Goal: Task Accomplishment & Management: Manage account settings

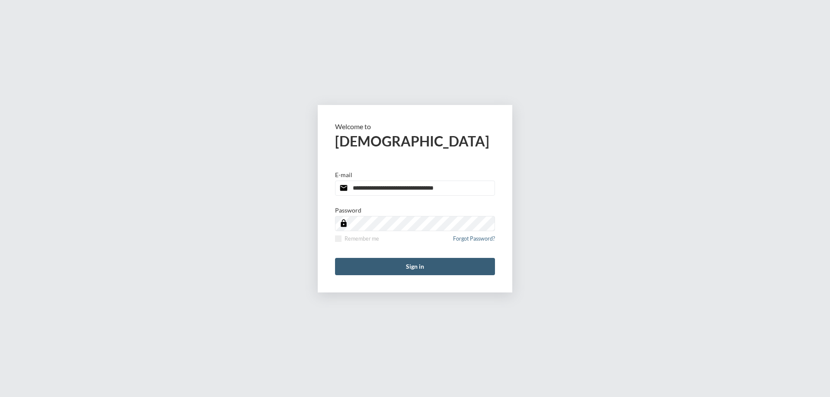
click at [458, 190] on input "**********" at bounding box center [415, 188] width 160 height 15
type input "**********"
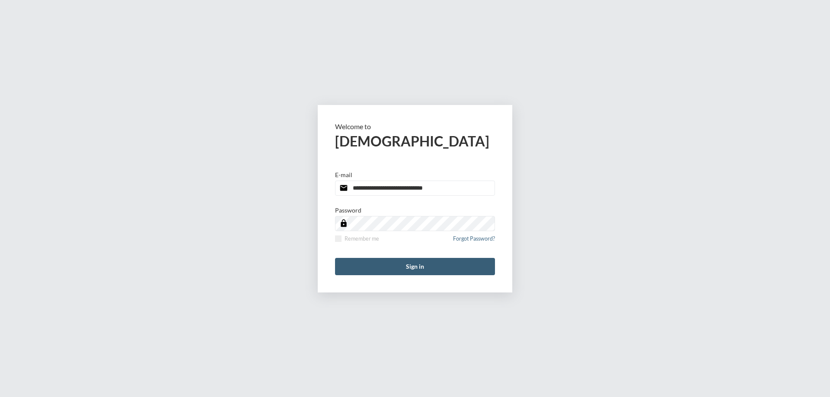
drag, startPoint x: 338, startPoint y: 240, endPoint x: 344, endPoint y: 255, distance: 15.5
click at [338, 240] on span at bounding box center [338, 239] width 6 height 6
click at [350, 270] on button "Sign in" at bounding box center [415, 266] width 160 height 17
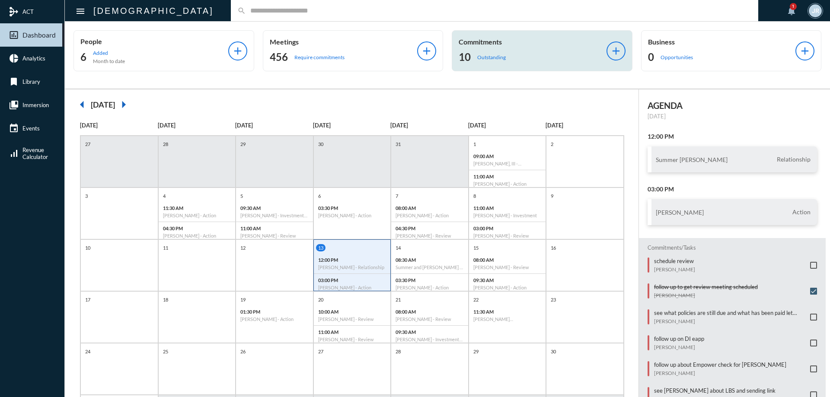
click at [506, 43] on p "Commitments" at bounding box center [533, 42] width 148 height 8
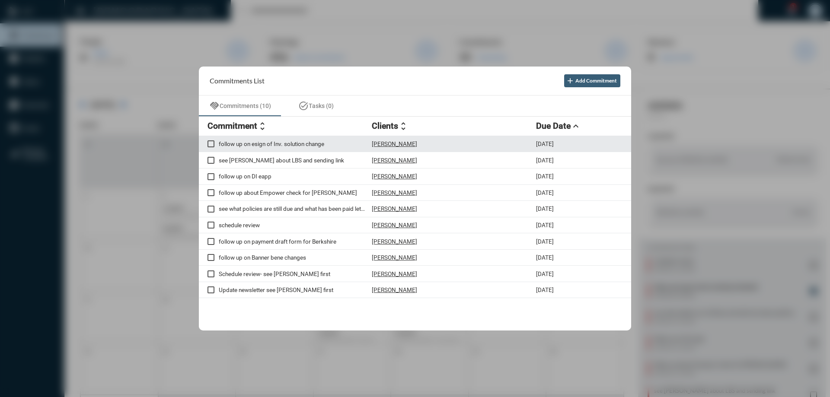
click at [384, 143] on p "Craig Sims" at bounding box center [394, 144] width 45 height 7
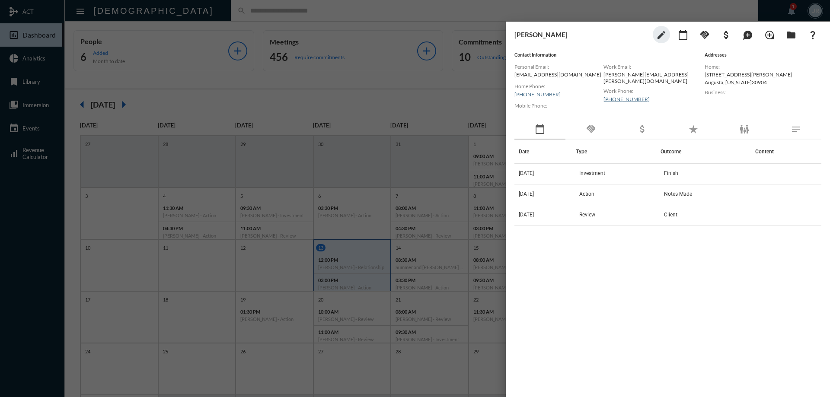
click at [602, 131] on div "handshake" at bounding box center [591, 130] width 51 height 20
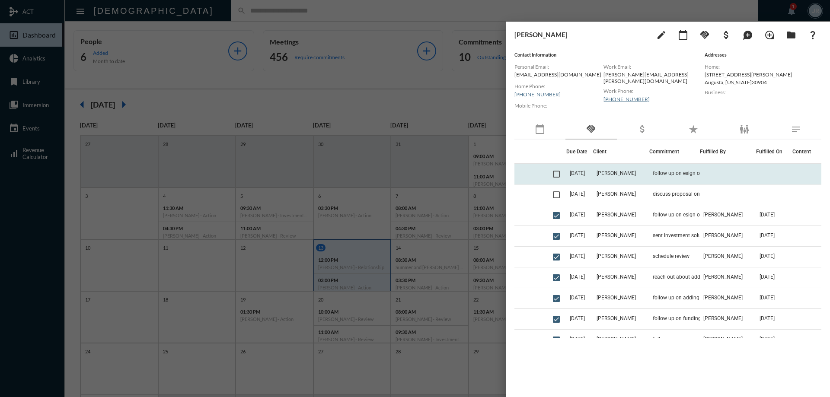
click at [658, 176] on td "follow up on esign of Inv. solution change" at bounding box center [675, 174] width 51 height 21
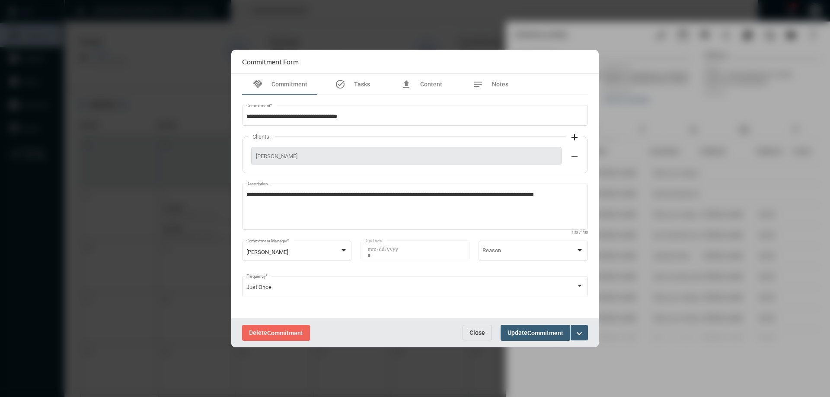
click at [473, 333] on span "Close" at bounding box center [478, 333] width 16 height 7
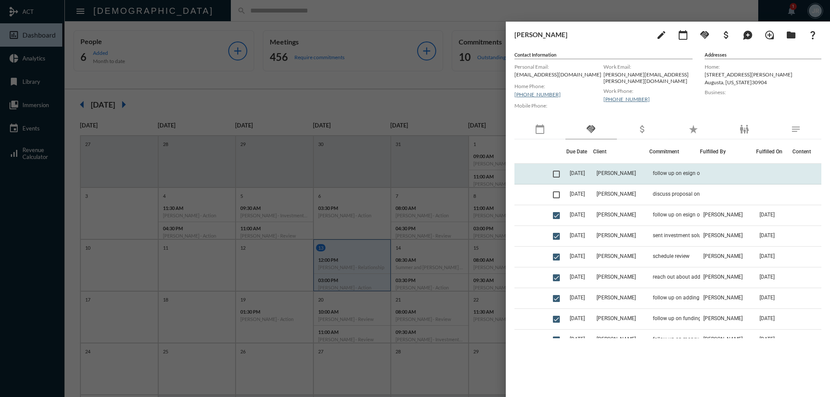
click at [585, 175] on span "8/13/25" at bounding box center [577, 173] width 15 height 6
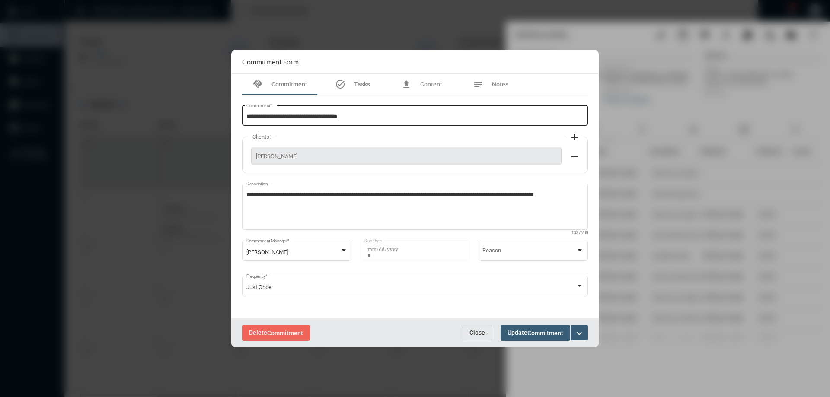
drag, startPoint x: 318, startPoint y: 124, endPoint x: 295, endPoint y: 124, distance: 22.9
click at [295, 124] on div "**********" at bounding box center [416, 115] width 338 height 22
drag, startPoint x: 317, startPoint y: 119, endPoint x: 221, endPoint y: 122, distance: 95.6
click at [221, 122] on div "**********" at bounding box center [415, 198] width 830 height 397
click at [407, 121] on div "**********" at bounding box center [416, 115] width 338 height 22
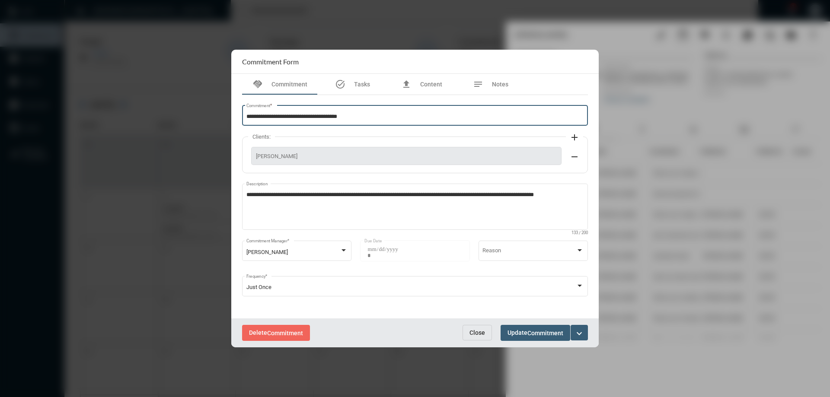
drag, startPoint x: 374, startPoint y: 117, endPoint x: 201, endPoint y: 115, distance: 172.6
click at [201, 115] on div "**********" at bounding box center [415, 198] width 830 height 397
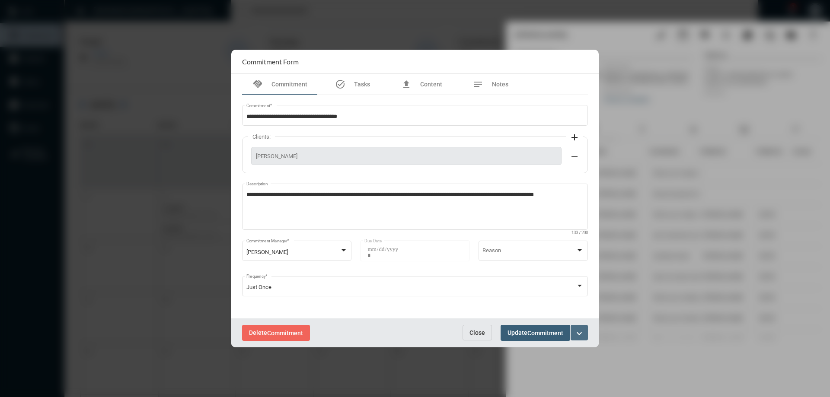
click at [586, 334] on button "expand_more" at bounding box center [579, 333] width 17 height 16
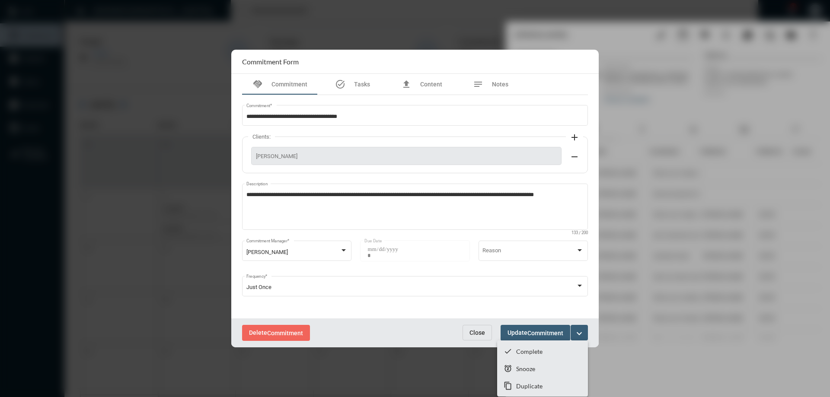
click at [471, 331] on div at bounding box center [415, 198] width 830 height 397
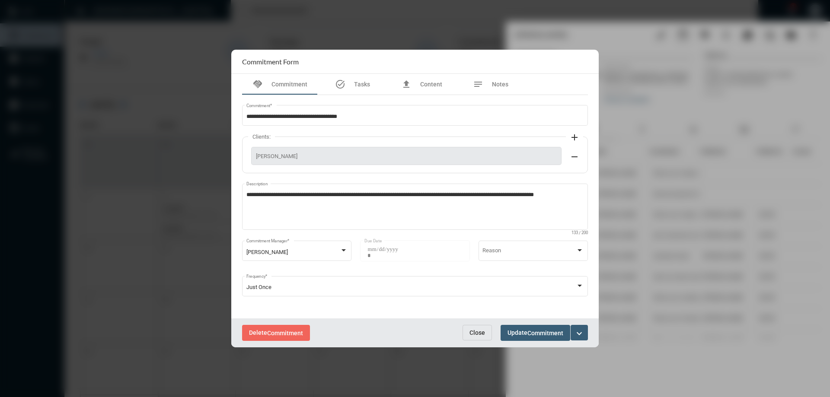
click at [475, 330] on span "Close" at bounding box center [478, 333] width 16 height 7
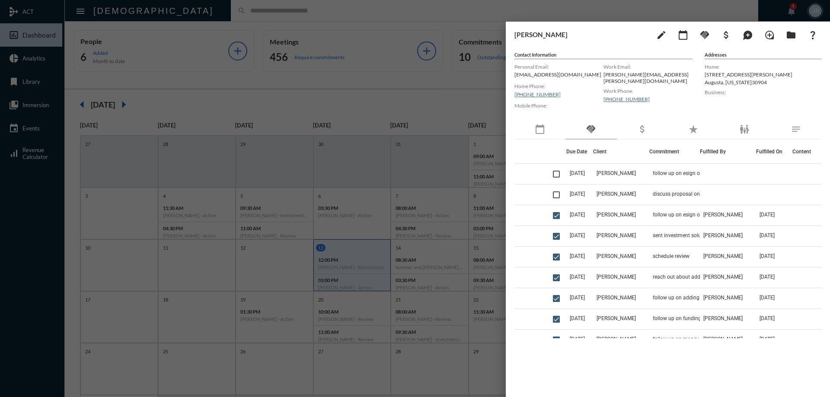
click at [383, 4] on div at bounding box center [415, 198] width 830 height 397
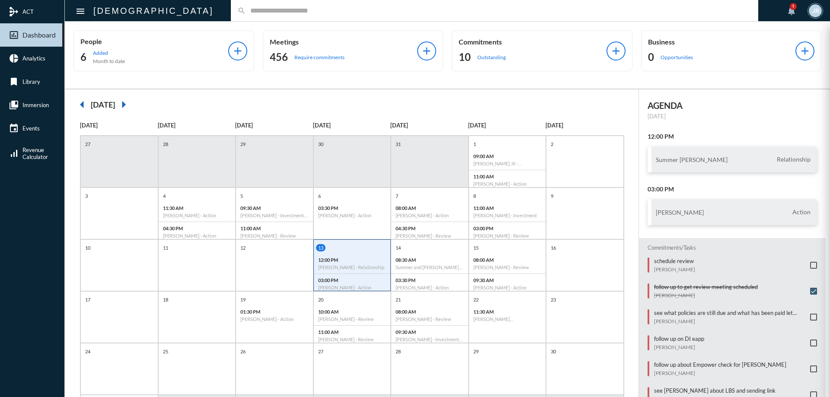
click at [458, 40] on div at bounding box center [415, 198] width 830 height 397
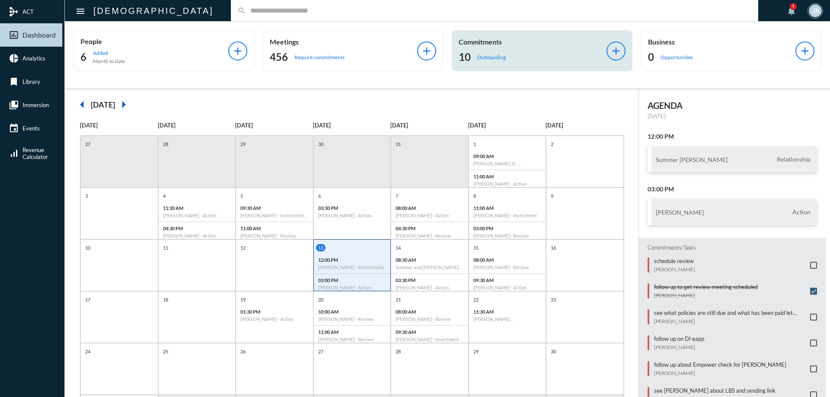
click at [503, 50] on div "Commitments 10 Outstanding" at bounding box center [533, 51] width 148 height 26
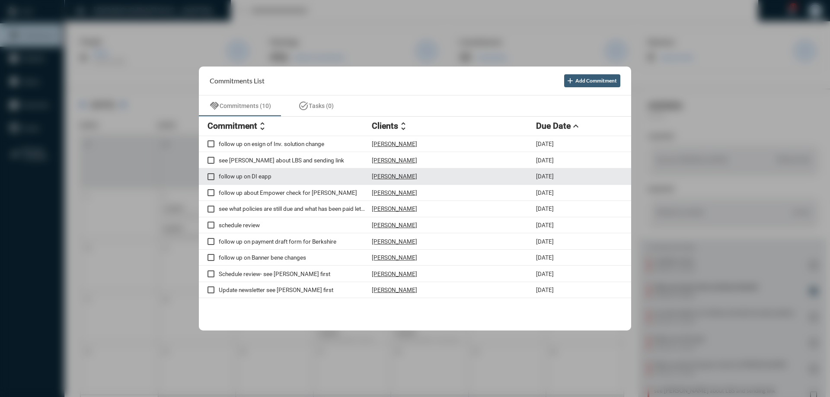
click at [391, 174] on p "Taylor Peterson" at bounding box center [394, 176] width 45 height 7
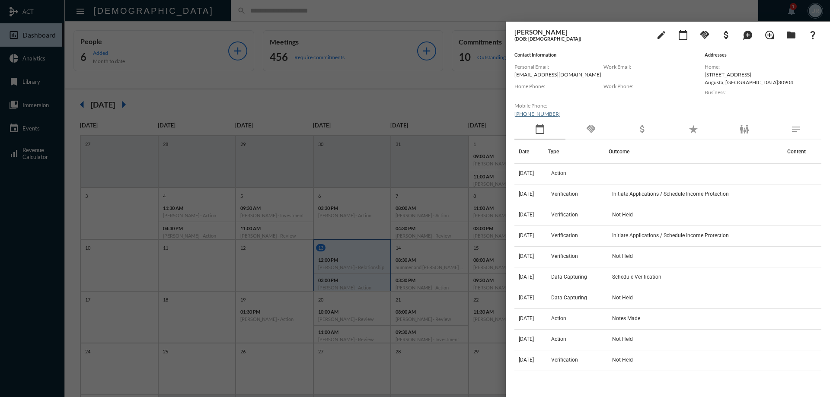
click at [602, 136] on div "handshake" at bounding box center [591, 130] width 51 height 20
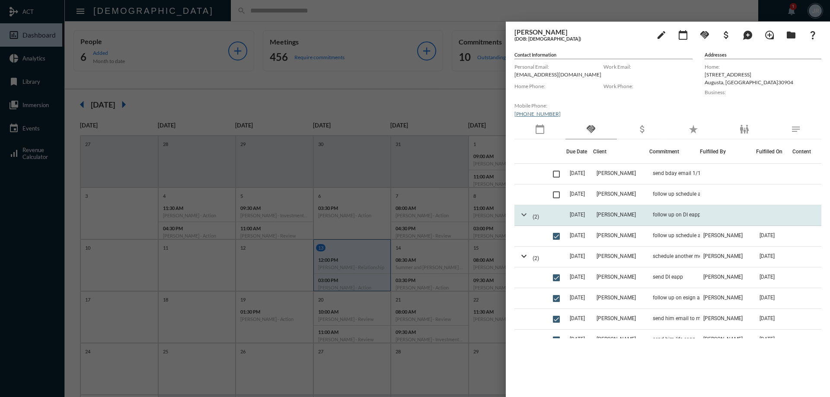
click at [525, 214] on mat-icon "expand_more" at bounding box center [524, 215] width 10 height 10
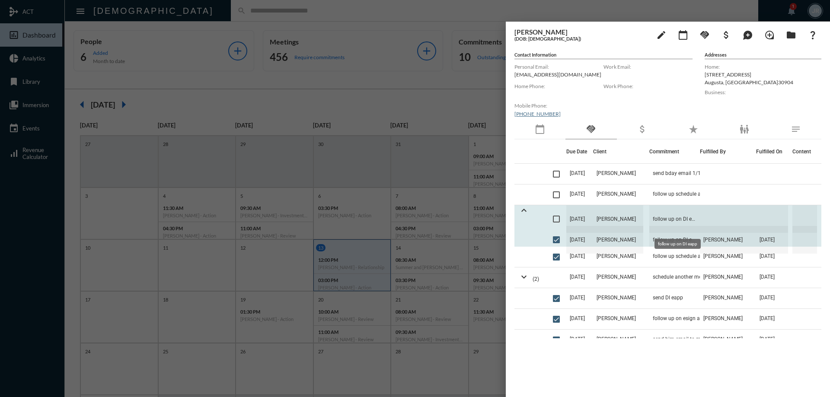
click at [670, 215] on span "follow up on DI eapp" at bounding box center [675, 219] width 51 height 28
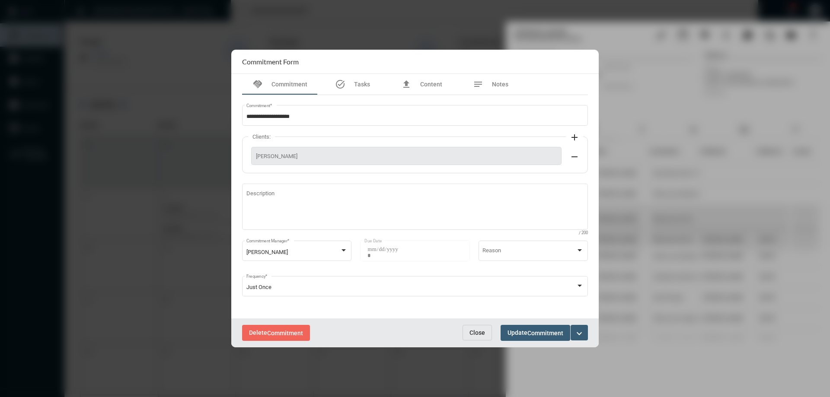
click at [579, 334] on mat-icon "expand_more" at bounding box center [579, 334] width 10 height 10
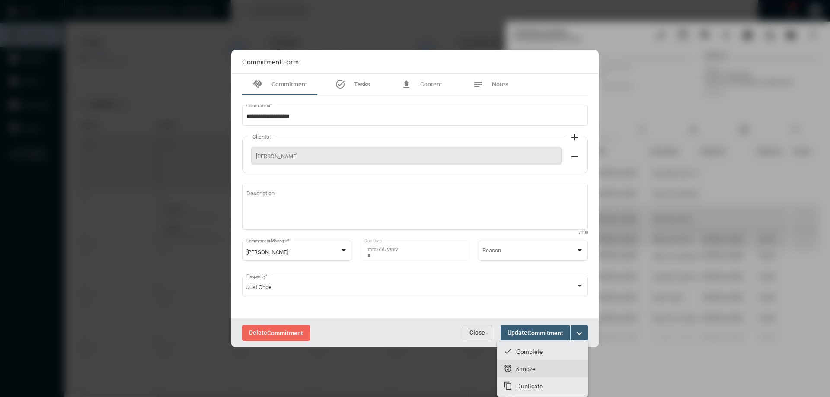
click at [536, 370] on section "snooze Snooze" at bounding box center [542, 368] width 91 height 17
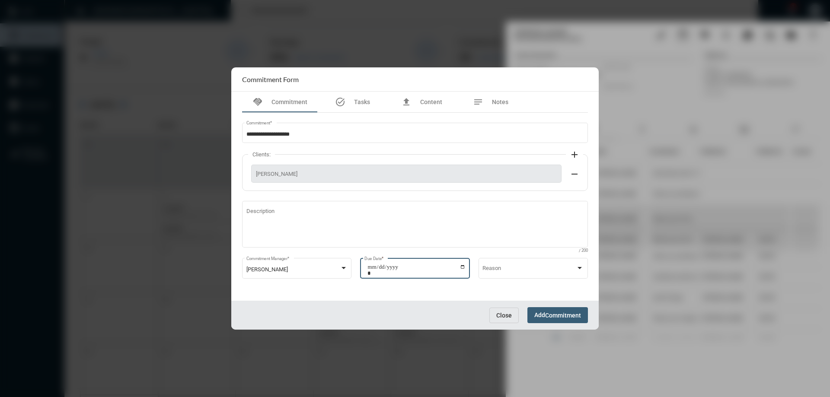
click at [463, 267] on input "**********" at bounding box center [417, 270] width 98 height 12
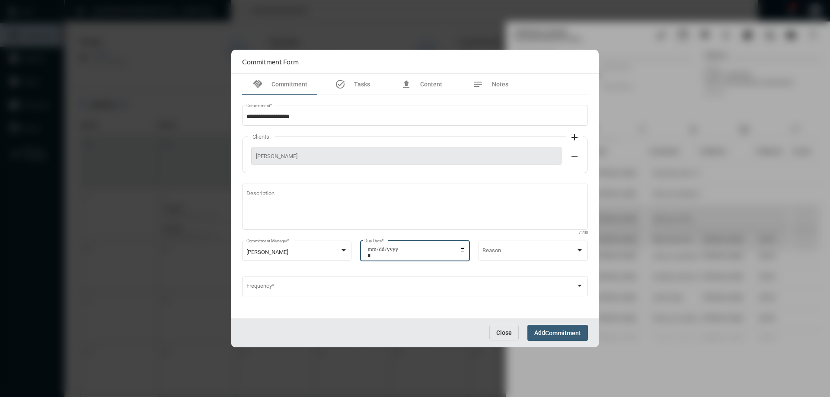
click at [464, 250] on input "**********" at bounding box center [417, 253] width 98 height 12
type input "**********"
click at [559, 334] on span "Commitment" at bounding box center [563, 333] width 36 height 7
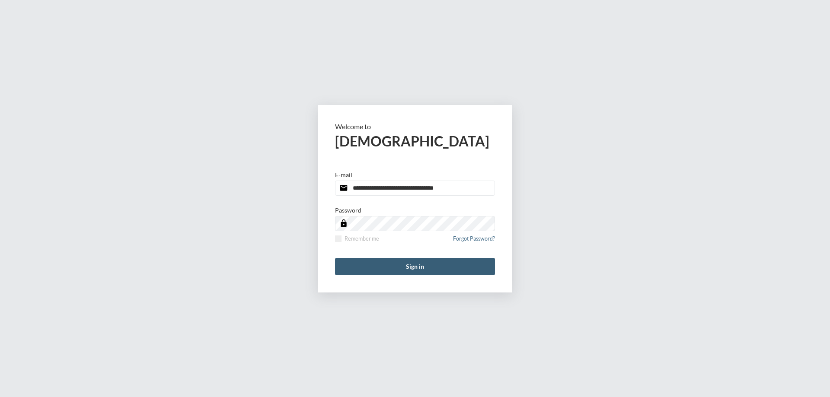
click at [477, 191] on input "**********" at bounding box center [415, 188] width 160 height 15
click at [474, 191] on input "**********" at bounding box center [415, 188] width 160 height 15
type input "**********"
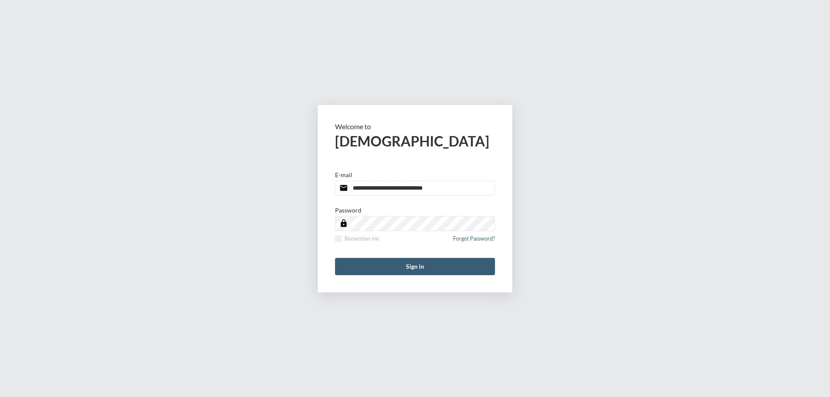
drag, startPoint x: 339, startPoint y: 237, endPoint x: 341, endPoint y: 242, distance: 5.5
click at [339, 237] on span at bounding box center [338, 239] width 6 height 6
click at [367, 268] on button "Sign in" at bounding box center [415, 266] width 160 height 17
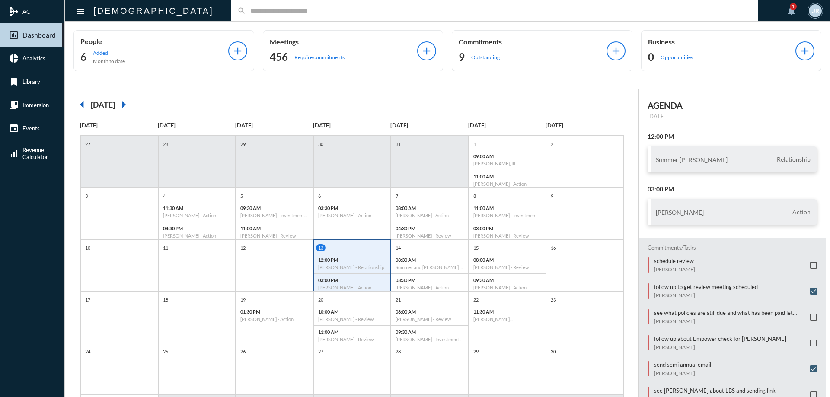
click at [246, 10] on input "text" at bounding box center [499, 10] width 506 height 7
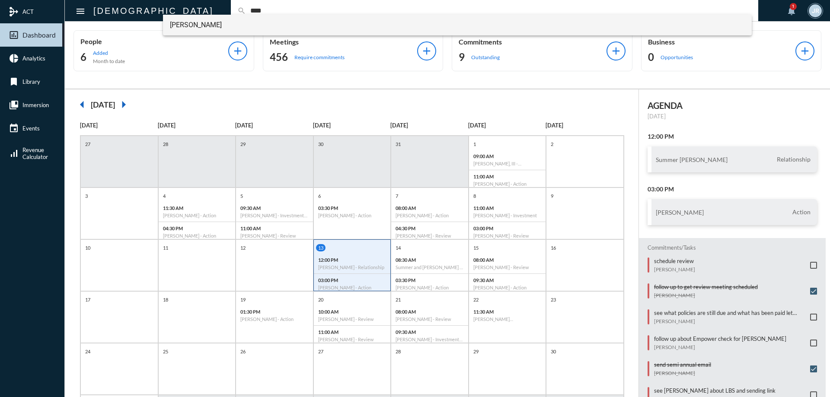
type input "****"
click at [191, 27] on span "Julie Redd" at bounding box center [458, 25] width 576 height 21
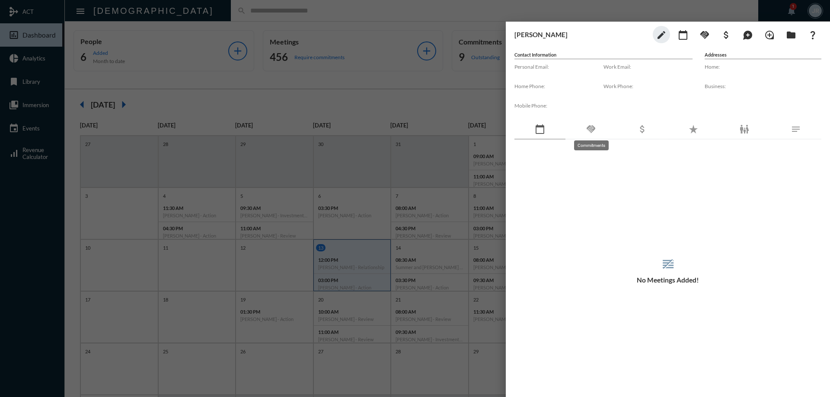
click at [596, 127] on mat-icon "handshake" at bounding box center [591, 129] width 10 height 10
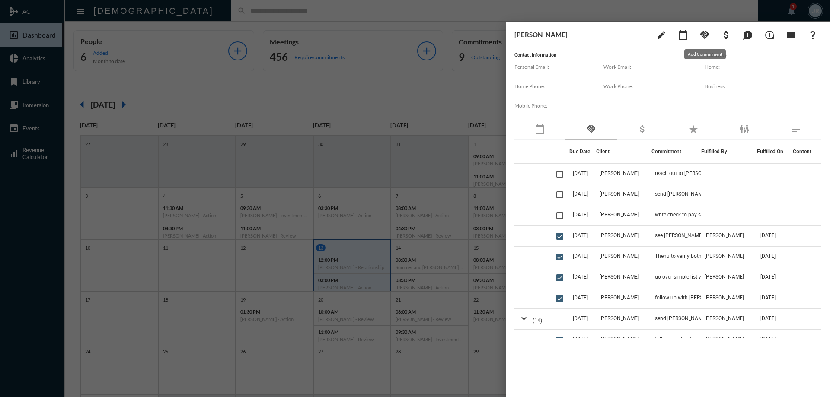
click at [704, 35] on mat-icon "handshake" at bounding box center [705, 35] width 10 height 10
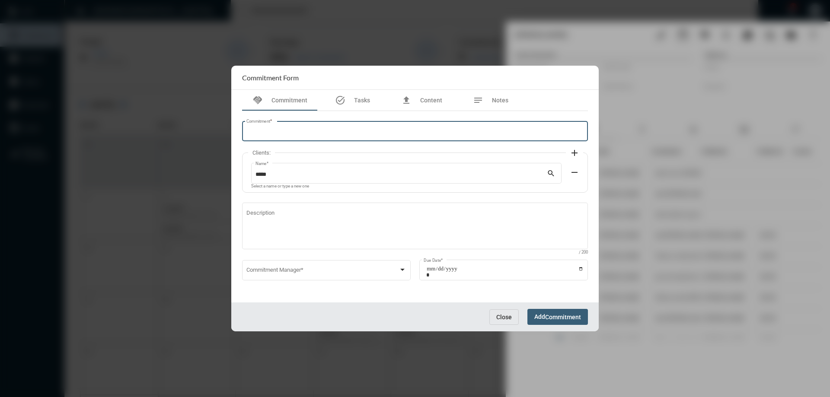
click at [323, 130] on input "Commitment *" at bounding box center [416, 133] width 338 height 6
type input "**********"
click at [288, 269] on span at bounding box center [323, 272] width 153 height 6
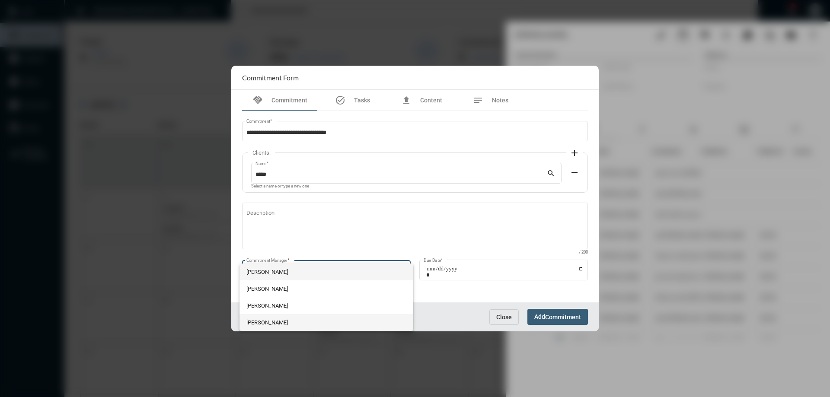
click at [261, 321] on span "Julie Redd" at bounding box center [327, 322] width 160 height 17
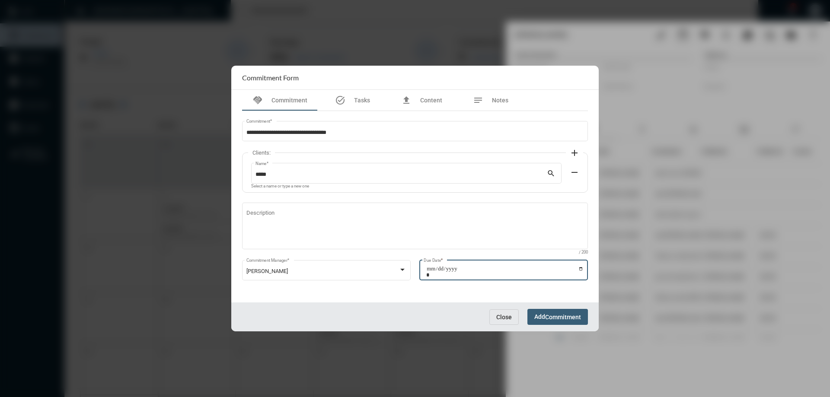
click at [582, 269] on input "Due Date *" at bounding box center [504, 272] width 157 height 12
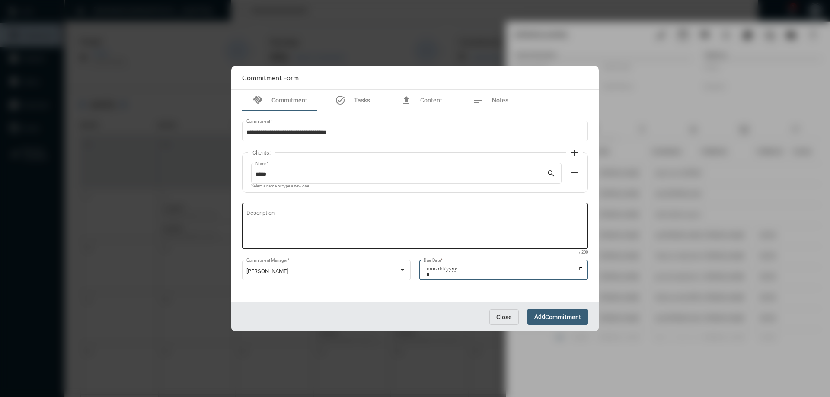
type input "**********"
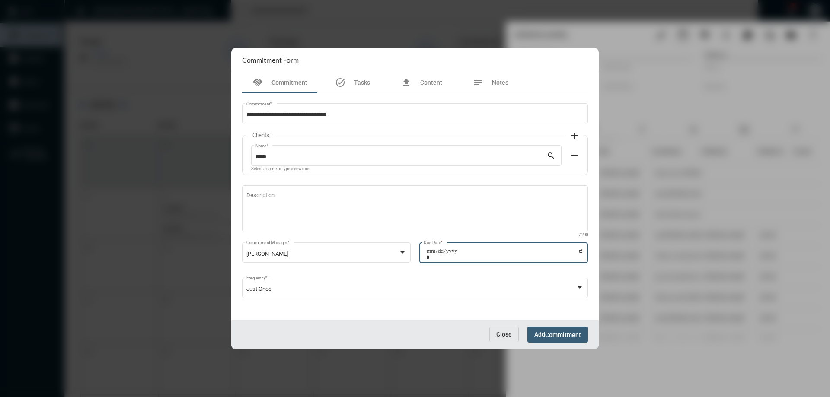
click at [545, 329] on button "Add Commitment" at bounding box center [558, 335] width 61 height 16
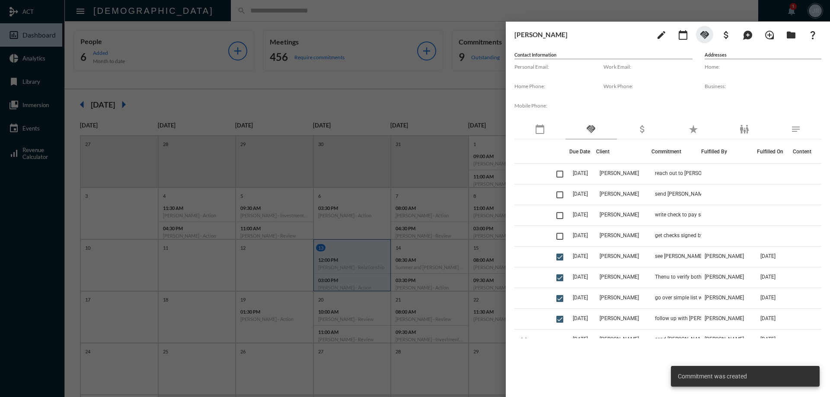
click at [374, 15] on div at bounding box center [415, 198] width 830 height 397
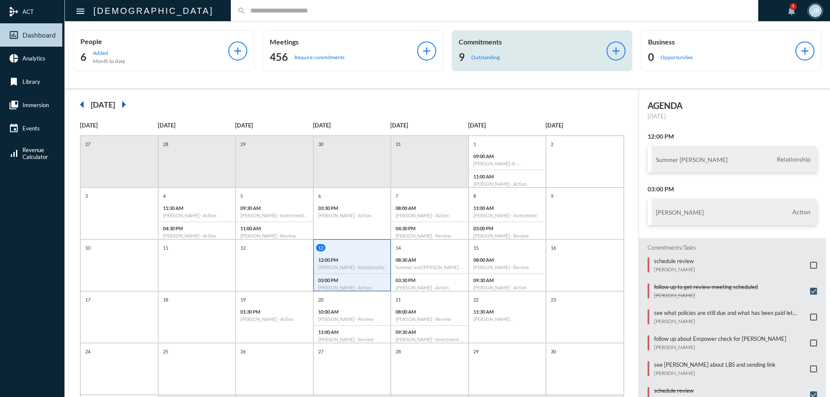
click at [531, 65] on div "Commitments 9 Outstanding add" at bounding box center [542, 50] width 181 height 41
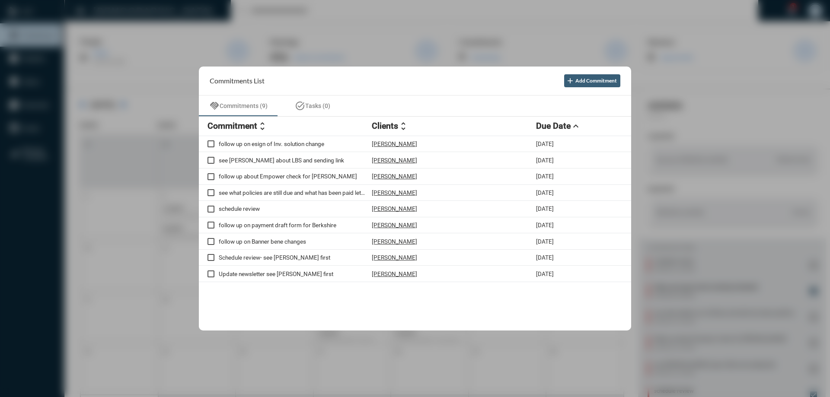
click at [259, 16] on div at bounding box center [415, 198] width 830 height 397
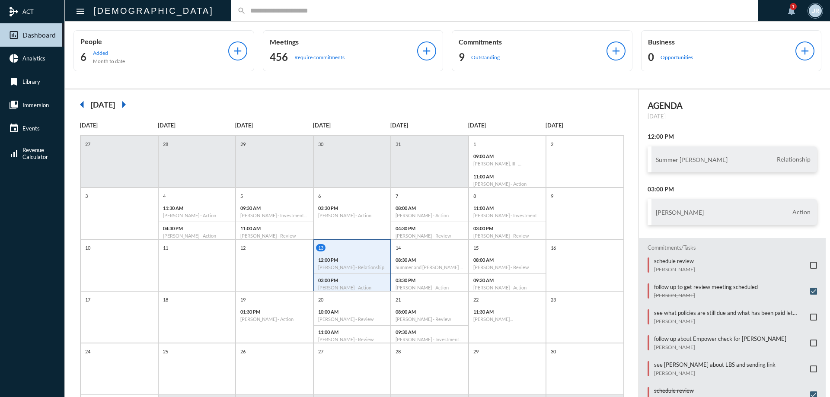
click at [246, 12] on input "text" at bounding box center [499, 10] width 506 height 7
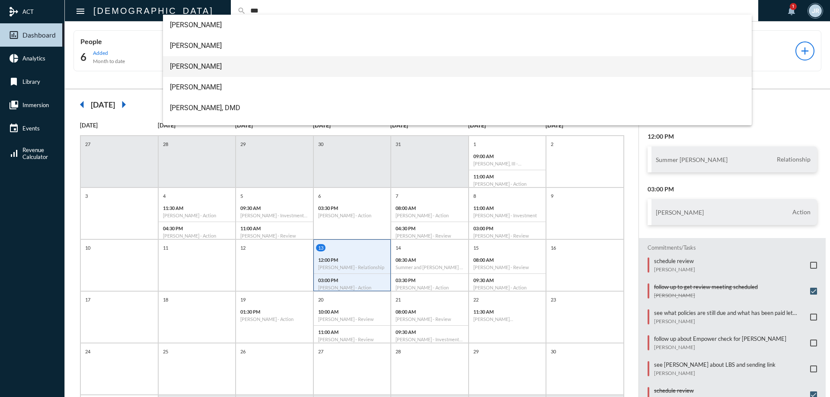
type input "***"
click at [194, 61] on span "Charlie Lee" at bounding box center [458, 66] width 576 height 21
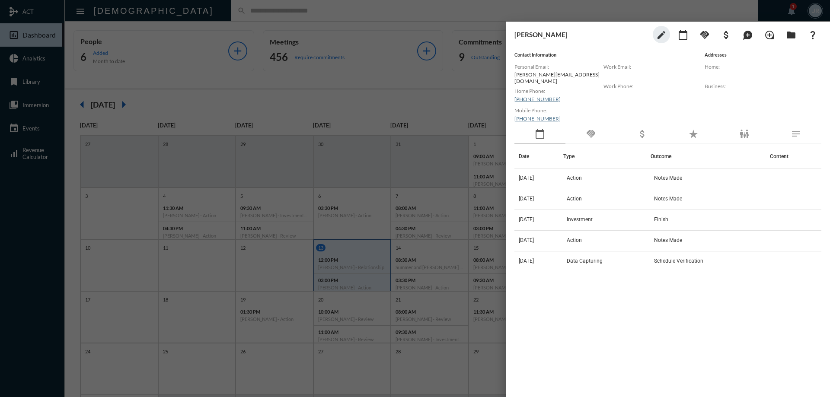
click at [602, 126] on div "handshake" at bounding box center [591, 135] width 51 height 20
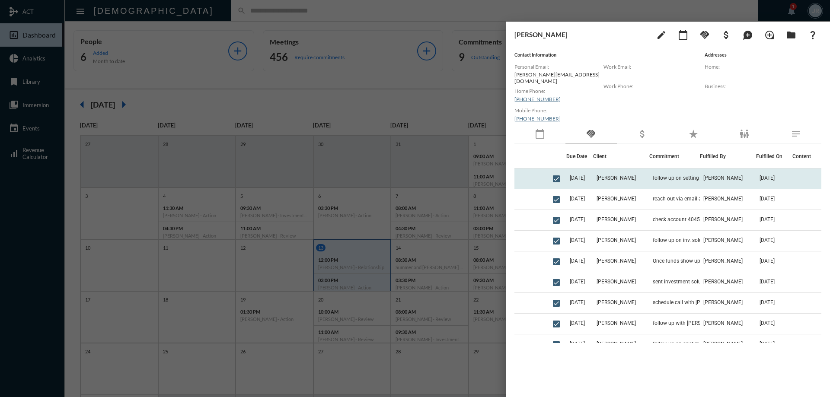
click at [639, 176] on td "Charlie Lee" at bounding box center [621, 179] width 56 height 21
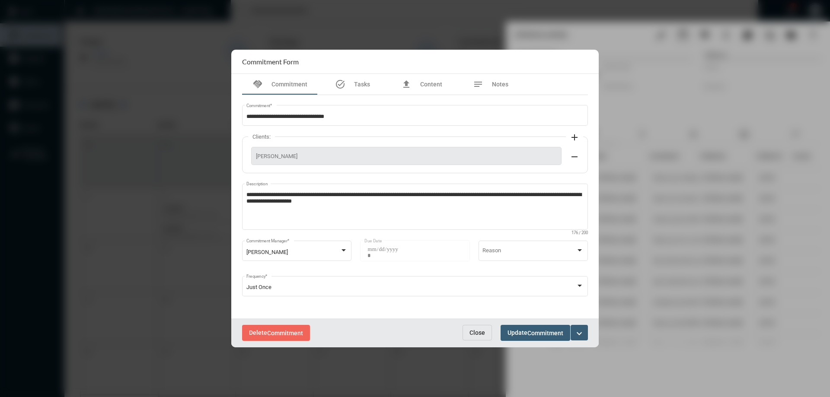
click at [473, 337] on button "Close" at bounding box center [477, 333] width 29 height 16
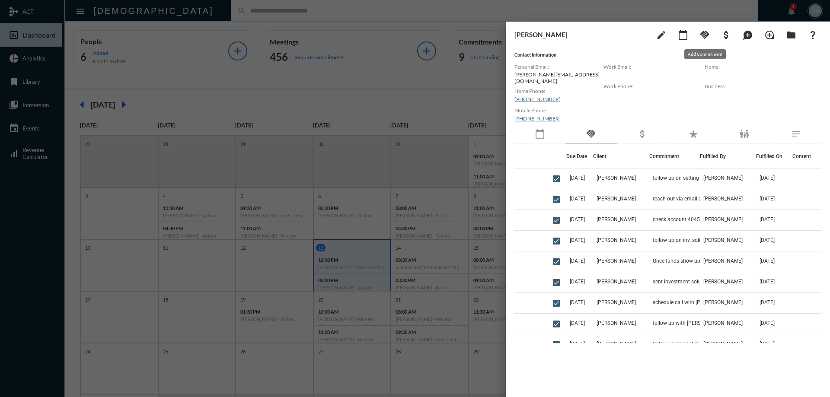
click at [710, 31] on mat-icon "handshake" at bounding box center [705, 35] width 10 height 10
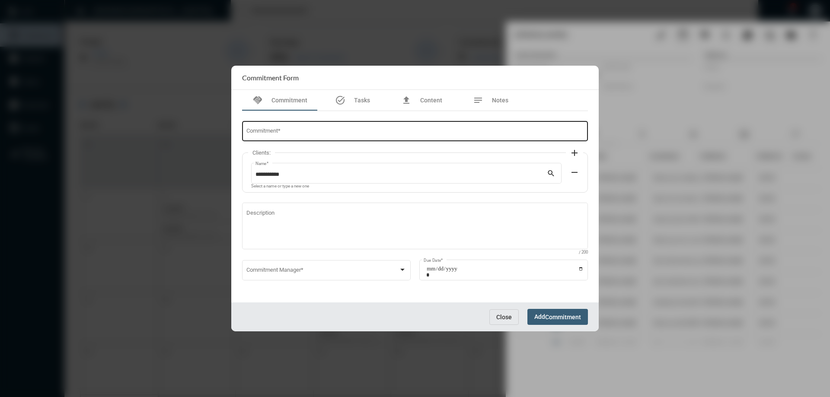
click at [350, 134] on input "Commitment *" at bounding box center [416, 133] width 338 height 6
type input "**********"
click at [316, 273] on span at bounding box center [323, 272] width 153 height 6
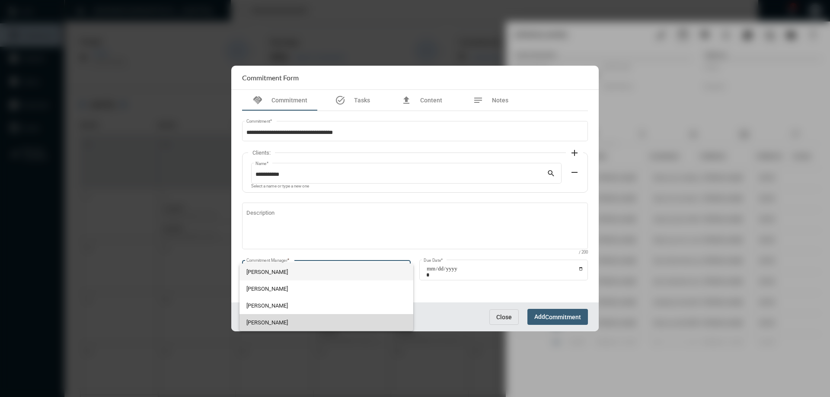
click at [265, 325] on span "Julie Redd" at bounding box center [327, 322] width 160 height 17
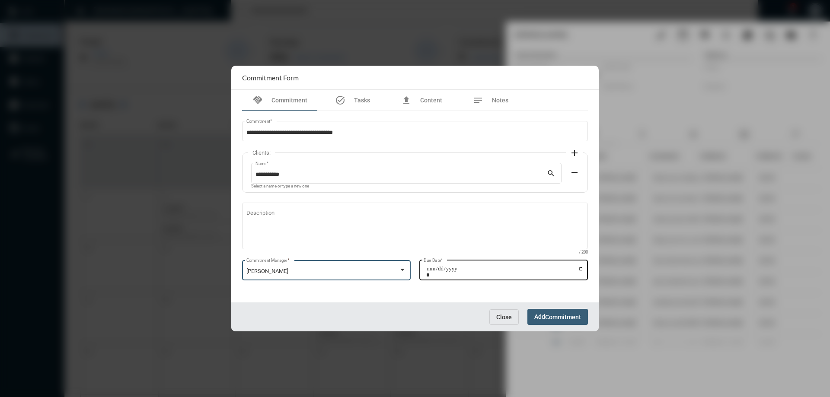
click at [582, 269] on input "Due Date *" at bounding box center [504, 272] width 157 height 12
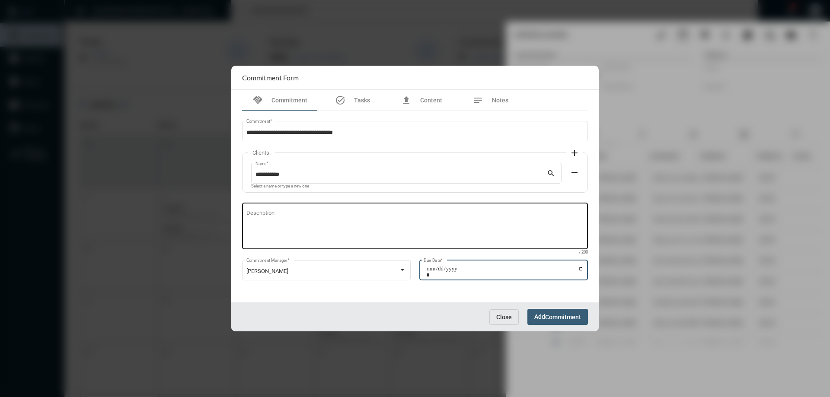
type input "**********"
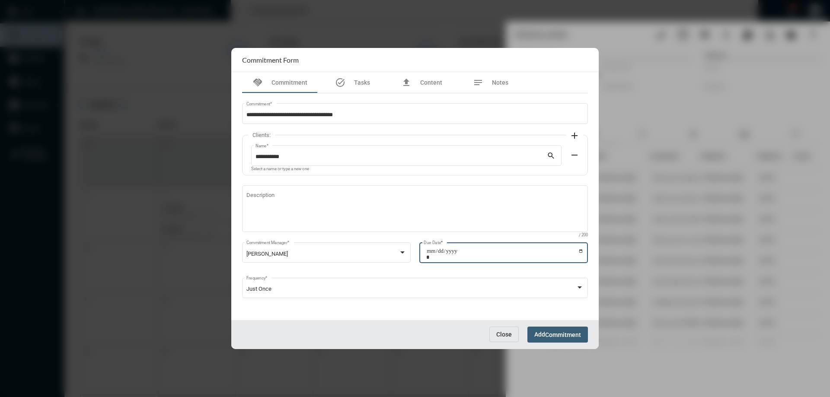
click at [554, 336] on span "Commitment" at bounding box center [563, 335] width 36 height 7
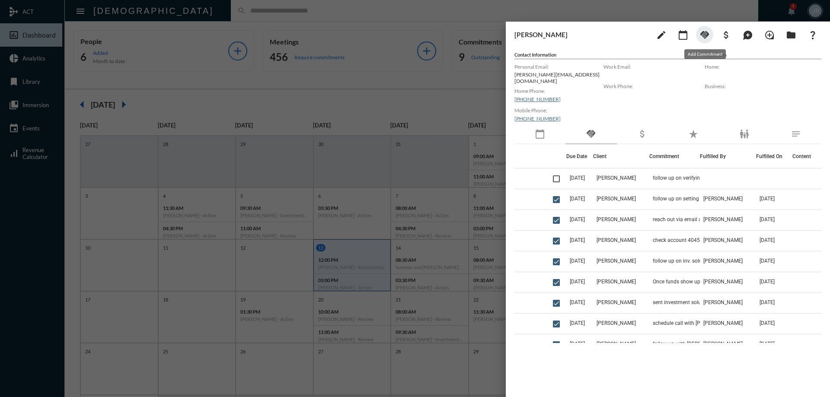
click at [706, 34] on mat-icon "handshake" at bounding box center [705, 35] width 10 height 10
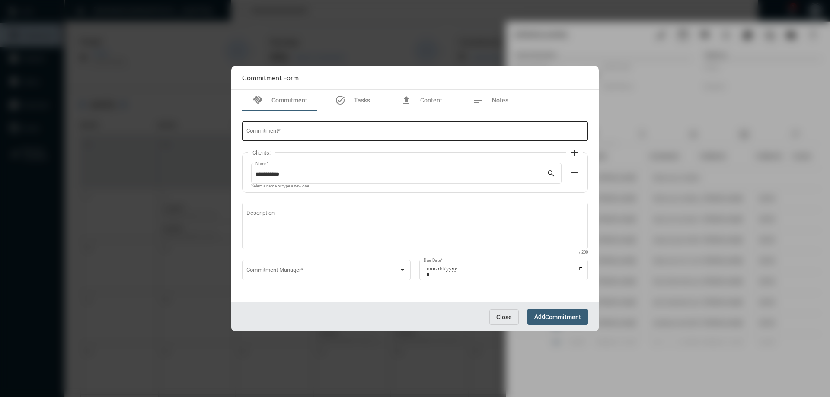
click at [304, 129] on div "Commitment *" at bounding box center [416, 131] width 338 height 22
type input "**********"
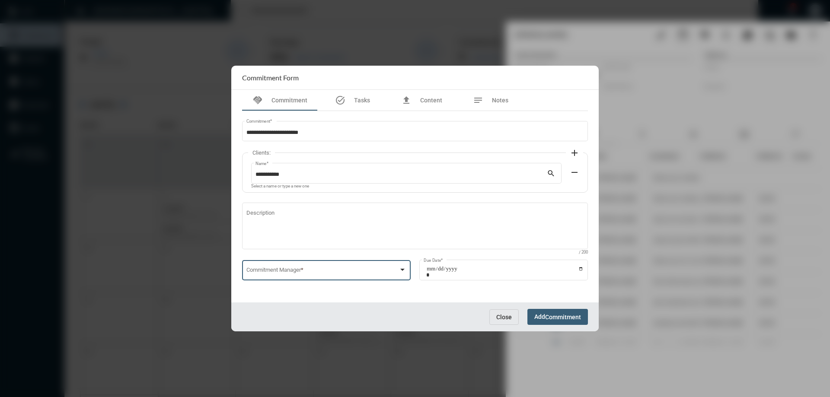
click at [333, 269] on span at bounding box center [323, 272] width 153 height 6
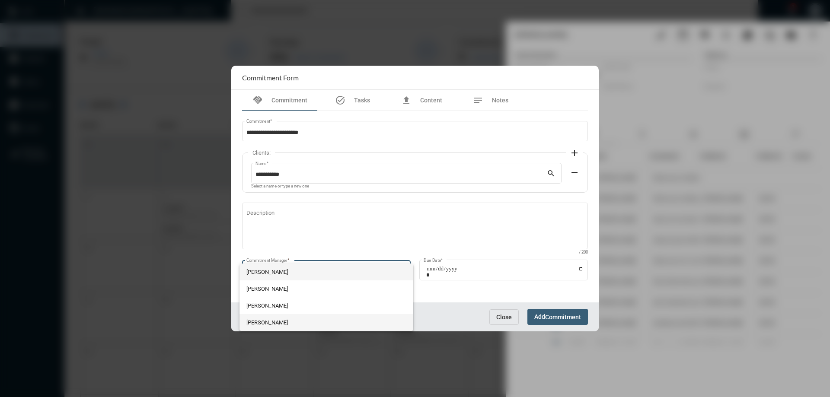
click at [267, 321] on span "Julie Redd" at bounding box center [327, 322] width 160 height 17
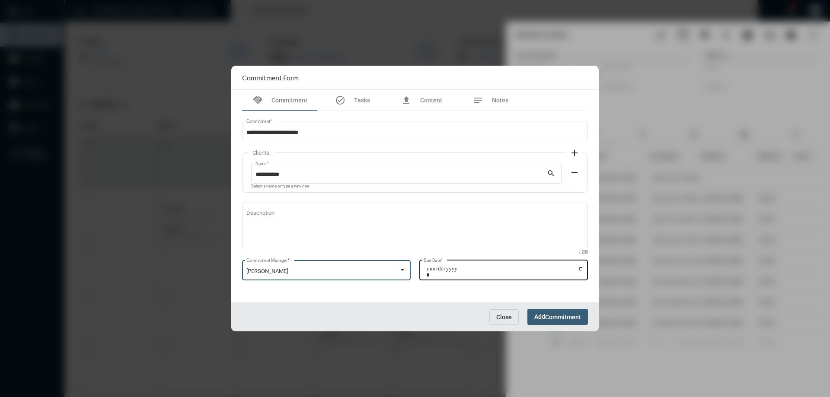
click at [580, 270] on input "Due Date *" at bounding box center [504, 272] width 157 height 12
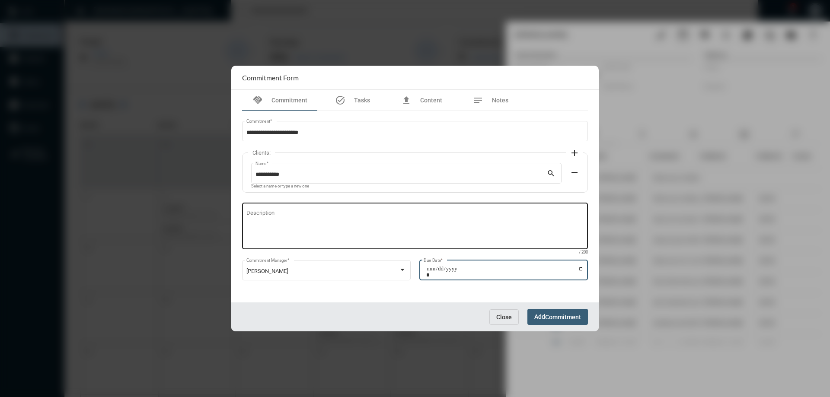
type input "**********"
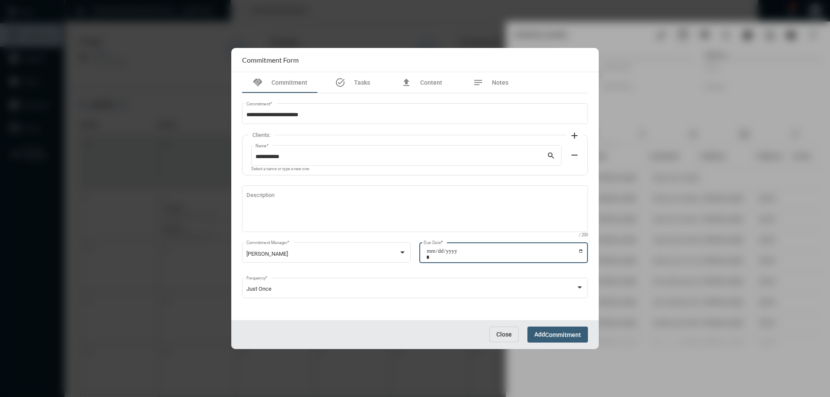
click at [551, 335] on span "Commitment" at bounding box center [563, 335] width 36 height 7
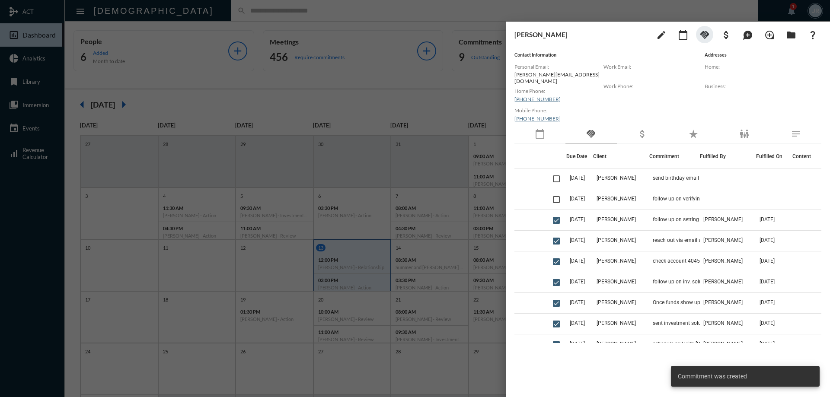
click at [377, 14] on div at bounding box center [415, 198] width 830 height 397
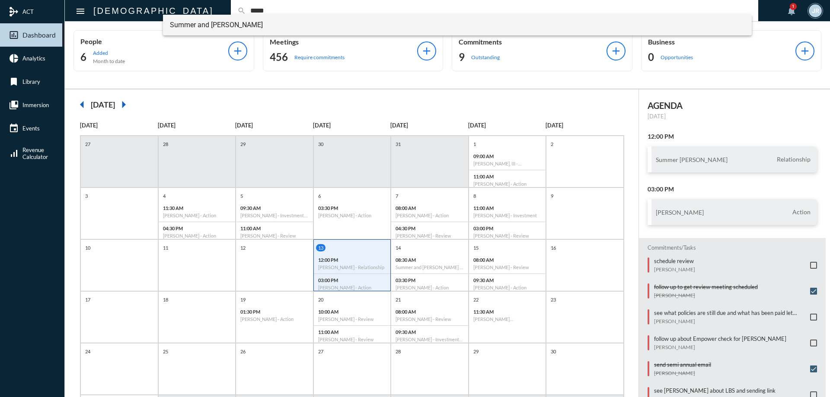
type input "*****"
click at [205, 25] on span "Summer and Matt Houck" at bounding box center [458, 25] width 576 height 21
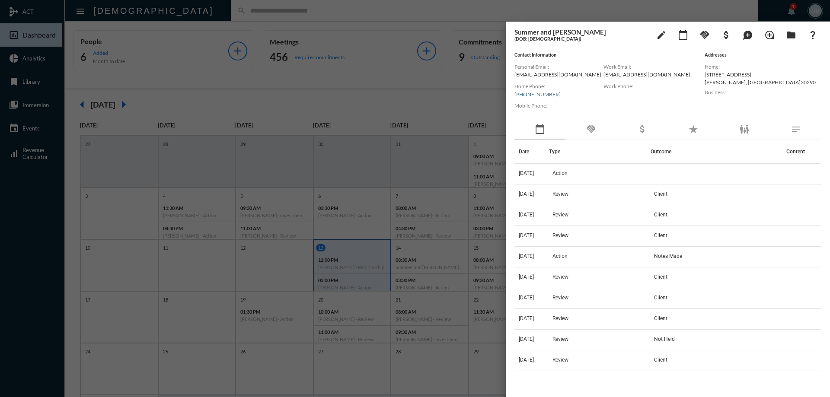
click at [598, 128] on div "handshake" at bounding box center [591, 130] width 51 height 20
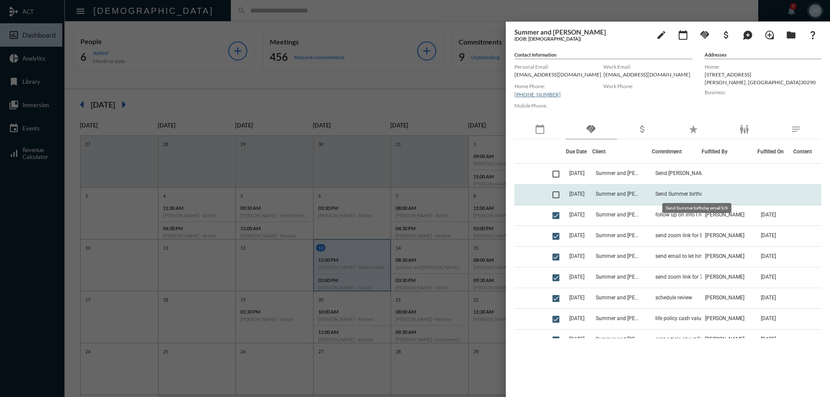
click at [681, 192] on span "Send Summer birthday email 9/6" at bounding box center [694, 194] width 77 height 6
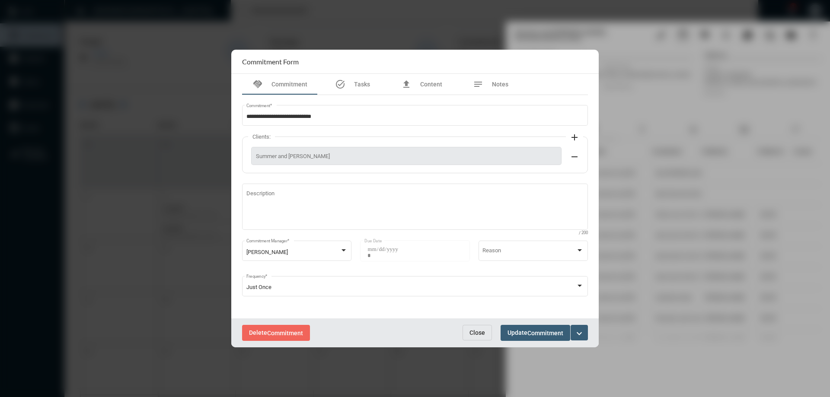
click at [475, 324] on div "Delete Commitment Close Update Commitment expand_more" at bounding box center [415, 333] width 368 height 29
click at [475, 328] on button "Close" at bounding box center [477, 333] width 29 height 16
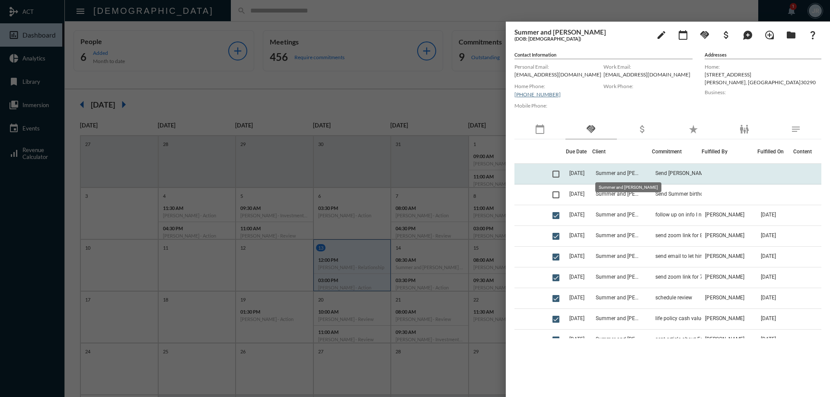
click at [630, 171] on span "Summer and Matt Houck" at bounding box center [617, 173] width 43 height 6
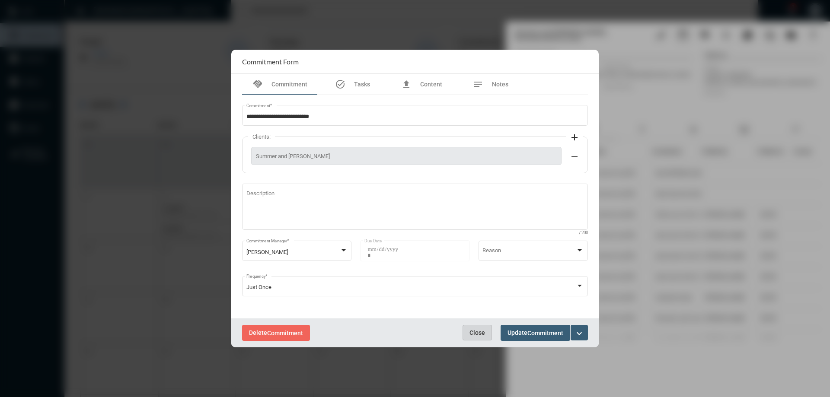
click at [483, 328] on button "Close" at bounding box center [477, 333] width 29 height 16
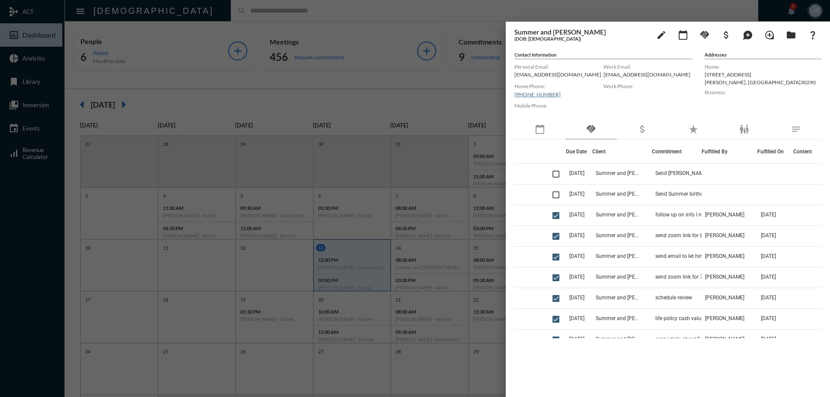
click at [241, 10] on div at bounding box center [415, 198] width 830 height 397
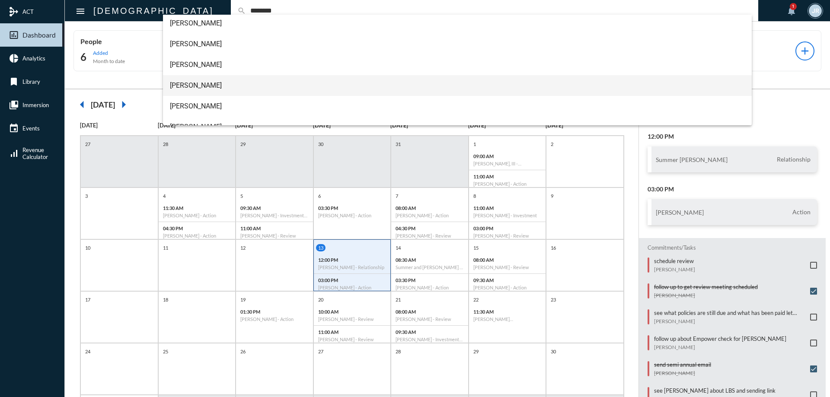
scroll to position [35, 0]
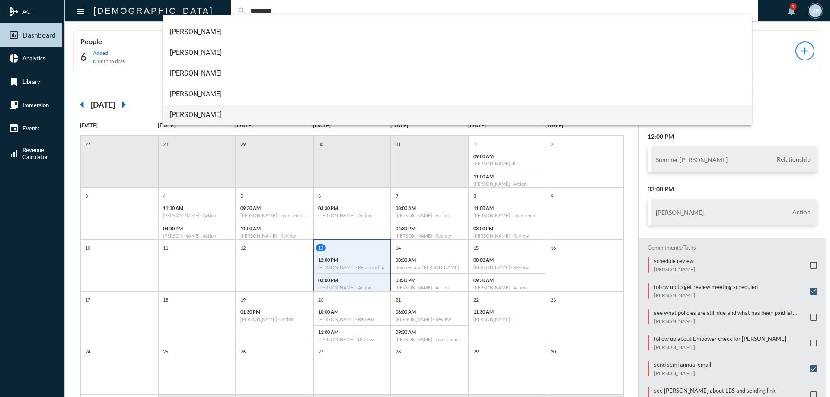
type input "********"
click at [199, 110] on span "Taylor Peterson" at bounding box center [458, 115] width 576 height 21
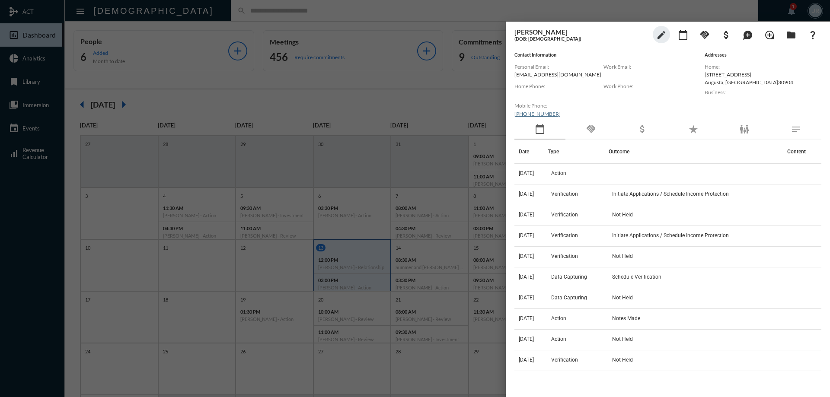
click at [598, 126] on div "handshake" at bounding box center [591, 130] width 51 height 20
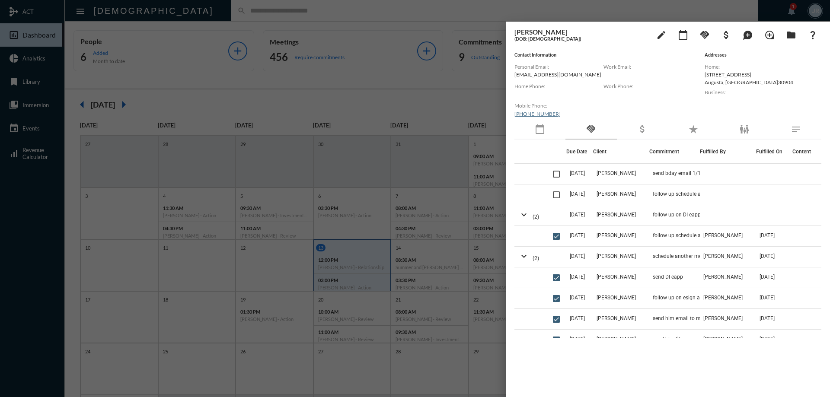
click at [205, 13] on div at bounding box center [415, 198] width 830 height 397
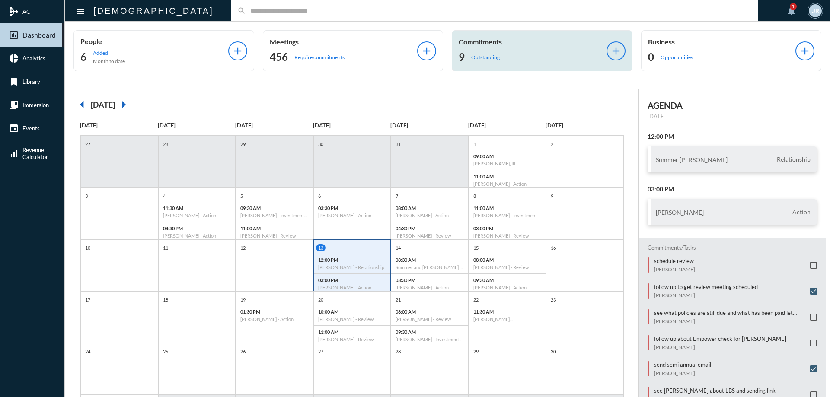
click at [481, 54] on p "Outstanding" at bounding box center [485, 57] width 29 height 6
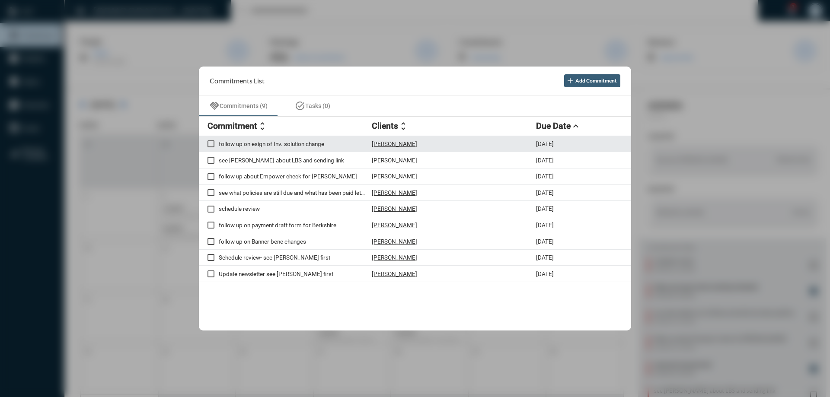
click at [393, 144] on p "Craig Sims" at bounding box center [394, 144] width 45 height 7
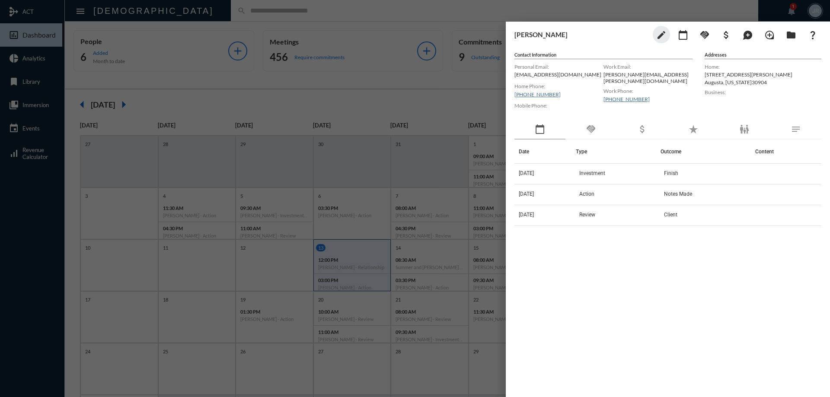
click at [593, 123] on div "handshake" at bounding box center [591, 130] width 51 height 20
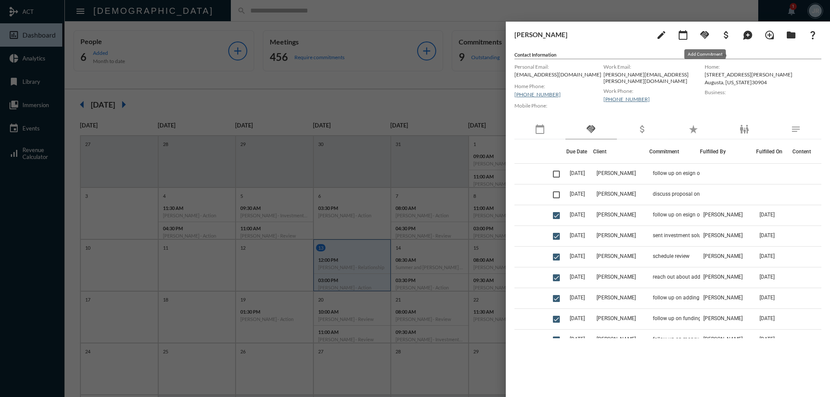
click at [706, 34] on mat-icon "handshake" at bounding box center [705, 35] width 10 height 10
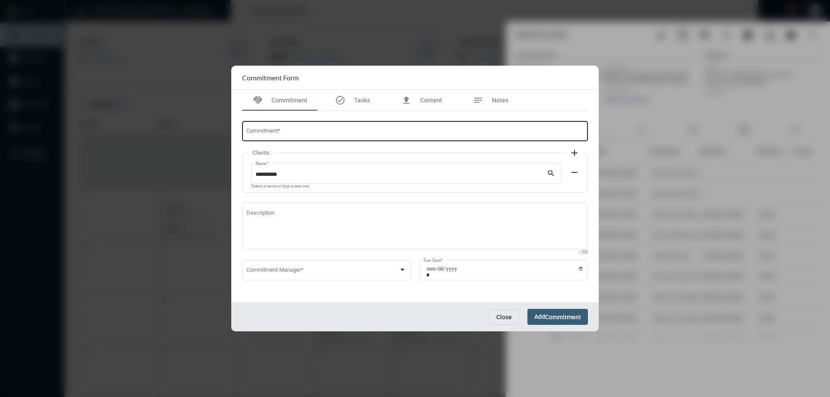
click at [375, 135] on input "Commitment *" at bounding box center [416, 133] width 338 height 6
type input "**********"
click at [312, 265] on div "Commitment Manager *" at bounding box center [327, 270] width 160 height 22
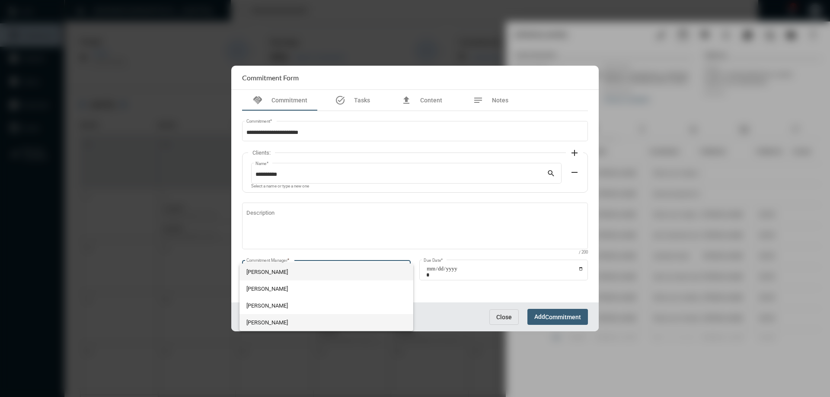
click at [261, 325] on span "Julie Redd" at bounding box center [327, 322] width 160 height 17
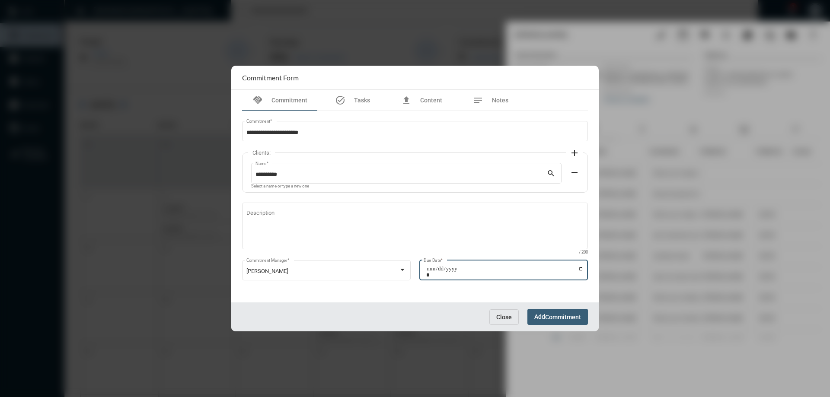
click at [581, 267] on input "Due Date *" at bounding box center [504, 272] width 157 height 12
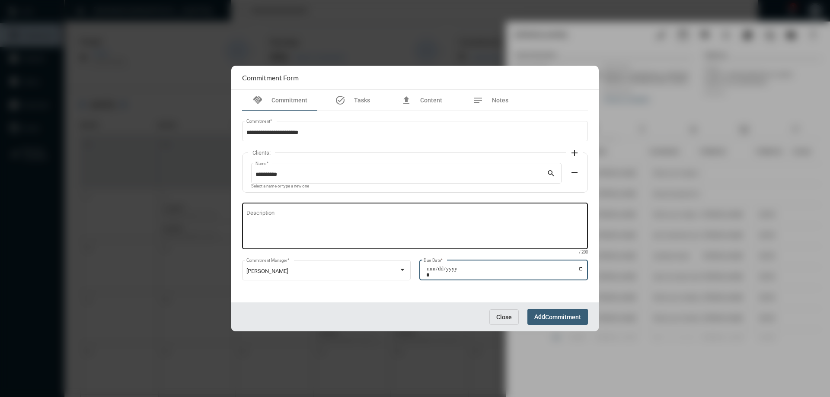
type input "**********"
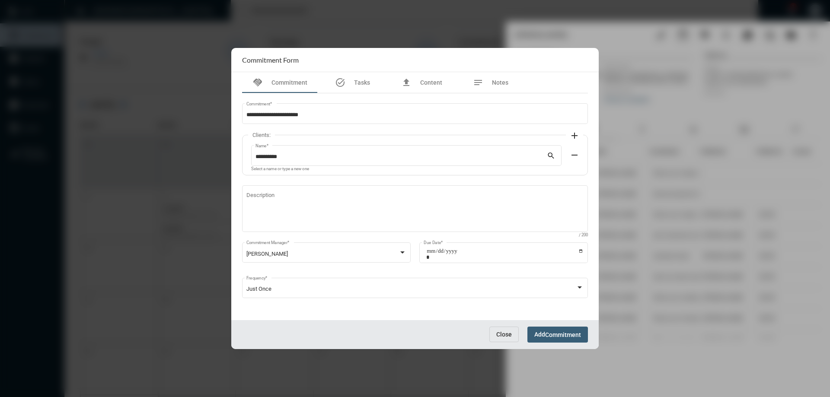
click at [545, 326] on div "Close Add Commitment" at bounding box center [415, 334] width 368 height 29
click at [545, 330] on button "Add Commitment" at bounding box center [558, 335] width 61 height 16
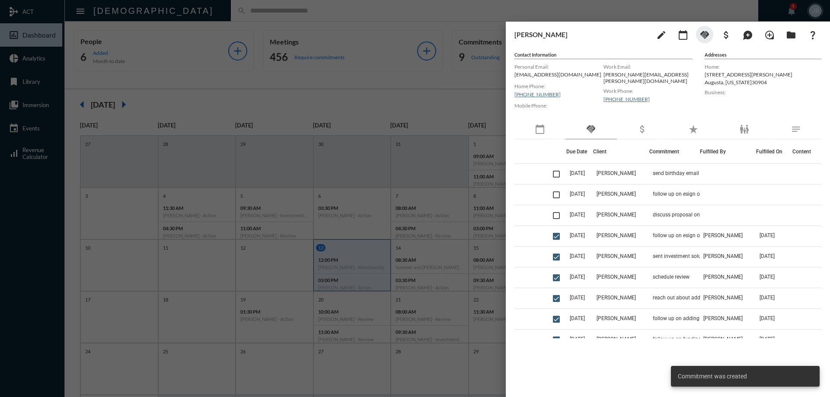
click at [229, 10] on div at bounding box center [415, 198] width 830 height 397
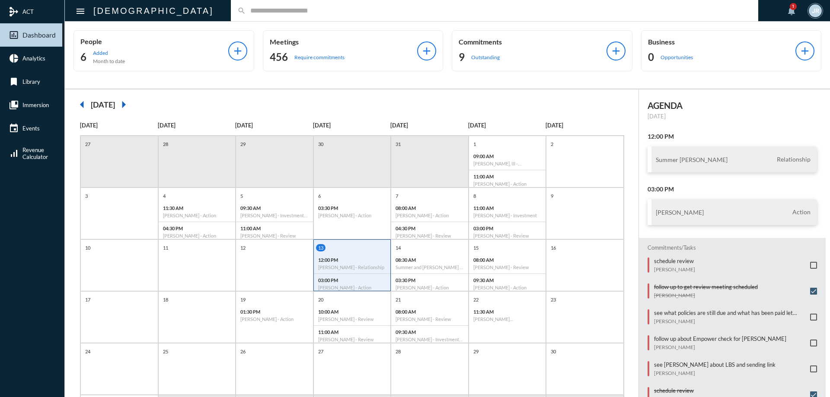
click at [246, 10] on input "text" at bounding box center [499, 10] width 506 height 7
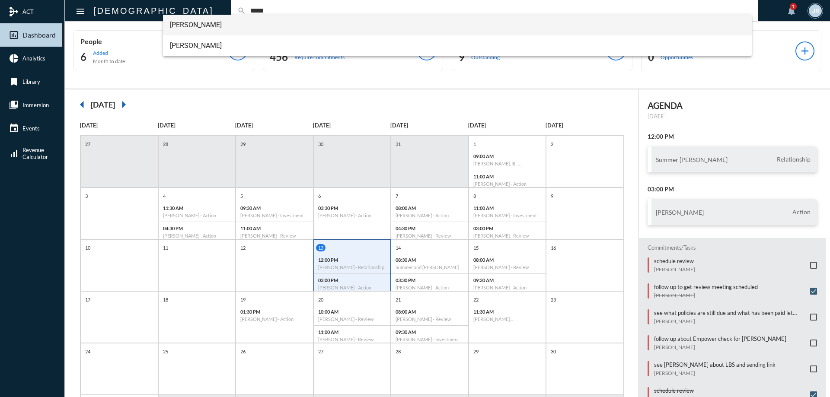
type input "*****"
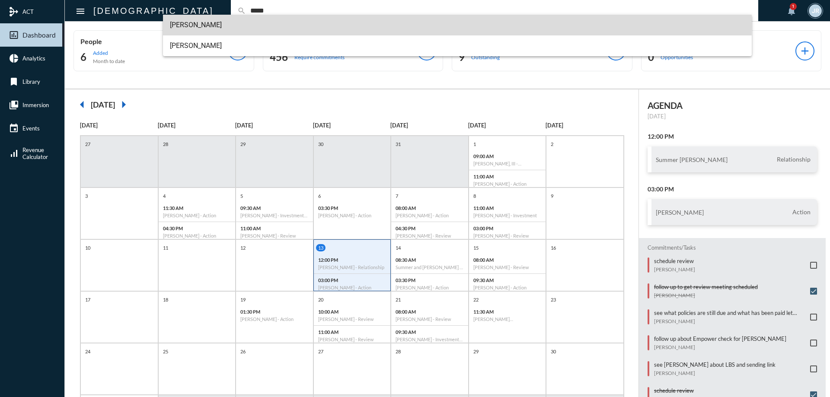
click at [191, 20] on span "Luke Wiggs" at bounding box center [458, 25] width 576 height 21
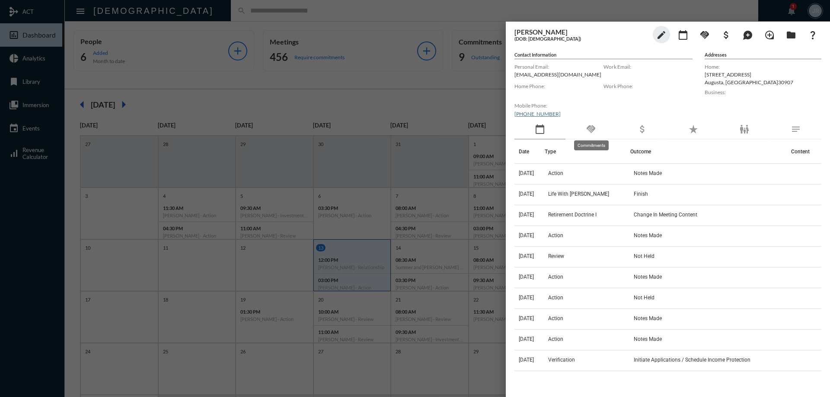
click at [589, 131] on mat-icon "handshake" at bounding box center [591, 129] width 10 height 10
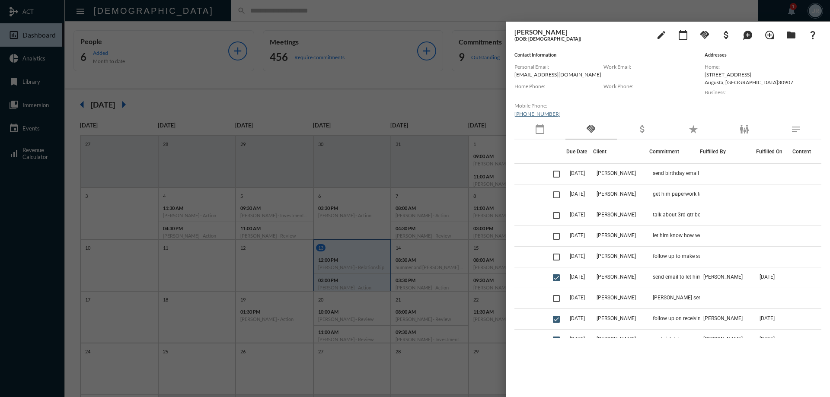
click at [325, 14] on div at bounding box center [415, 198] width 830 height 397
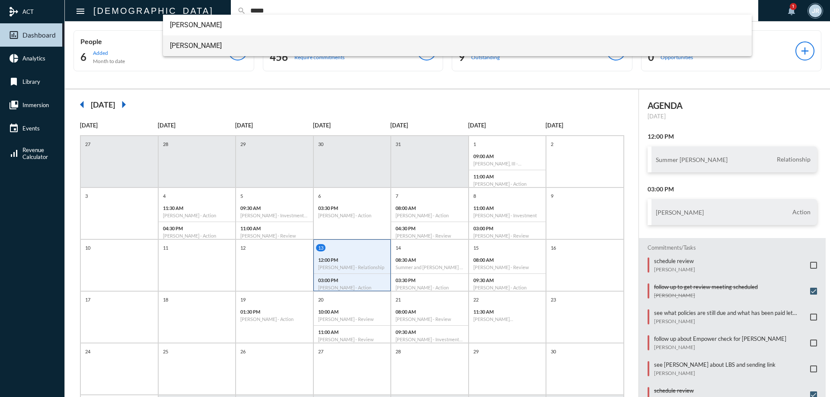
type input "*****"
click at [193, 42] on span "Susan Wiggs" at bounding box center [458, 45] width 576 height 21
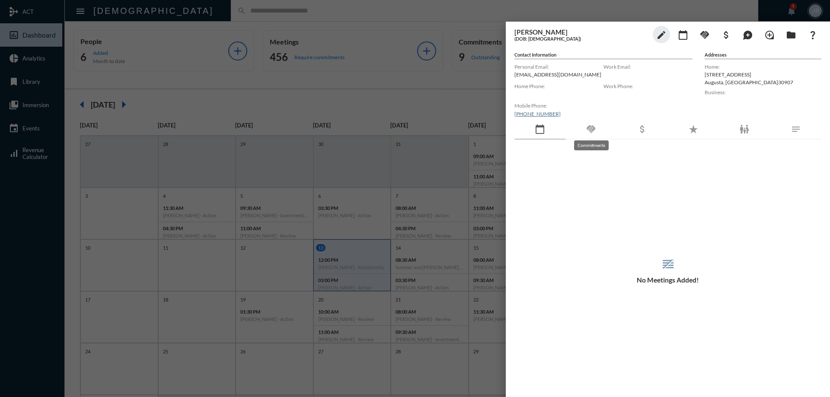
click at [596, 125] on mat-icon "handshake" at bounding box center [591, 129] width 10 height 10
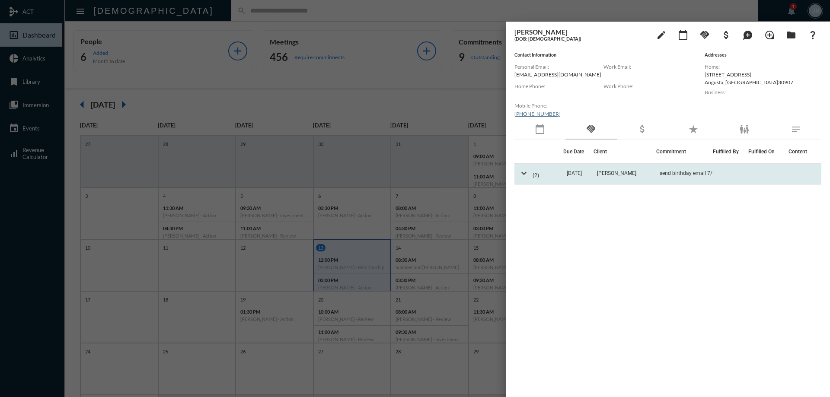
click at [682, 176] on td "send birthday email 7/12" at bounding box center [685, 174] width 57 height 21
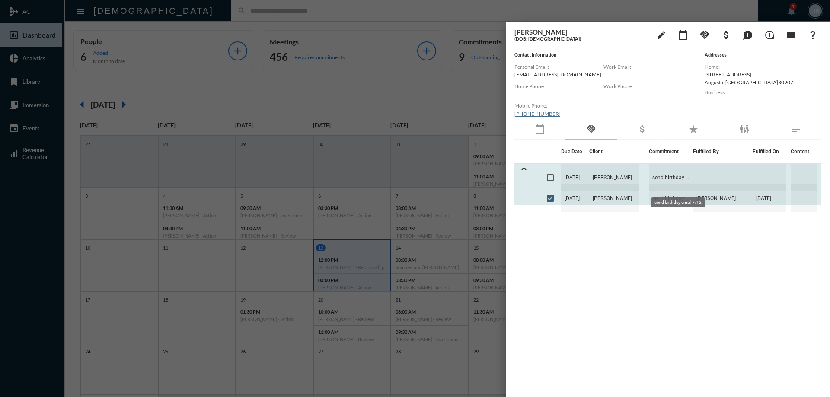
click at [674, 171] on span "send birthday email 7/12" at bounding box center [671, 178] width 45 height 28
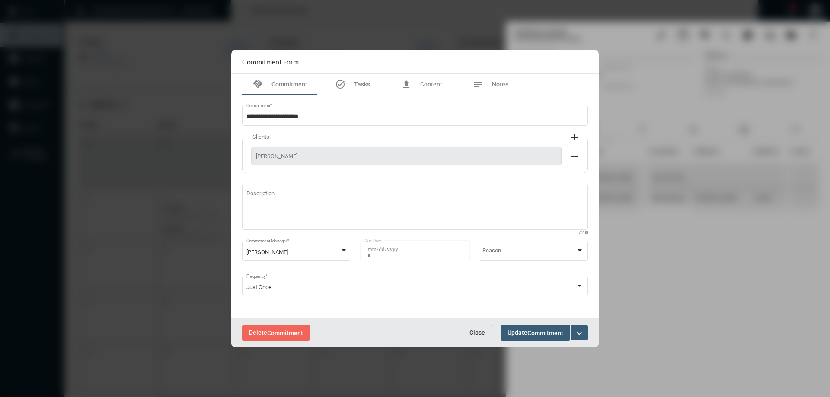
click at [480, 330] on span "Close" at bounding box center [478, 333] width 16 height 7
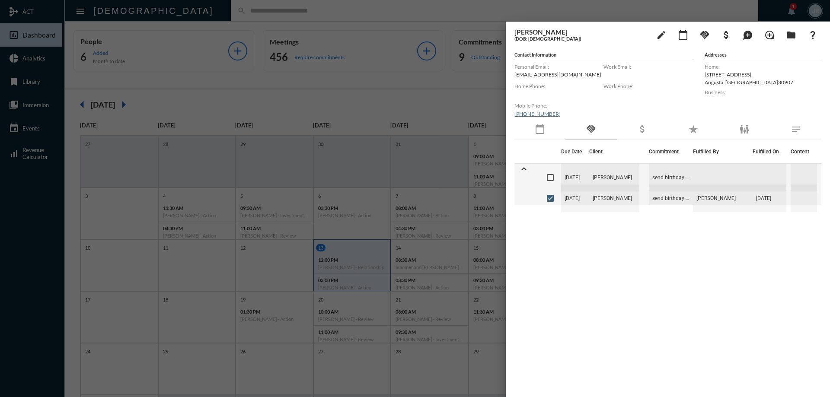
click at [334, 17] on div at bounding box center [415, 198] width 830 height 397
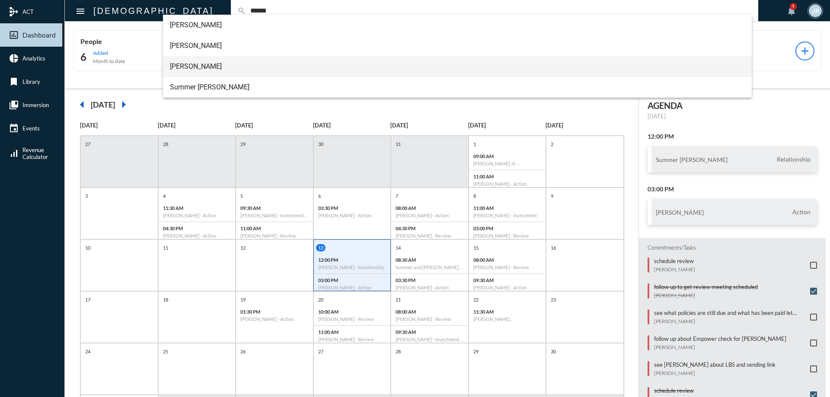
type input "******"
click at [225, 63] on span "Savannah Franks" at bounding box center [458, 66] width 576 height 21
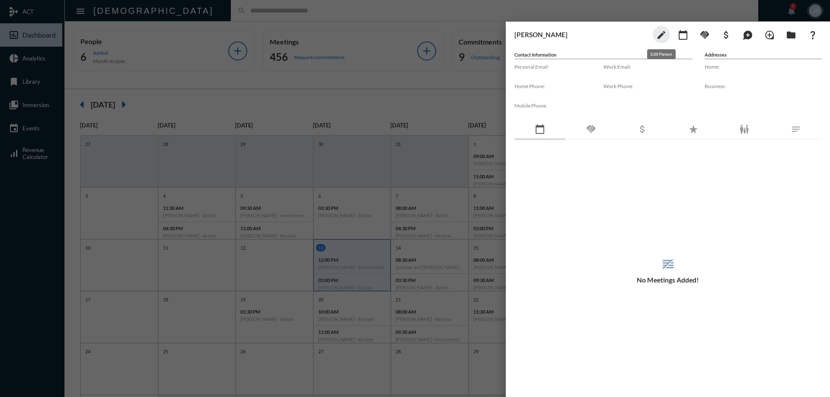
click at [665, 35] on mat-icon "edit" at bounding box center [662, 35] width 10 height 10
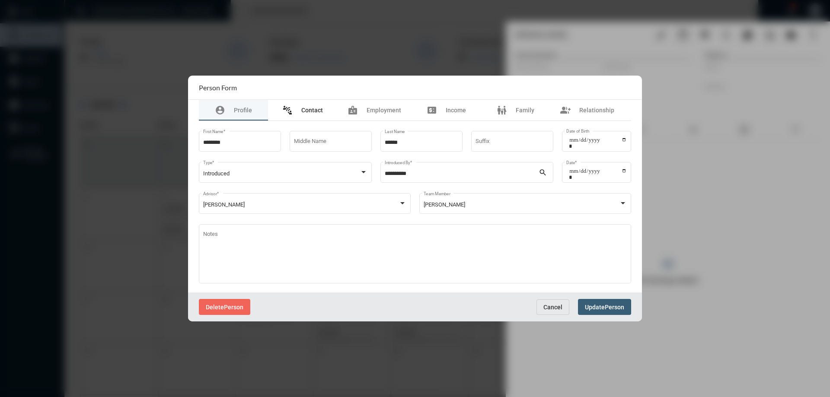
click at [316, 108] on span "Contact" at bounding box center [312, 110] width 22 height 7
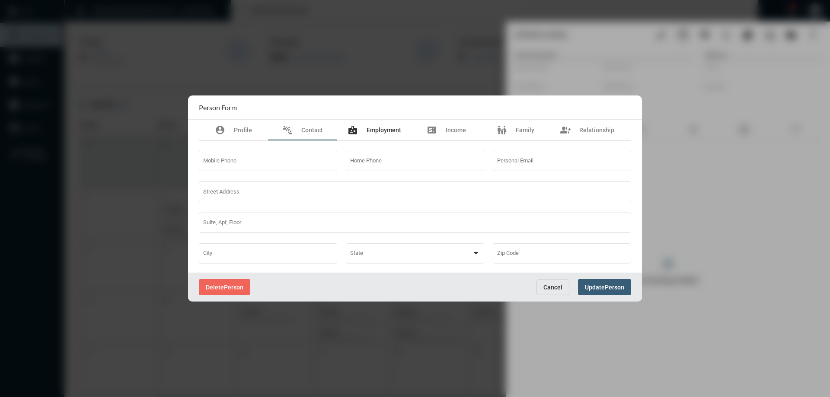
click at [383, 132] on span "Employment" at bounding box center [384, 130] width 35 height 7
click at [459, 133] on span "Income" at bounding box center [456, 130] width 20 height 7
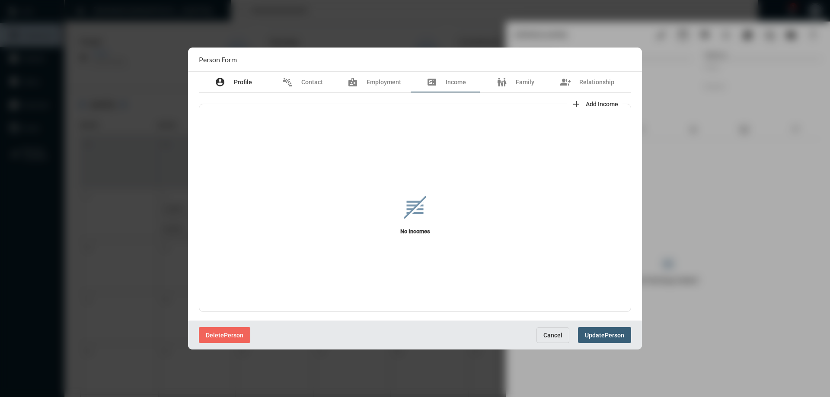
click at [243, 78] on div "account_circle Profile" at bounding box center [233, 82] width 37 height 10
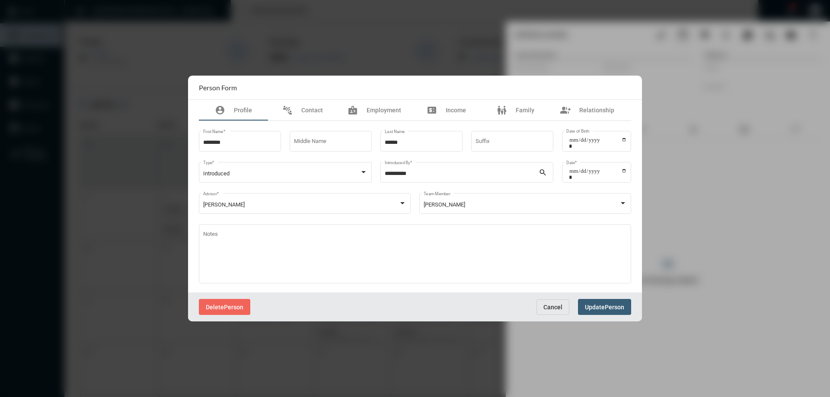
click at [552, 309] on span "Cancel" at bounding box center [553, 307] width 19 height 7
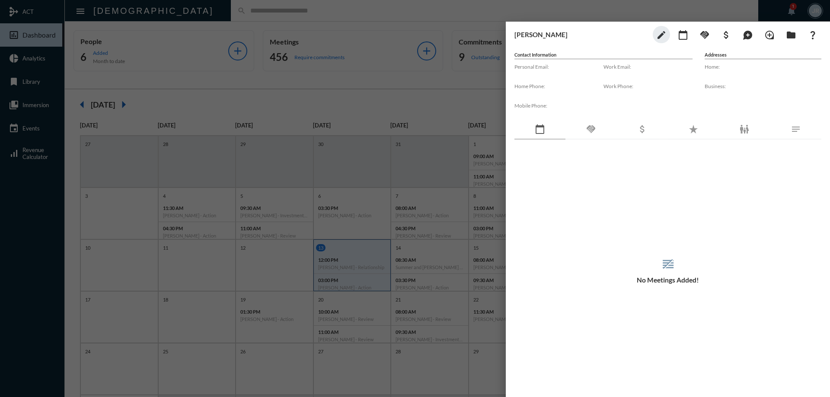
click at [598, 132] on div "handshake" at bounding box center [591, 130] width 51 height 20
click at [554, 130] on div "calendar_today" at bounding box center [540, 130] width 51 height 20
click at [608, 130] on div "handshake" at bounding box center [591, 130] width 51 height 20
click at [710, 34] on mat-icon "handshake" at bounding box center [705, 35] width 10 height 10
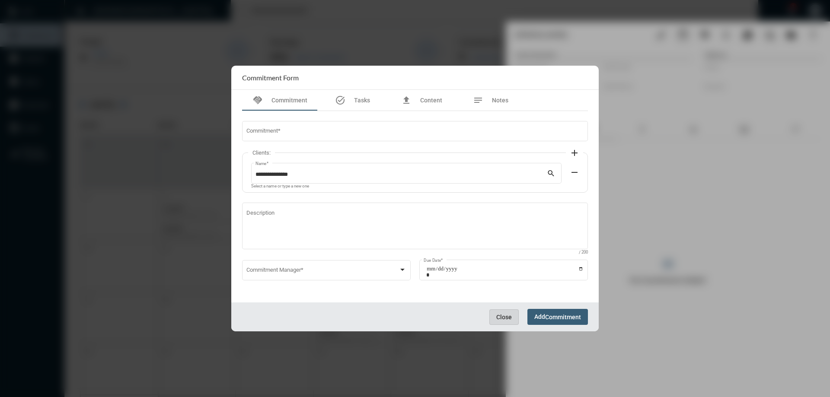
click at [510, 312] on button "Close" at bounding box center [504, 318] width 29 height 16
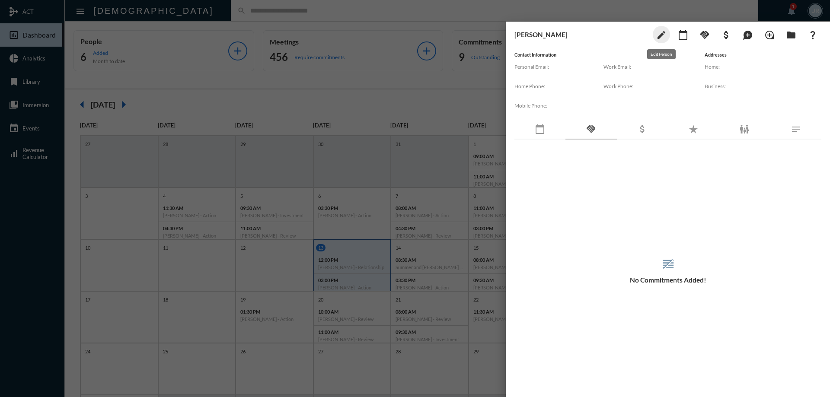
click at [663, 34] on mat-icon "edit" at bounding box center [662, 35] width 10 height 10
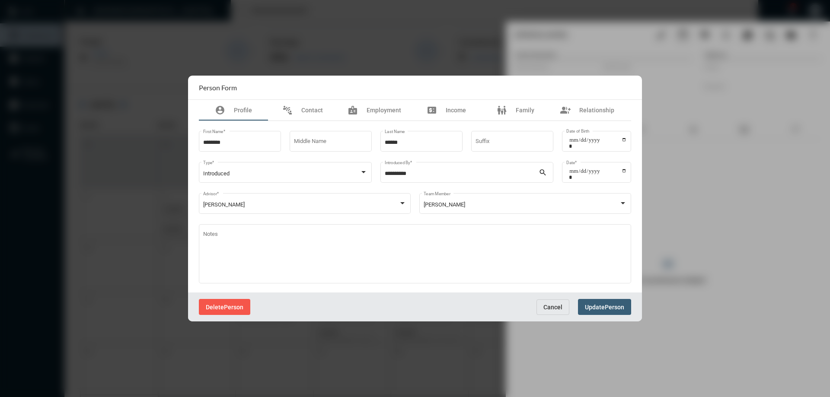
click at [227, 302] on button "Delete Person" at bounding box center [224, 307] width 51 height 16
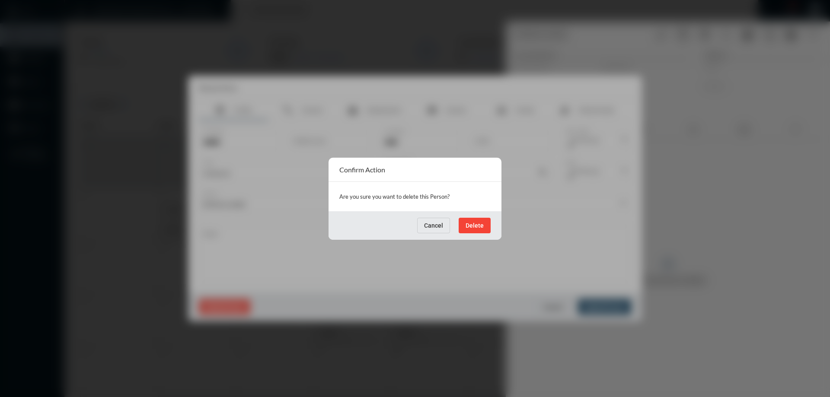
click at [441, 224] on span "Cancel" at bounding box center [433, 225] width 19 height 7
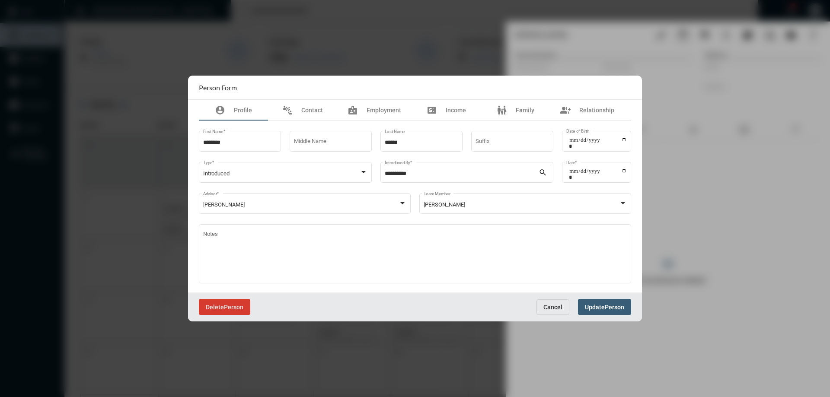
click at [224, 308] on span "Person" at bounding box center [233, 307] width 19 height 7
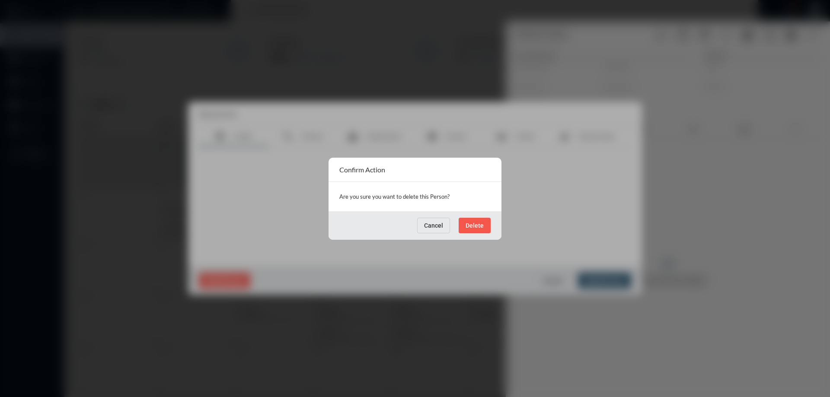
click at [476, 224] on span "Delete" at bounding box center [475, 225] width 18 height 7
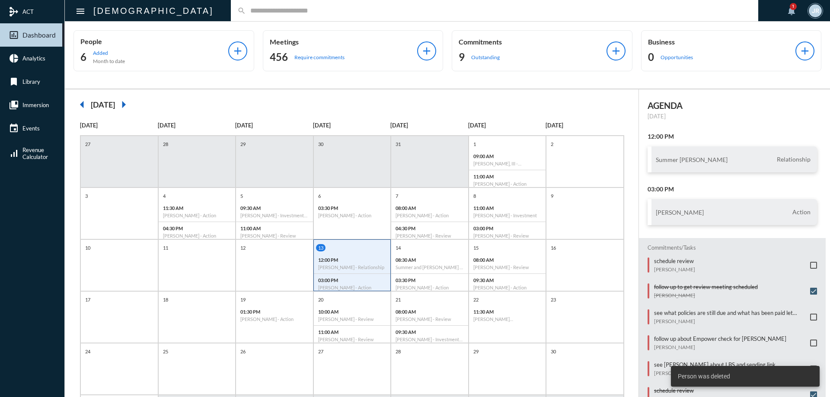
click at [231, 6] on div "search" at bounding box center [495, 10] width 528 height 21
click at [231, 15] on div "search" at bounding box center [495, 10] width 528 height 21
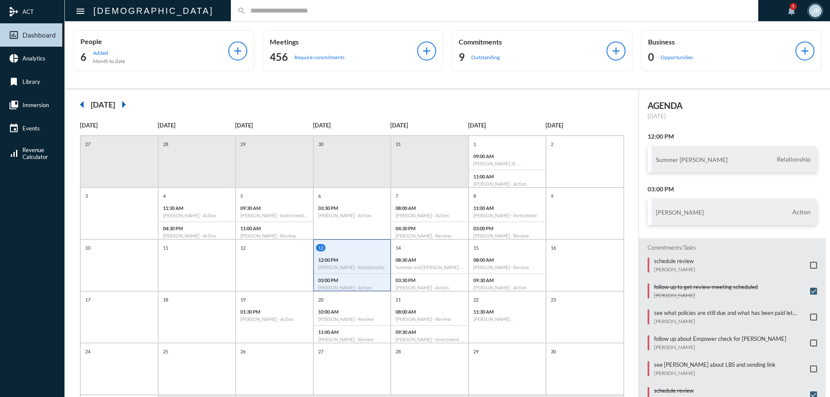
click at [246, 12] on input "text" at bounding box center [499, 10] width 506 height 7
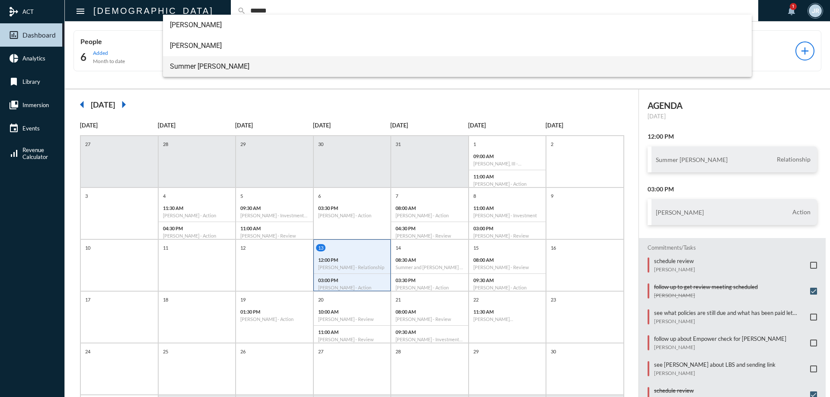
type input "******"
click at [203, 63] on span "Summer Franks" at bounding box center [458, 66] width 576 height 21
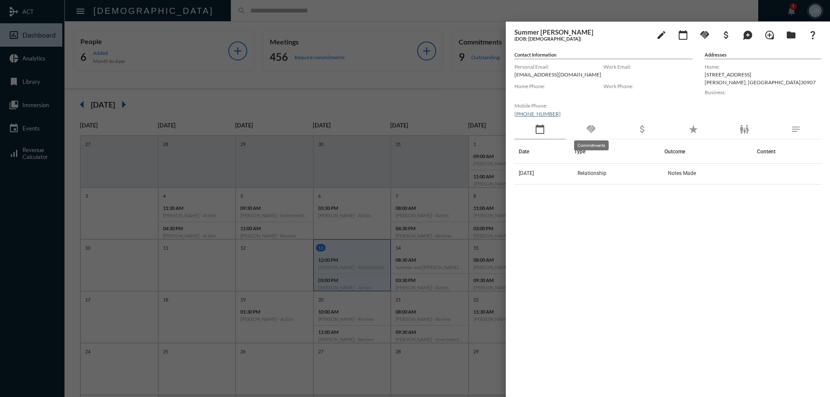
click at [592, 131] on mat-icon "handshake" at bounding box center [591, 129] width 10 height 10
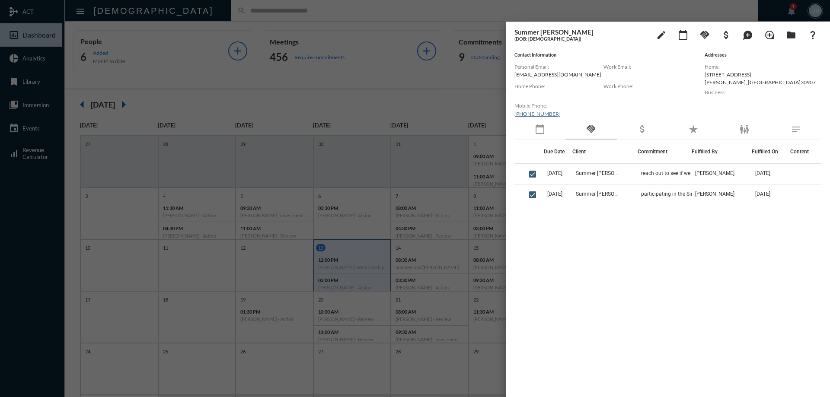
click at [538, 132] on mat-icon "calendar_today" at bounding box center [540, 129] width 10 height 10
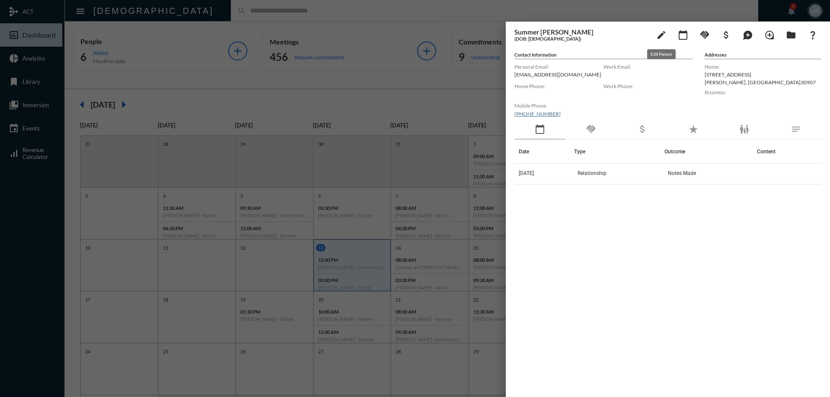
click at [660, 32] on mat-icon "edit" at bounding box center [662, 35] width 10 height 10
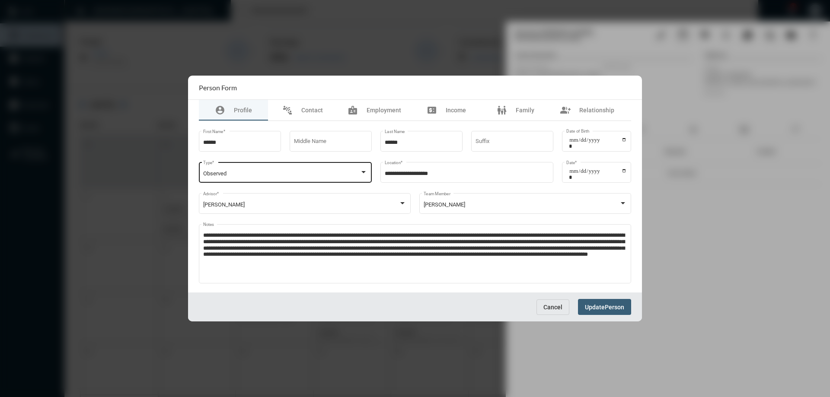
click at [365, 172] on div at bounding box center [364, 172] width 4 height 2
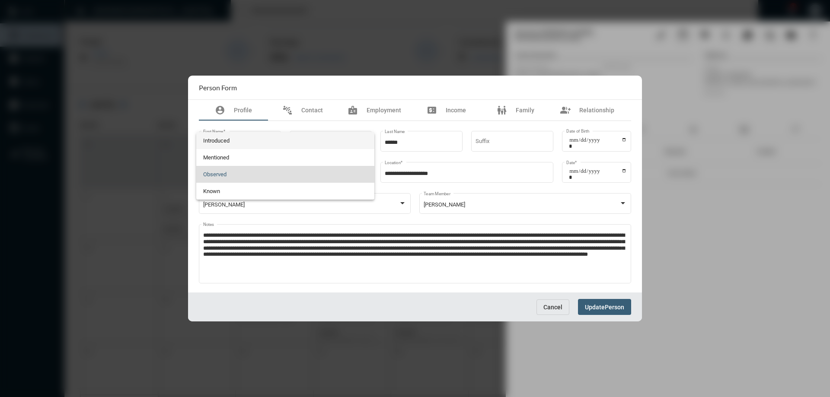
click at [222, 140] on span "Introduced" at bounding box center [285, 140] width 165 height 17
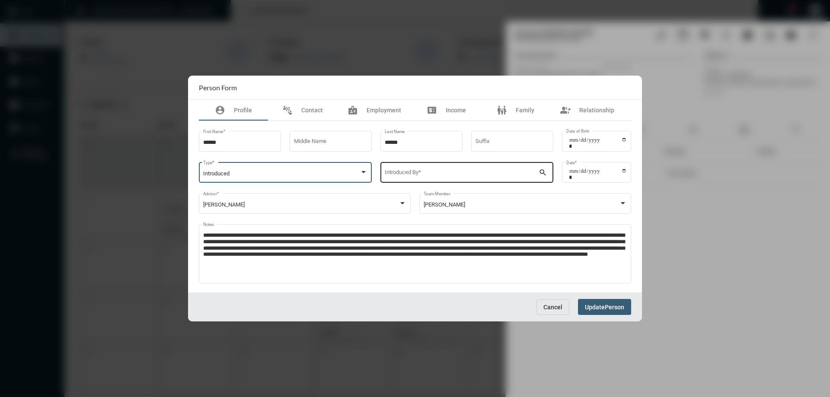
click at [409, 167] on div "Introduced By *" at bounding box center [462, 172] width 154 height 22
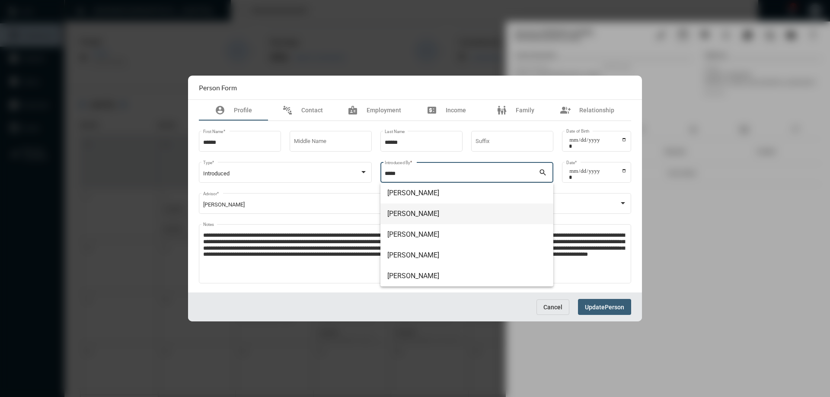
click at [412, 219] on span "Sarah Cely" at bounding box center [467, 214] width 159 height 21
type input "**********"
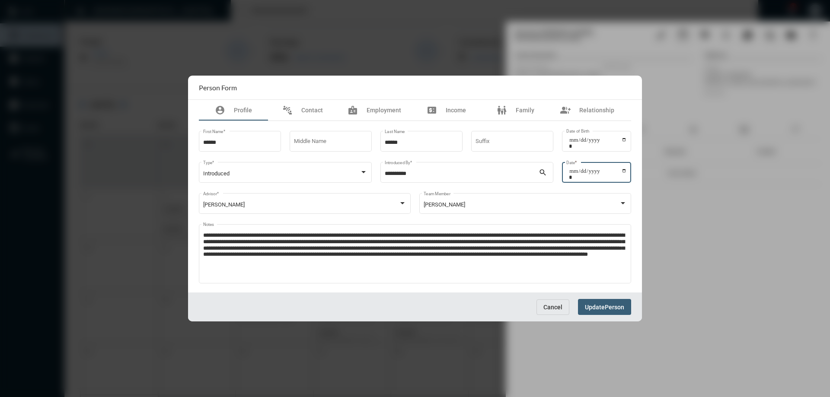
type input "**********"
click at [605, 309] on span "Update" at bounding box center [595, 307] width 20 height 7
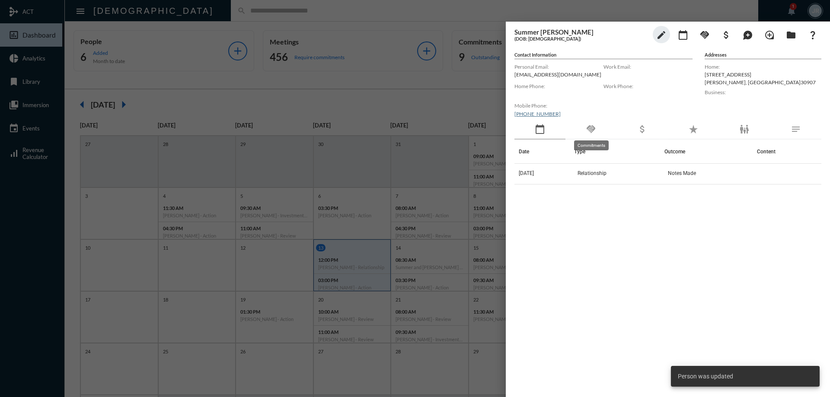
click at [593, 128] on mat-icon "handshake" at bounding box center [591, 129] width 10 height 10
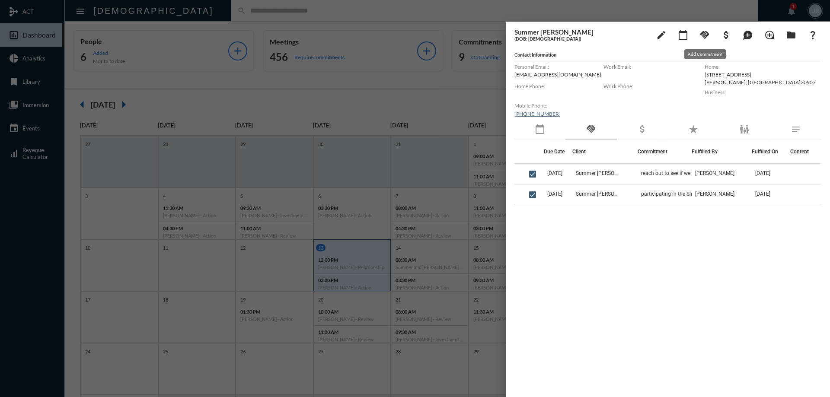
click at [704, 35] on mat-icon "handshake" at bounding box center [705, 35] width 10 height 10
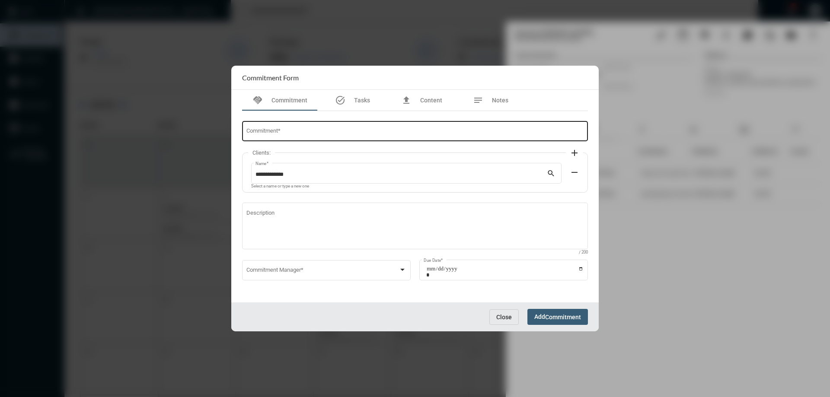
click at [306, 127] on div "Commitment *" at bounding box center [416, 131] width 338 height 22
type input "**********"
click at [346, 269] on span at bounding box center [323, 272] width 153 height 6
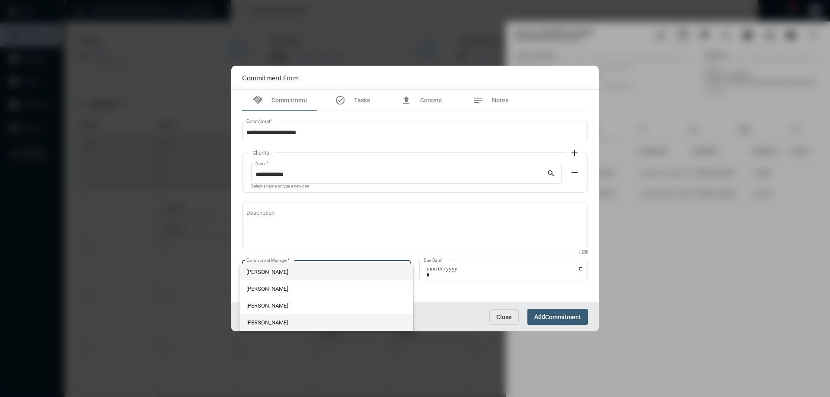
click at [273, 324] on span "Julie Redd" at bounding box center [327, 322] width 160 height 17
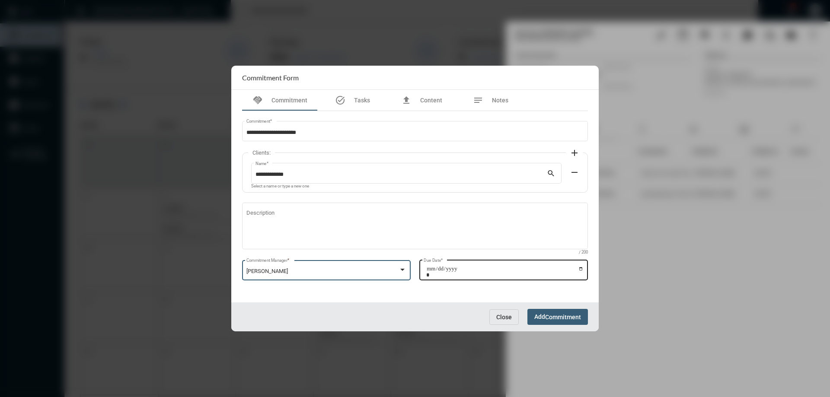
click at [583, 269] on input "Due Date *" at bounding box center [504, 272] width 157 height 12
type input "**********"
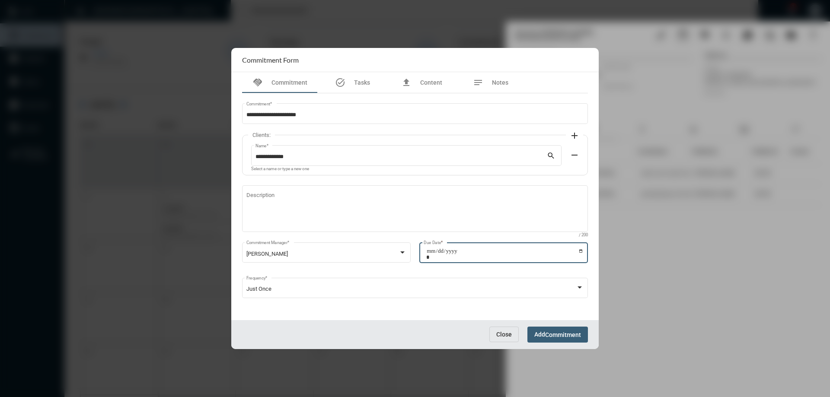
click at [551, 329] on button "Add Commitment" at bounding box center [558, 335] width 61 height 16
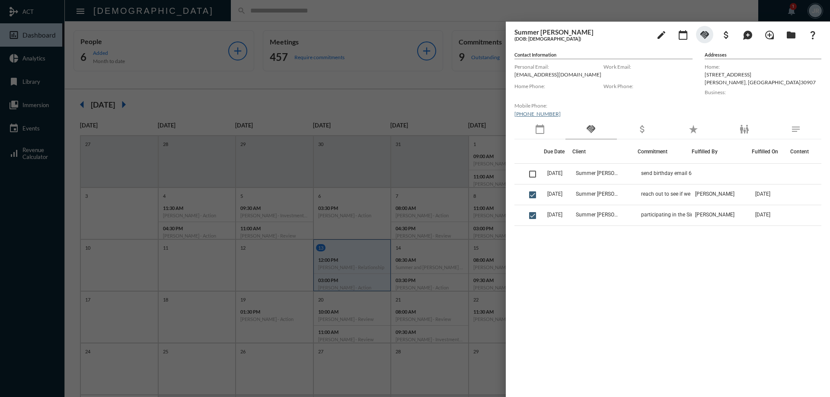
click at [372, 28] on div at bounding box center [415, 198] width 830 height 397
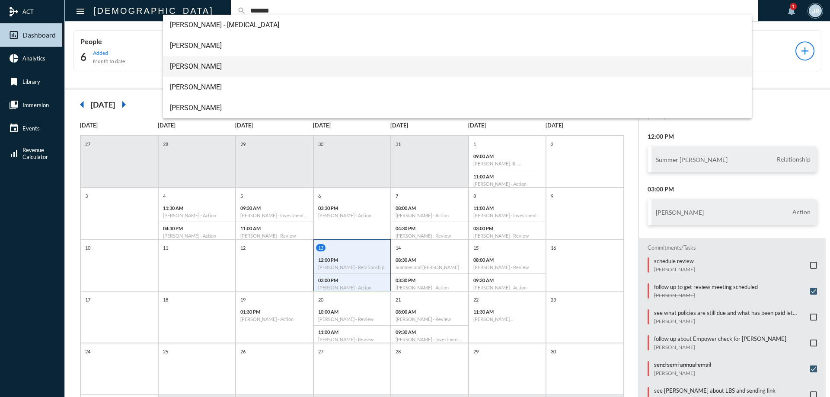
type input "*******"
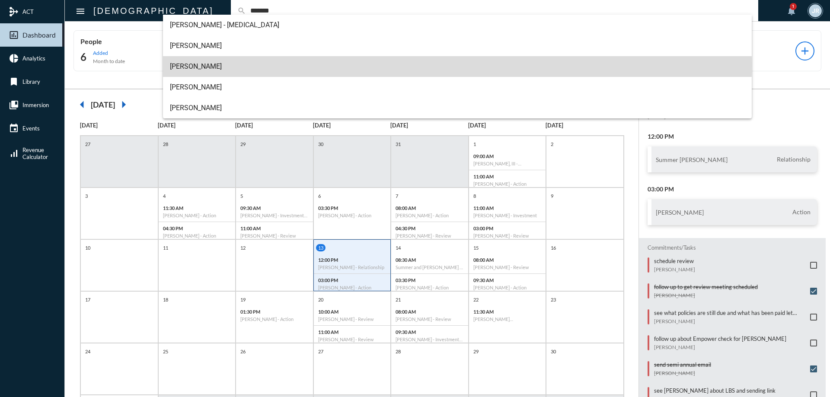
click at [197, 66] on span "Jazmine Griffin" at bounding box center [458, 66] width 576 height 21
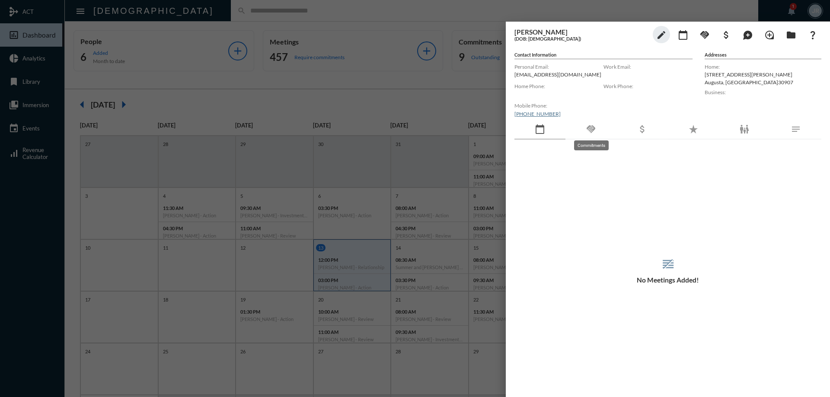
click at [594, 132] on mat-icon "handshake" at bounding box center [591, 129] width 10 height 10
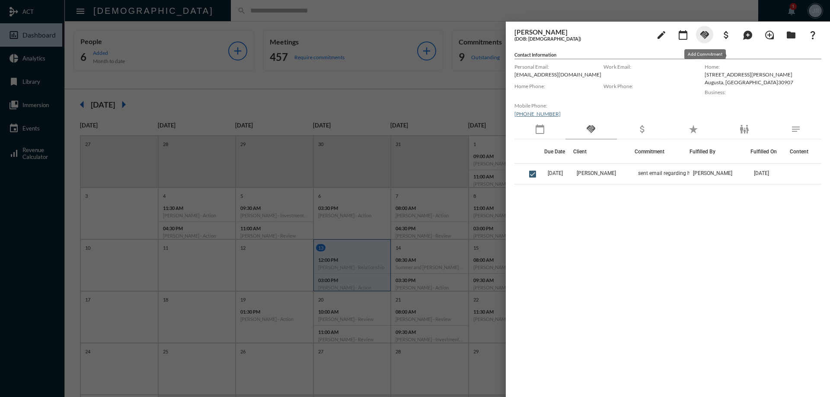
click at [706, 35] on mat-icon "handshake" at bounding box center [705, 35] width 10 height 10
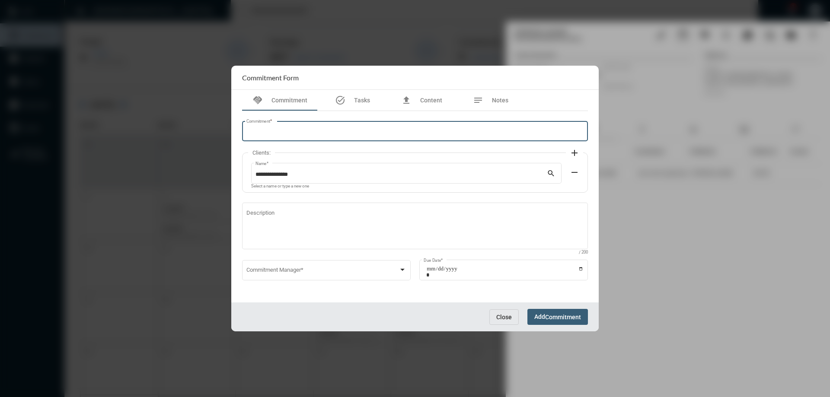
drag, startPoint x: 375, startPoint y: 131, endPoint x: 414, endPoint y: 124, distance: 39.7
click at [375, 131] on input "Commitment *" at bounding box center [416, 133] width 338 height 6
type input "**********"
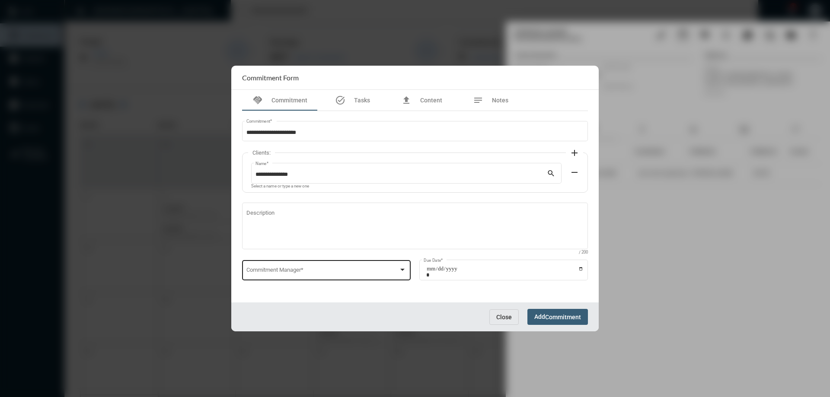
click at [314, 266] on div "Commitment Manager *" at bounding box center [327, 270] width 160 height 22
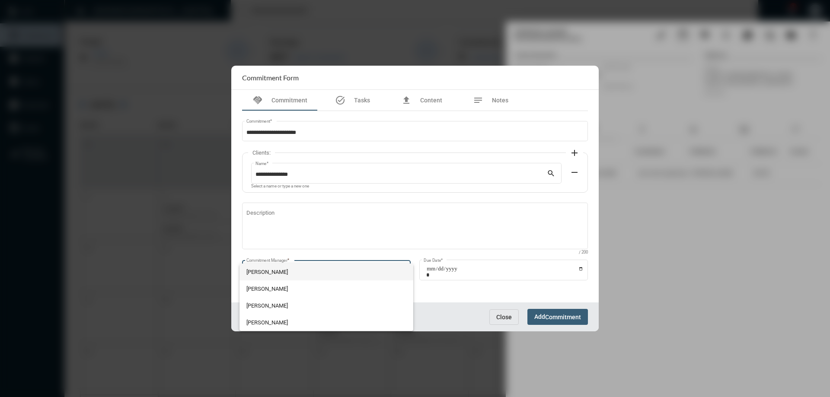
click at [514, 311] on div at bounding box center [415, 198] width 830 height 397
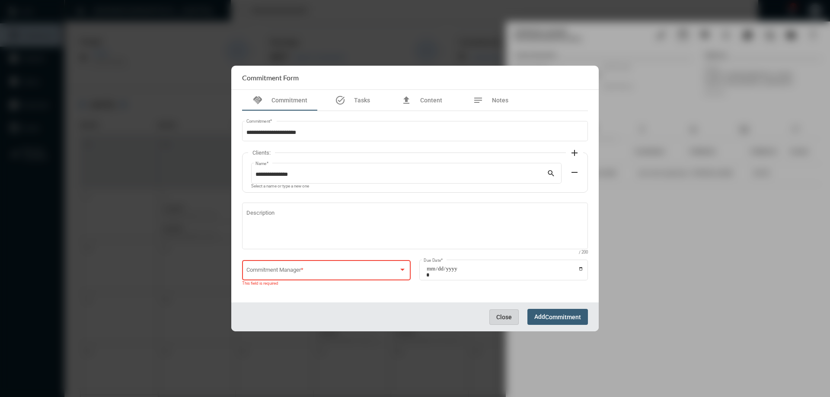
click at [511, 311] on button "Close" at bounding box center [504, 318] width 29 height 16
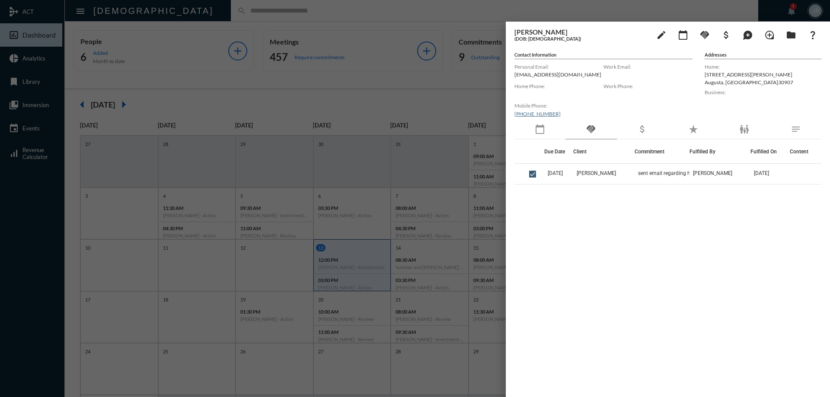
click at [259, 13] on div at bounding box center [415, 198] width 830 height 397
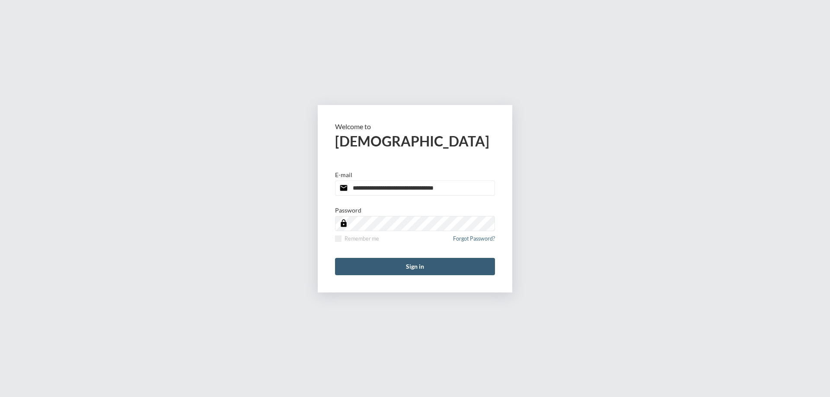
click at [465, 187] on input "**********" at bounding box center [415, 188] width 160 height 15
click at [464, 186] on input "**********" at bounding box center [415, 188] width 160 height 15
click at [462, 186] on input "**********" at bounding box center [415, 188] width 160 height 15
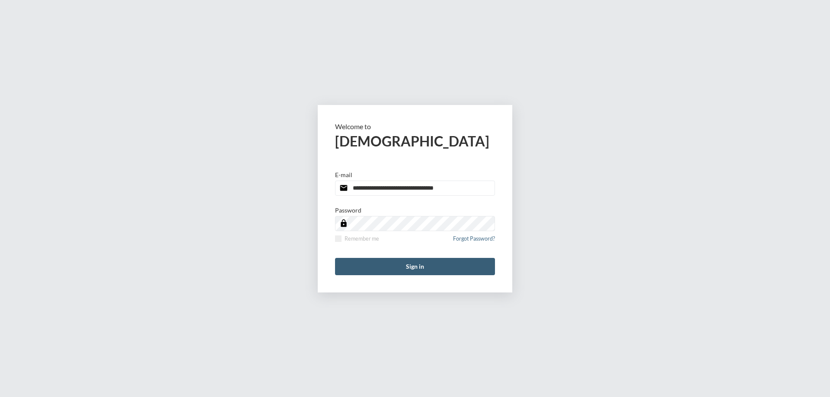
click at [462, 186] on input "**********" at bounding box center [415, 188] width 160 height 15
type input "**********"
click at [341, 239] on label "Remember me" at bounding box center [357, 239] width 44 height 6
click at [354, 258] on button "Sign in" at bounding box center [415, 266] width 160 height 17
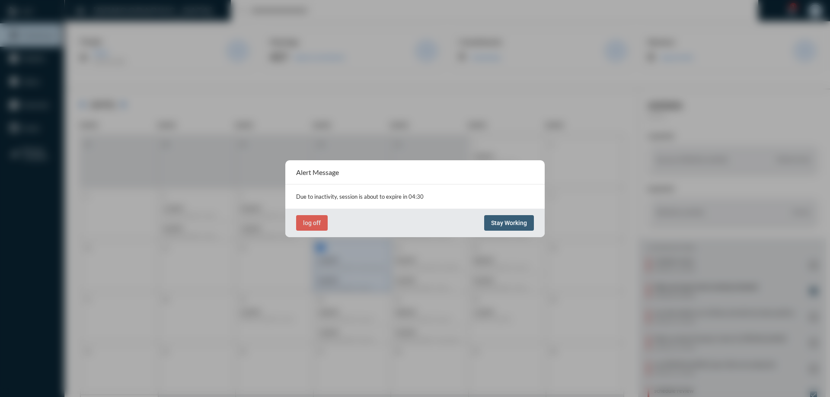
click at [502, 221] on span "Stay Working" at bounding box center [509, 223] width 36 height 7
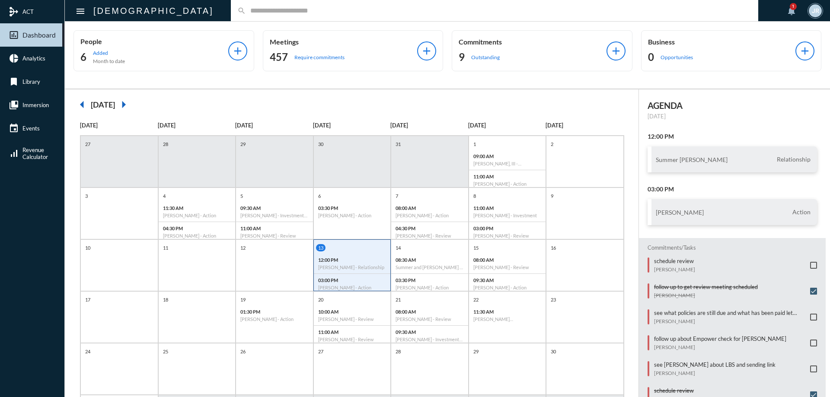
click at [246, 9] on input "text" at bounding box center [499, 10] width 506 height 7
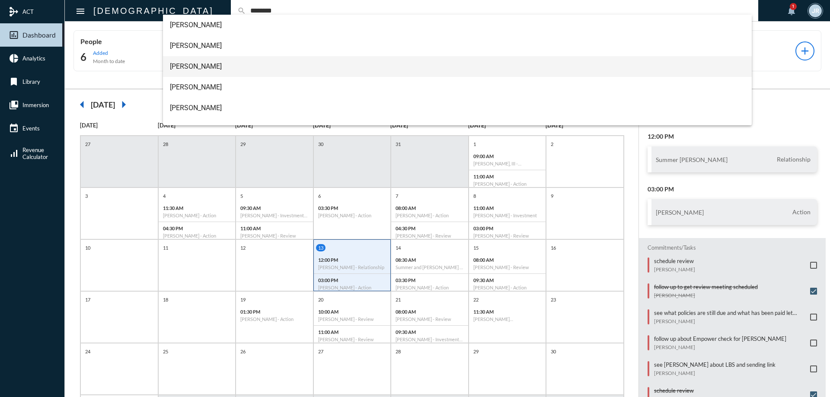
type input "********"
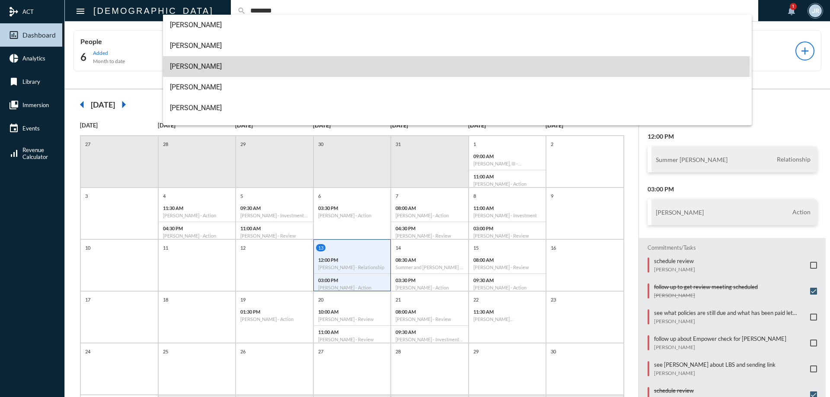
click at [185, 64] on span "Dawn Peterson" at bounding box center [458, 66] width 576 height 21
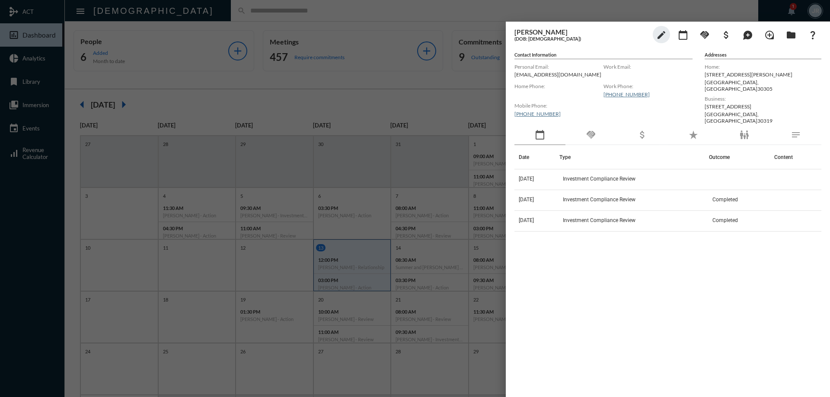
click at [585, 125] on div "handshake" at bounding box center [591, 135] width 51 height 20
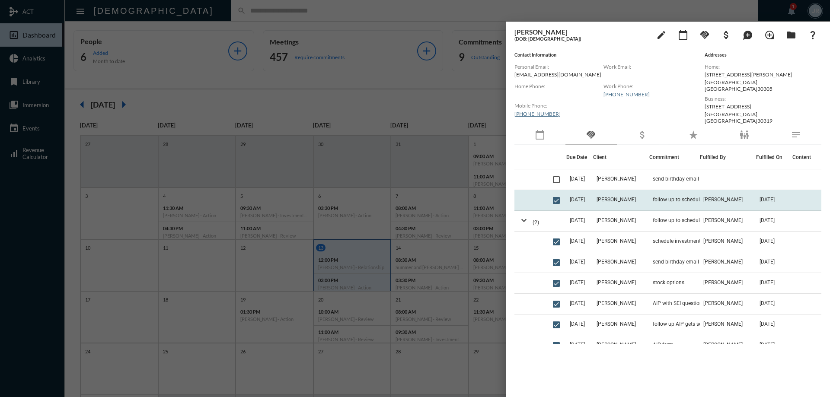
click at [649, 190] on td "Dawn Peterson" at bounding box center [621, 200] width 56 height 21
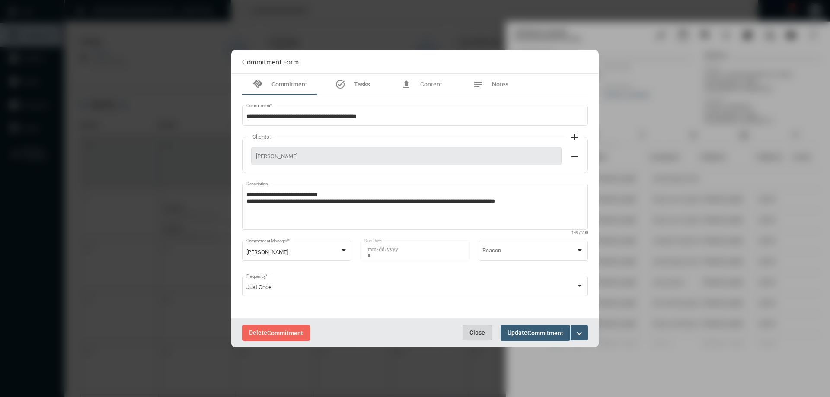
click at [484, 328] on button "Close" at bounding box center [477, 333] width 29 height 16
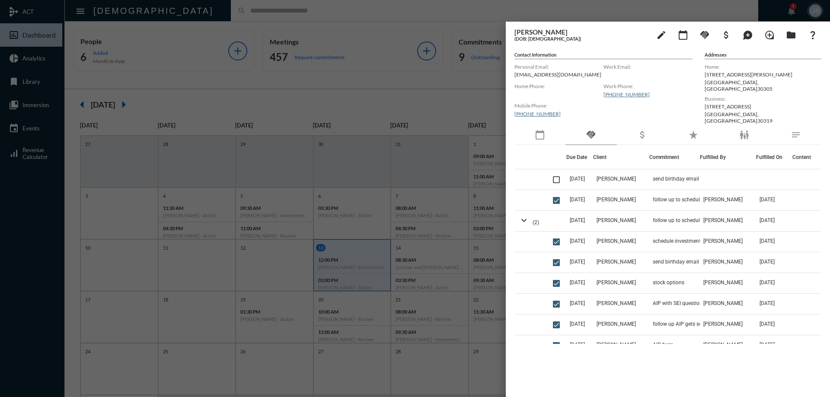
click at [200, 18] on div at bounding box center [415, 198] width 830 height 397
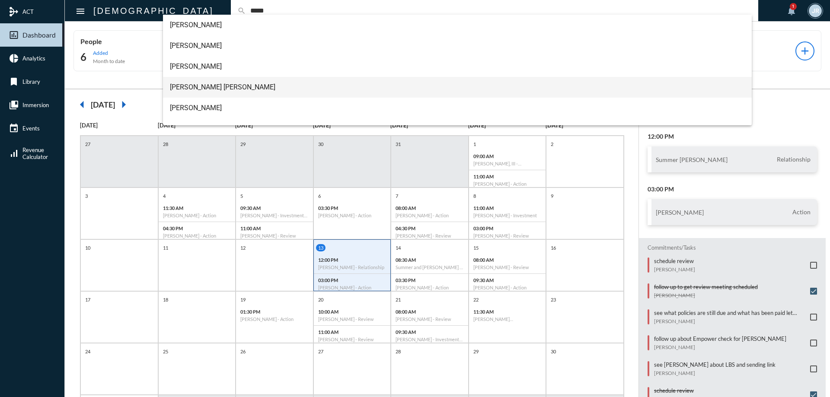
scroll to position [76, 0]
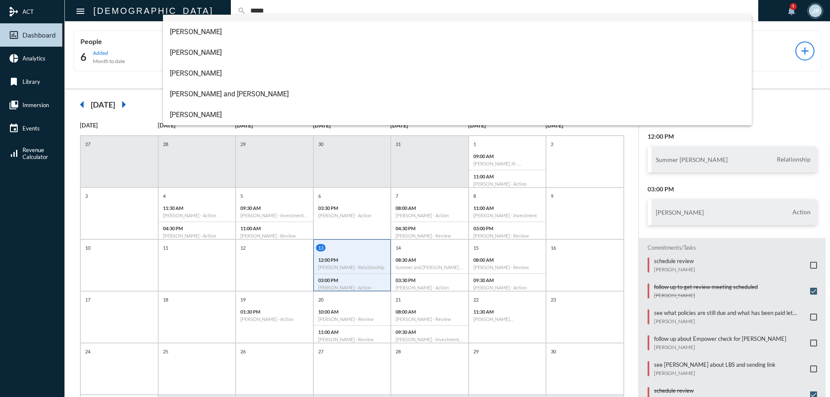
type input "*****"
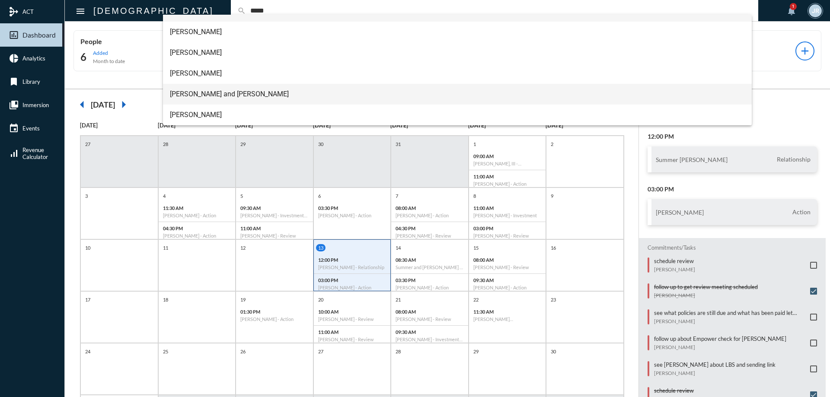
click at [200, 90] on span "Michael and Page Brown" at bounding box center [458, 94] width 576 height 21
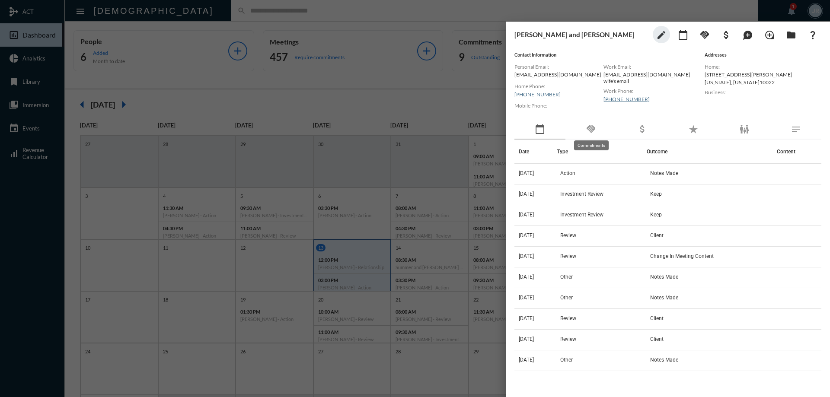
click at [593, 134] on mat-icon "handshake" at bounding box center [591, 129] width 10 height 10
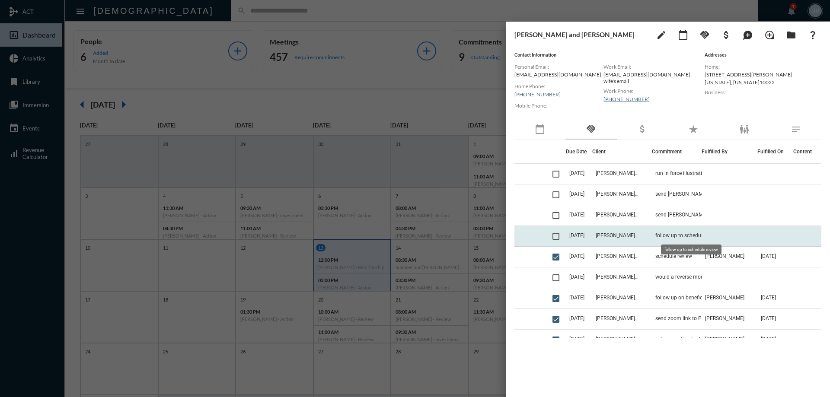
click at [669, 237] on span "follow up to schedule review" at bounding box center [689, 236] width 66 height 6
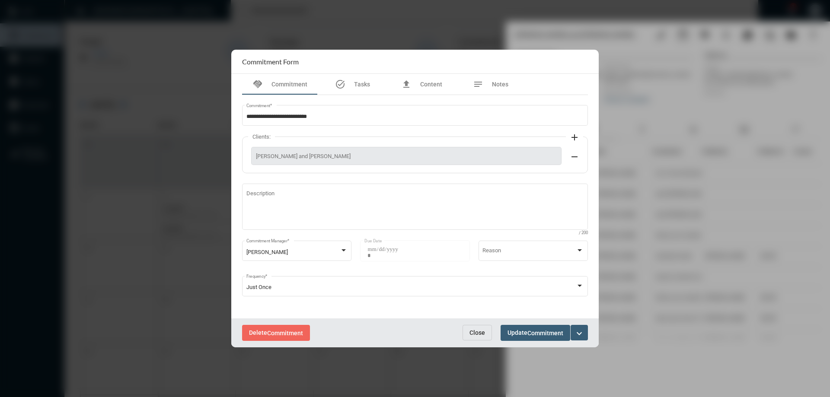
click at [479, 331] on span "Close" at bounding box center [478, 333] width 16 height 7
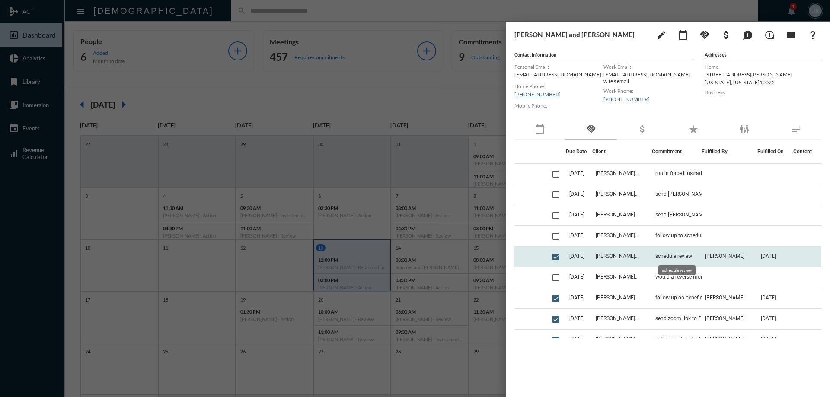
click at [666, 255] on span "schedule review" at bounding box center [674, 256] width 37 height 6
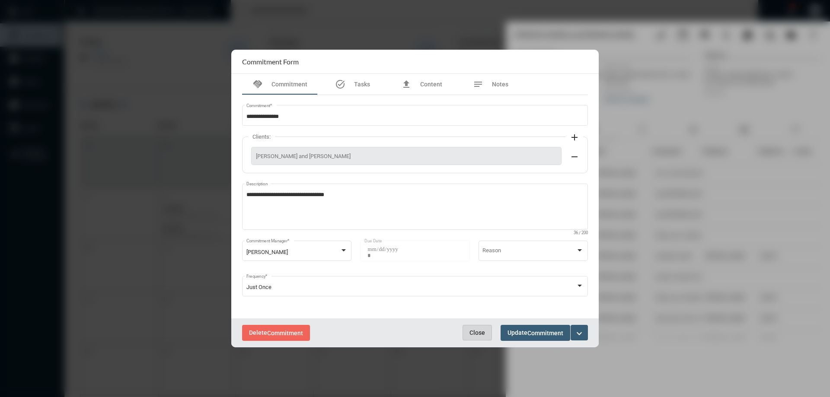
click at [485, 328] on button "Close" at bounding box center [477, 333] width 29 height 16
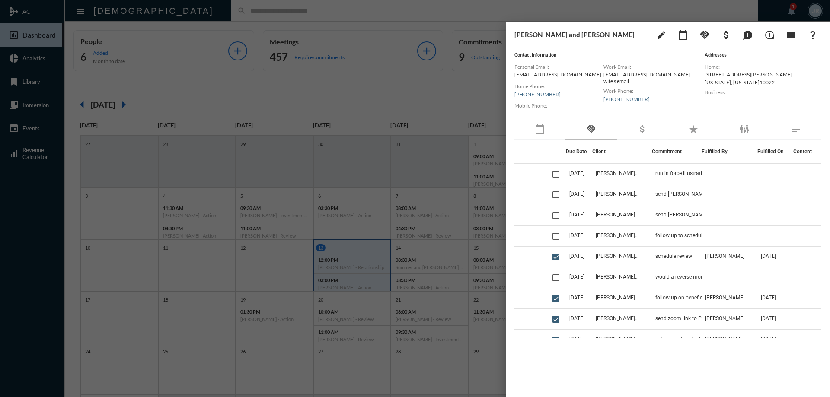
click at [556, 131] on div "calendar_today" at bounding box center [540, 130] width 51 height 20
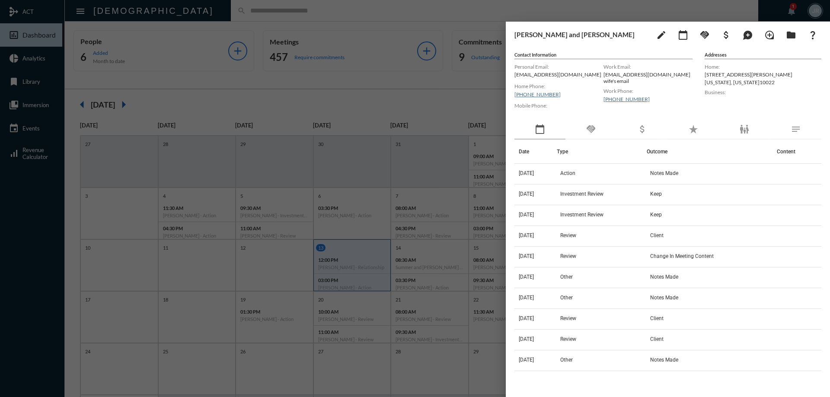
click at [600, 127] on div "handshake" at bounding box center [591, 130] width 51 height 20
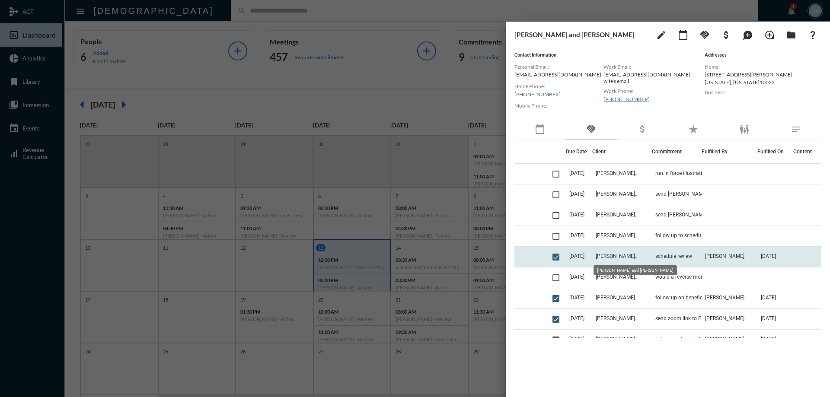
click at [620, 255] on span "Michael and Page Brown" at bounding box center [617, 256] width 43 height 6
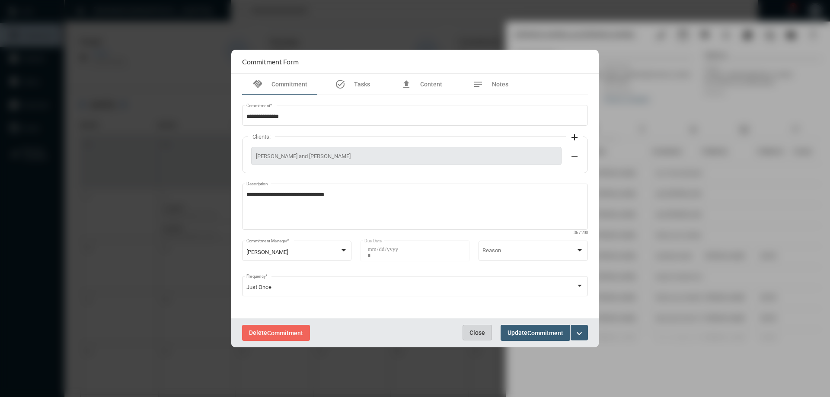
click at [480, 330] on span "Close" at bounding box center [478, 333] width 16 height 7
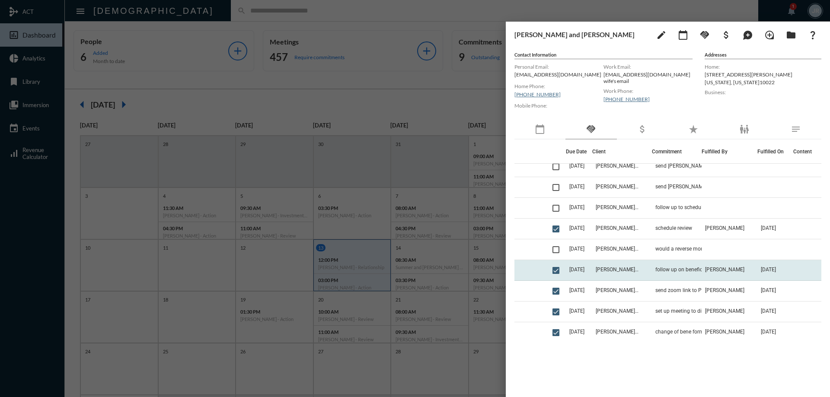
scroll to position [43, 0]
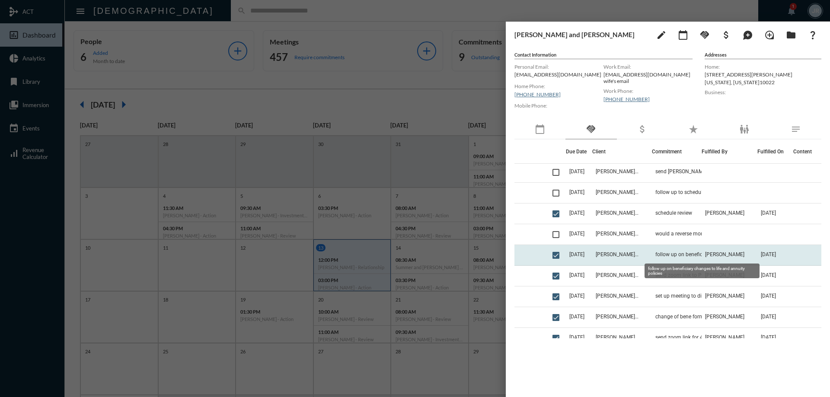
click at [701, 253] on span "follow up on beneficiary changes to life and annuity policies" at bounding box center [699, 255] width 86 height 6
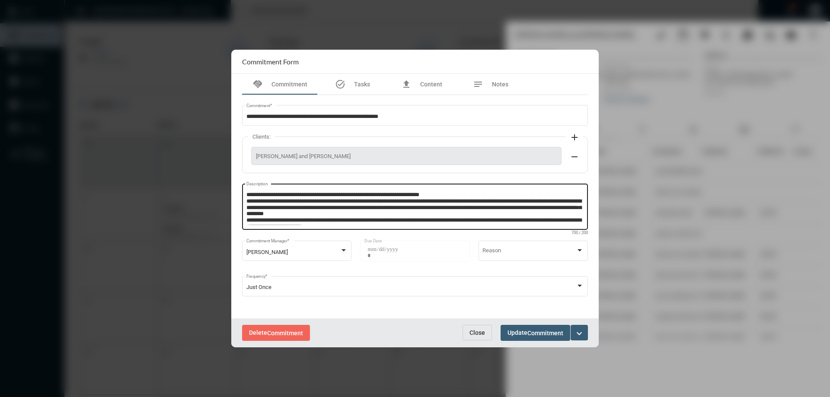
scroll to position [18, 0]
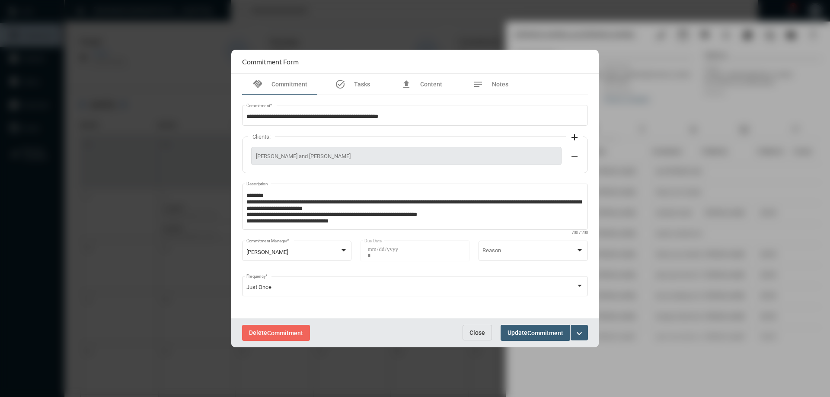
click at [482, 326] on button "Close" at bounding box center [477, 333] width 29 height 16
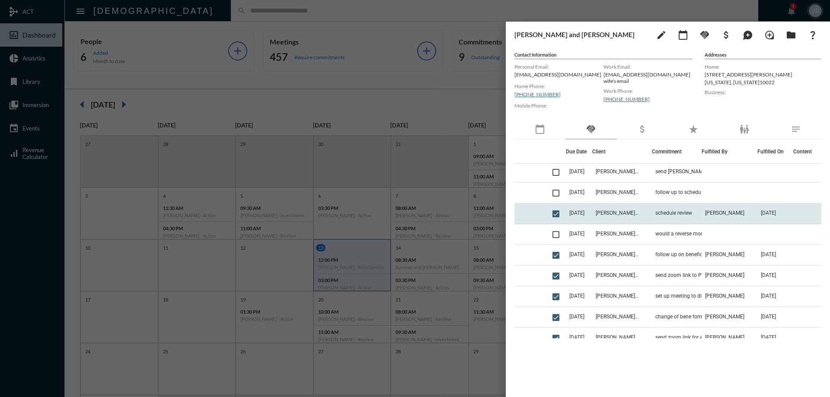
click at [599, 214] on td "Michael and Page Brown" at bounding box center [623, 214] width 60 height 21
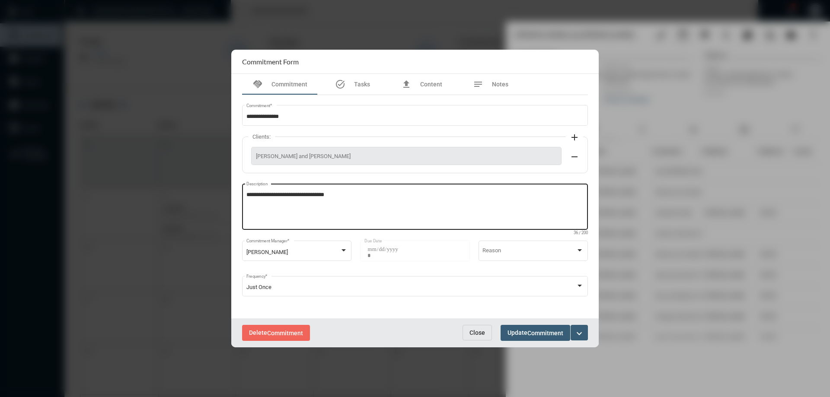
click at [364, 197] on textarea "**********" at bounding box center [416, 208] width 338 height 34
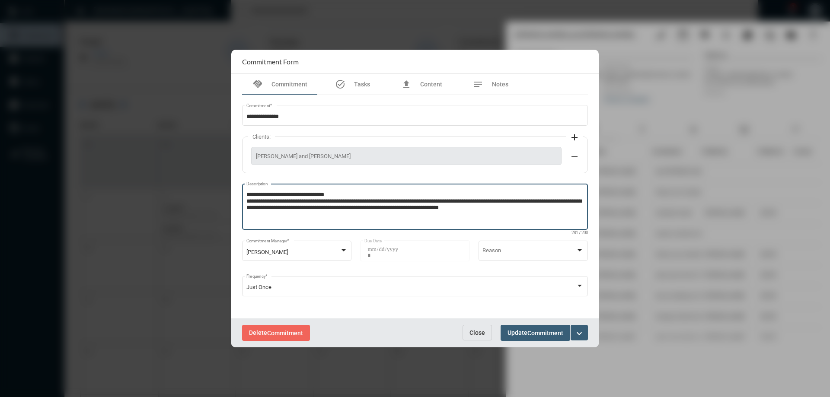
type textarea "**********"
click at [538, 330] on span "Commitment" at bounding box center [546, 333] width 36 height 7
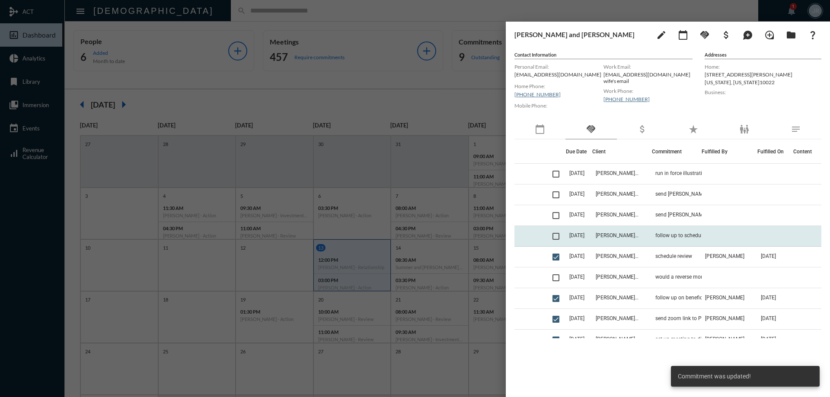
click at [657, 233] on td "follow up to schedule review" at bounding box center [677, 236] width 50 height 21
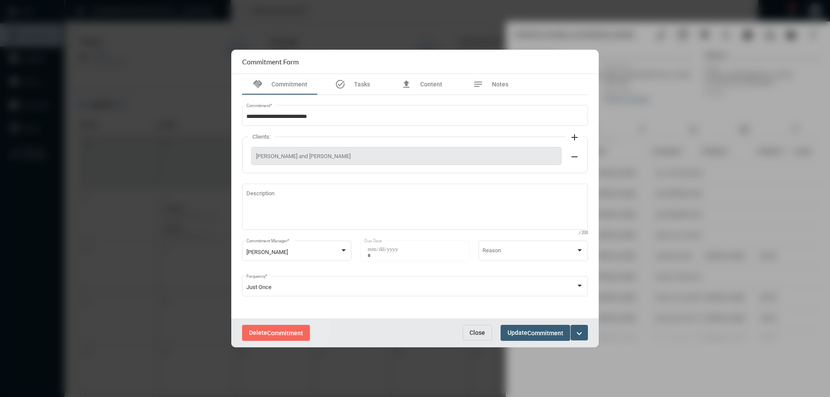
click at [285, 330] on span "Commitment" at bounding box center [285, 333] width 36 height 7
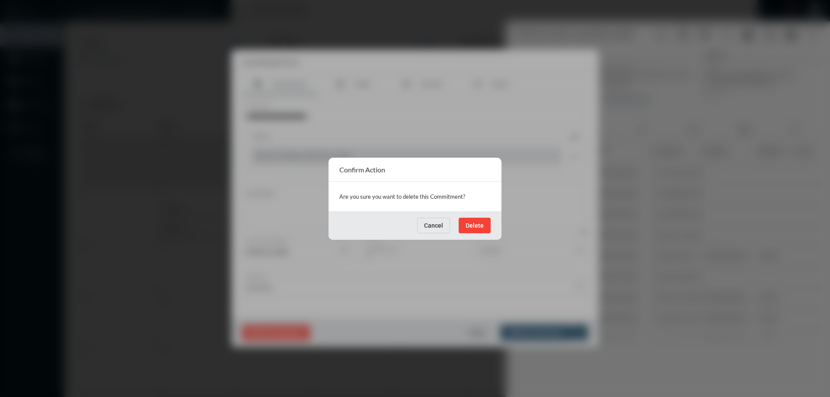
click at [475, 215] on div "Cancel Delete" at bounding box center [415, 225] width 173 height 29
click at [475, 219] on button "Delete" at bounding box center [475, 226] width 32 height 16
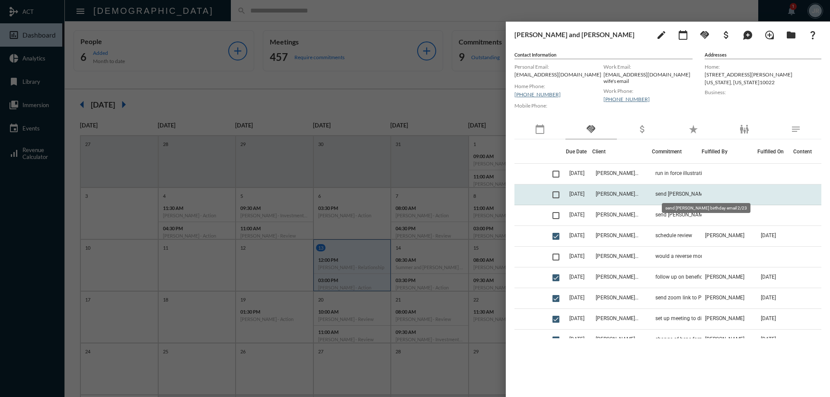
click at [681, 195] on span "send Michael birthday email 2/23" at bounding box center [699, 194] width 86 height 6
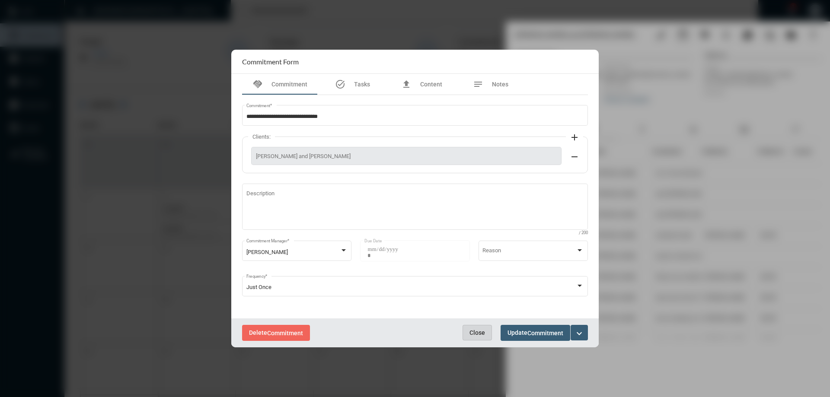
click at [489, 331] on button "Close" at bounding box center [477, 333] width 29 height 16
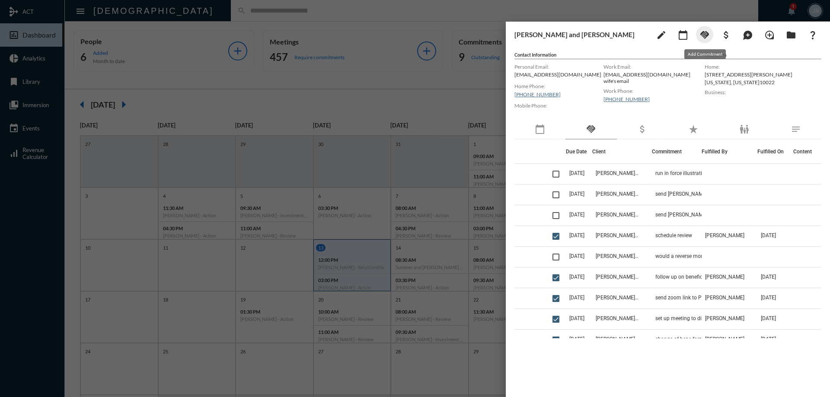
click at [706, 30] on mat-icon "handshake" at bounding box center [705, 35] width 10 height 10
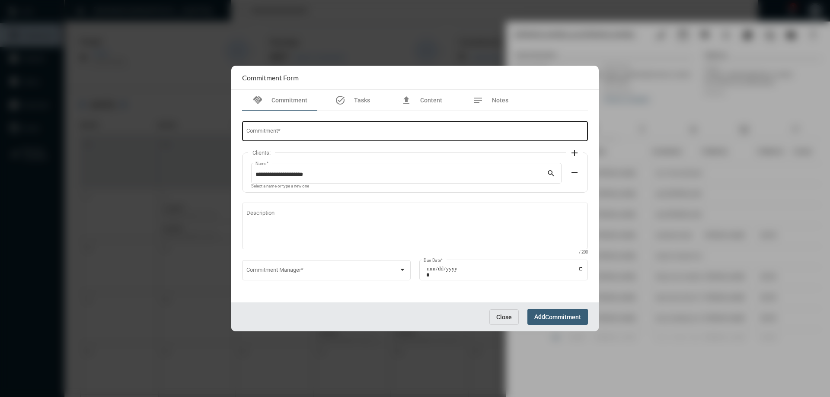
click at [330, 129] on div "Commitment *" at bounding box center [416, 131] width 338 height 22
type input "**********"
drag, startPoint x: 288, startPoint y: 261, endPoint x: 283, endPoint y: 263, distance: 5.5
click at [283, 263] on div "Commitment Manager *" at bounding box center [327, 270] width 160 height 22
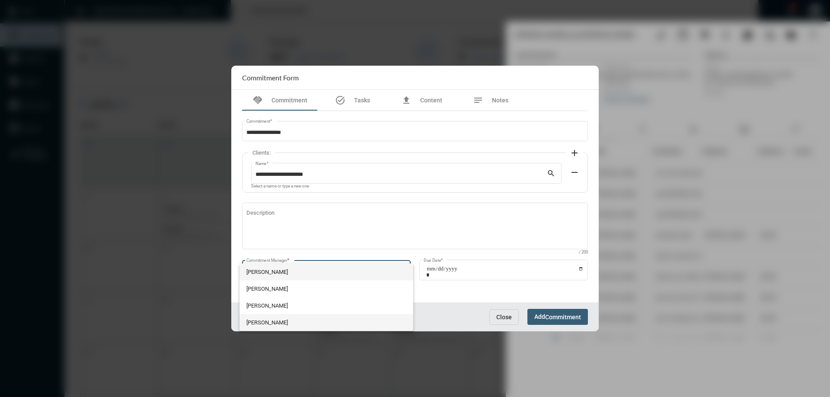
click at [292, 324] on span "Julie Redd" at bounding box center [327, 322] width 160 height 17
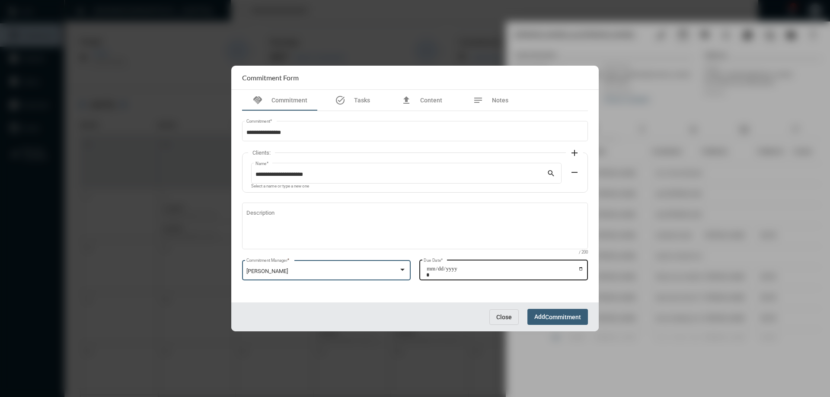
click at [581, 269] on input "Due Date *" at bounding box center [504, 272] width 157 height 12
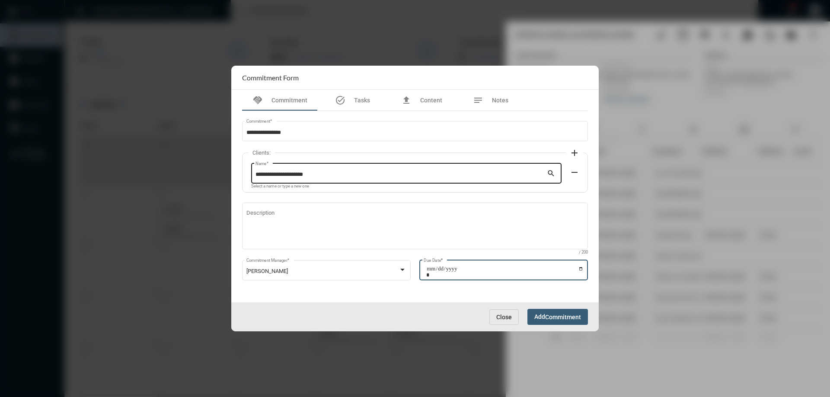
type input "**********"
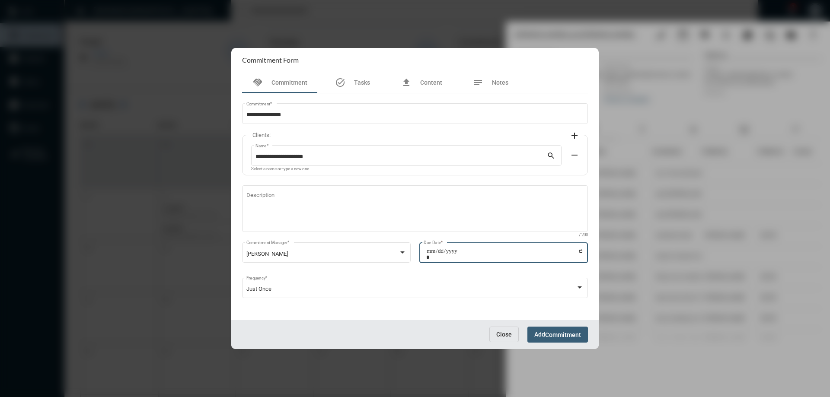
click at [557, 333] on span "Commitment" at bounding box center [563, 335] width 36 height 7
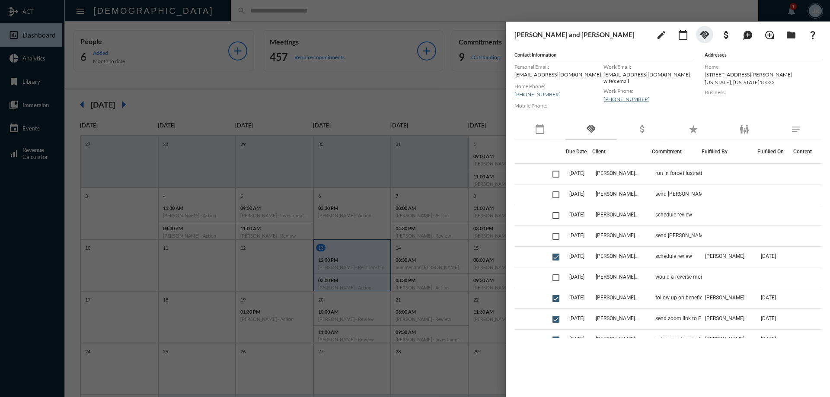
click at [339, 16] on div at bounding box center [415, 198] width 830 height 397
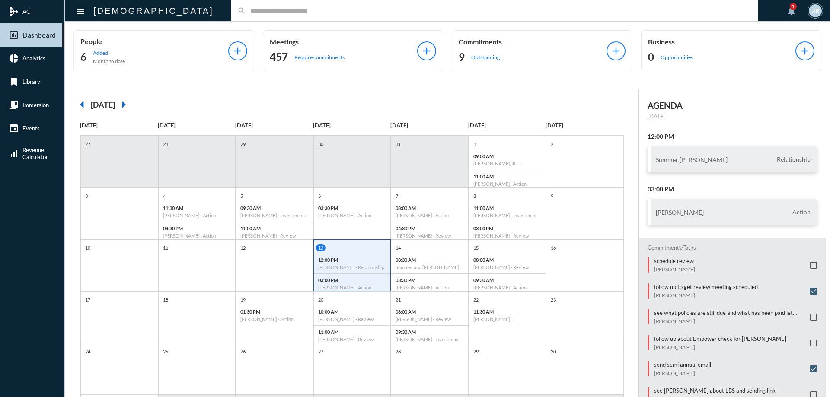
click at [246, 14] on input "text" at bounding box center [499, 10] width 506 height 7
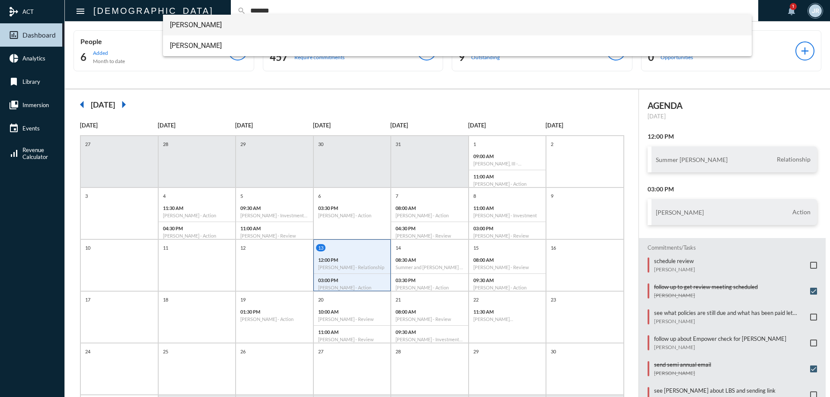
type input "*******"
click at [198, 25] on span "Andrea Stuckart" at bounding box center [458, 25] width 576 height 21
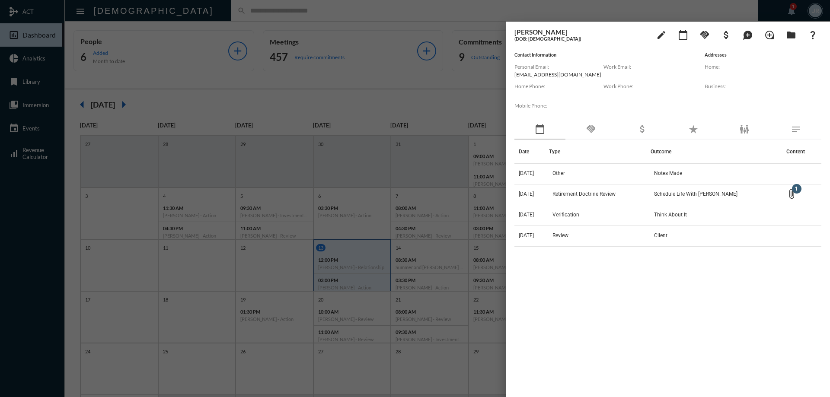
click at [603, 135] on div "handshake" at bounding box center [591, 130] width 51 height 20
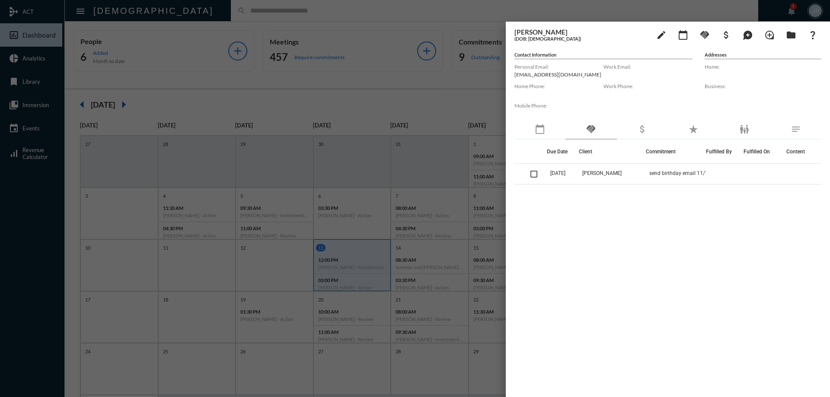
click at [207, 26] on div at bounding box center [415, 198] width 830 height 397
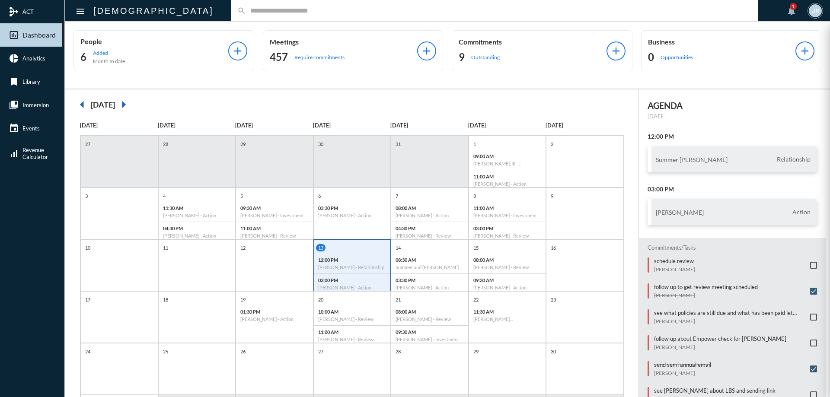
click at [195, 12] on div at bounding box center [415, 198] width 830 height 397
click at [231, 5] on div "search" at bounding box center [495, 10] width 528 height 21
click at [246, 10] on input "text" at bounding box center [499, 10] width 506 height 7
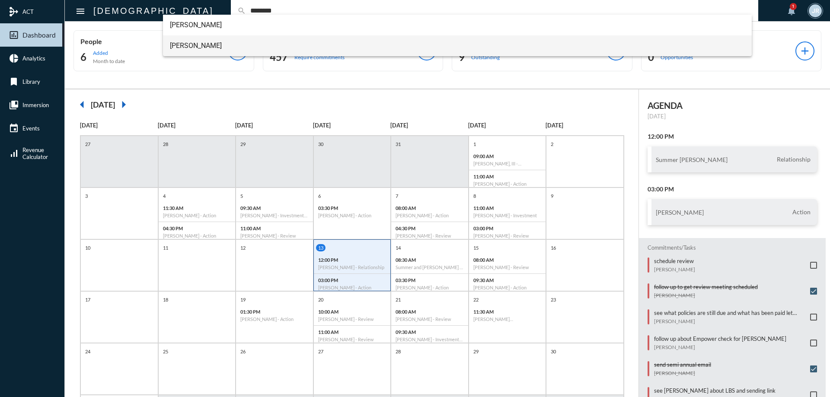
type input "********"
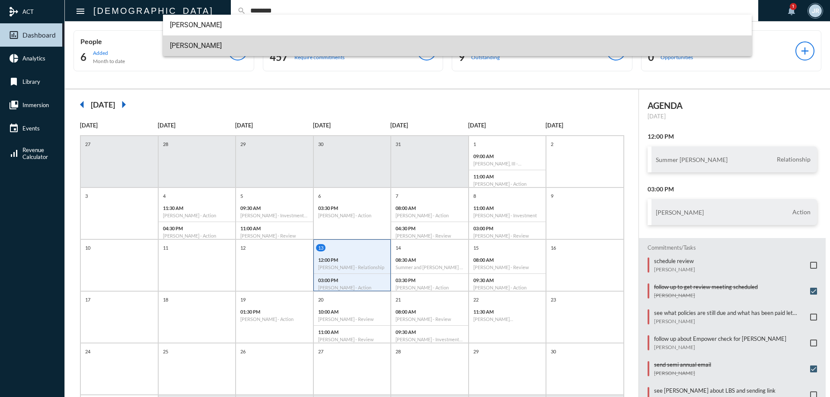
click at [191, 46] on span "Erik Stuckart" at bounding box center [458, 45] width 576 height 21
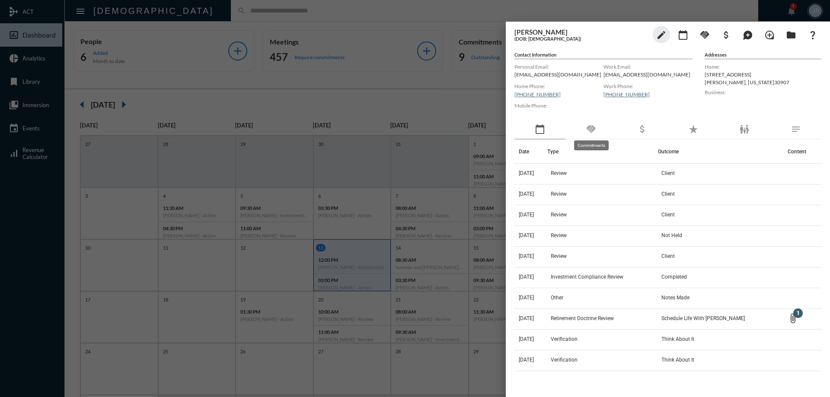
click at [593, 131] on mat-icon "handshake" at bounding box center [591, 129] width 10 height 10
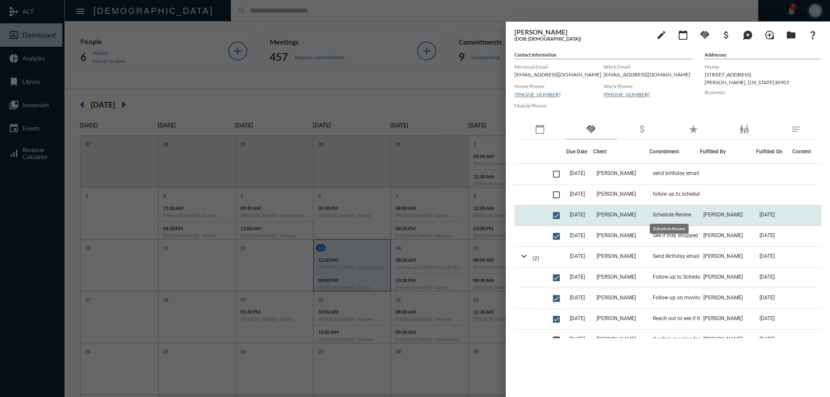
click at [663, 217] on span "Schedule Review" at bounding box center [672, 215] width 38 height 6
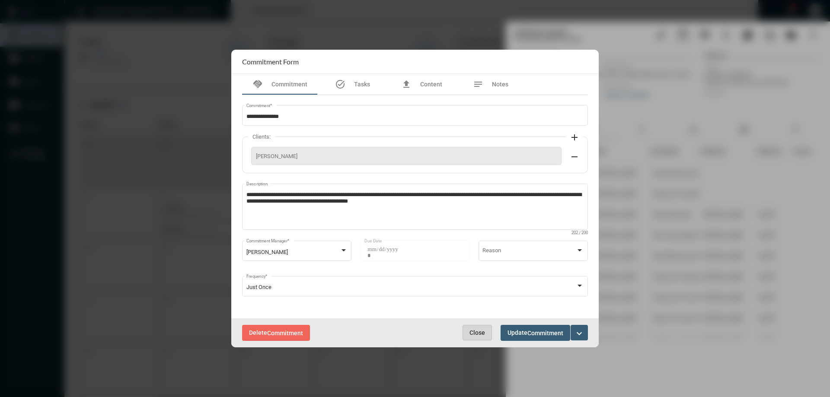
click at [479, 335] on span "Close" at bounding box center [478, 333] width 16 height 7
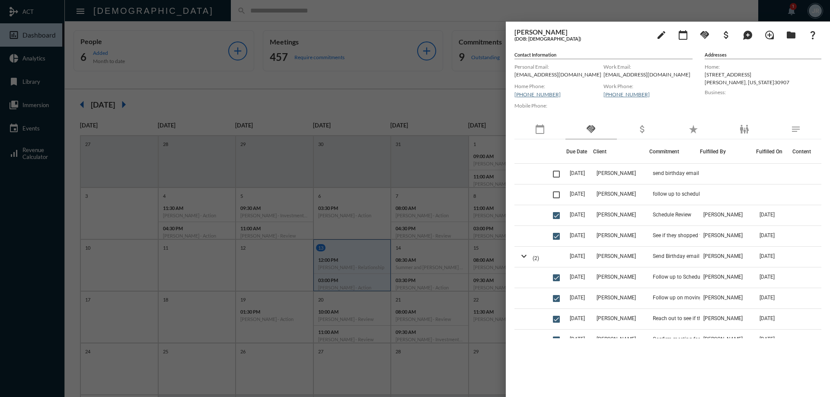
click at [242, 12] on div at bounding box center [415, 198] width 830 height 397
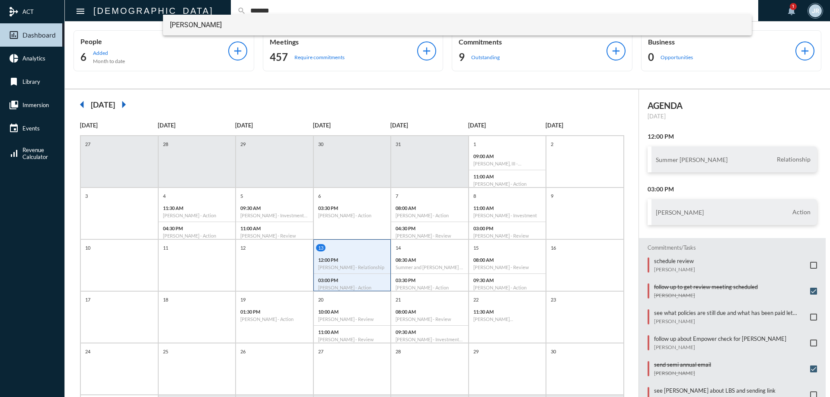
type input "*******"
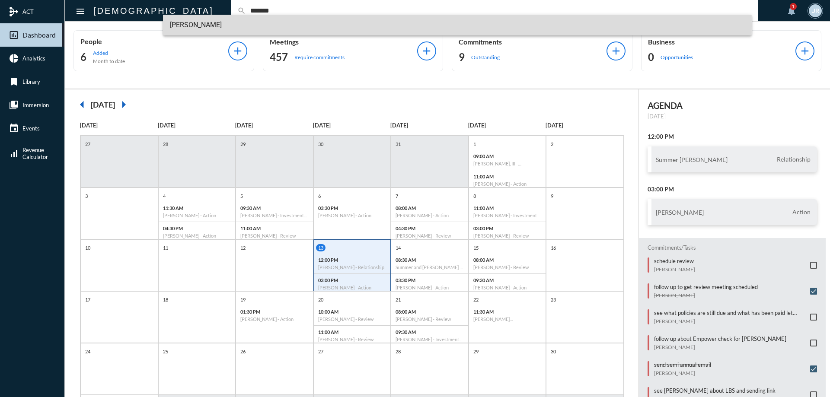
click at [195, 26] on span "Denise Pickett" at bounding box center [458, 25] width 576 height 21
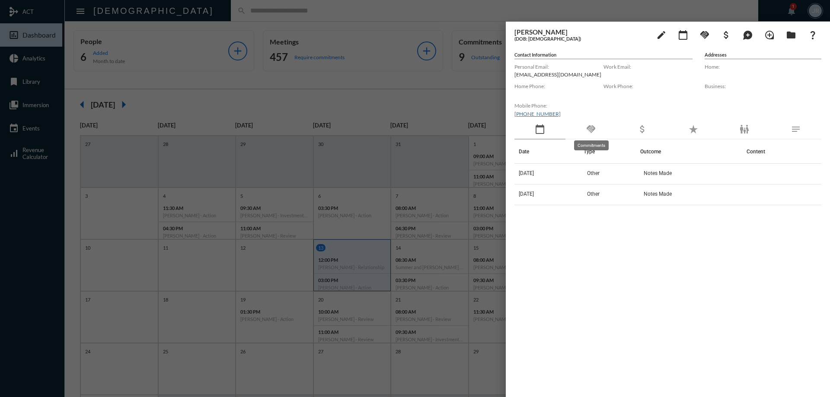
click at [591, 127] on mat-icon "handshake" at bounding box center [591, 129] width 10 height 10
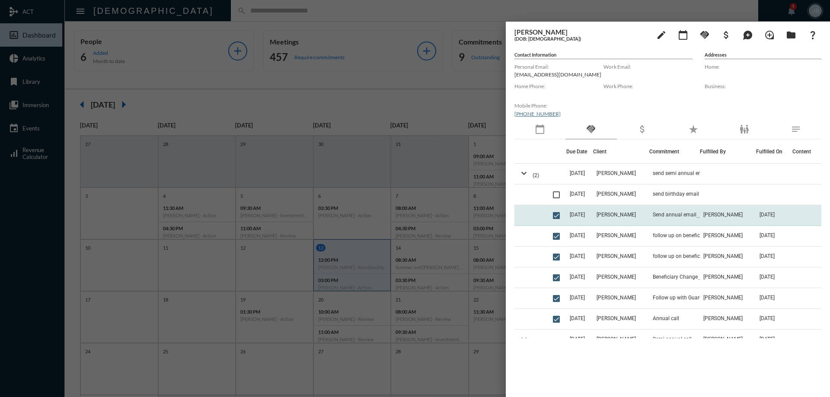
click at [629, 211] on td "Denise Pickett" at bounding box center [621, 215] width 56 height 21
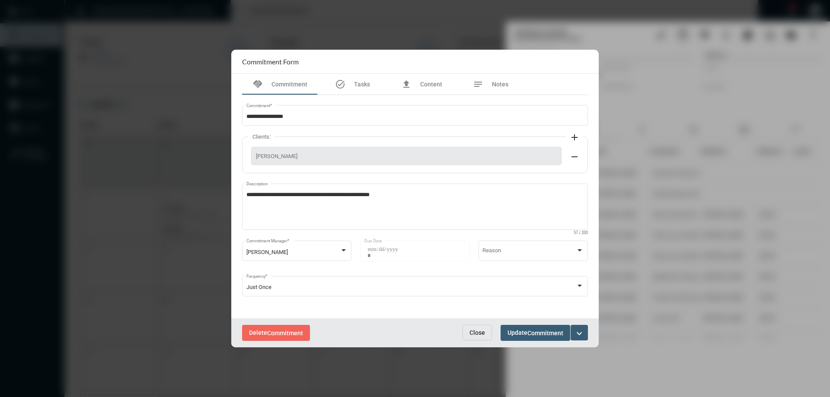
click at [479, 333] on span "Close" at bounding box center [478, 333] width 16 height 7
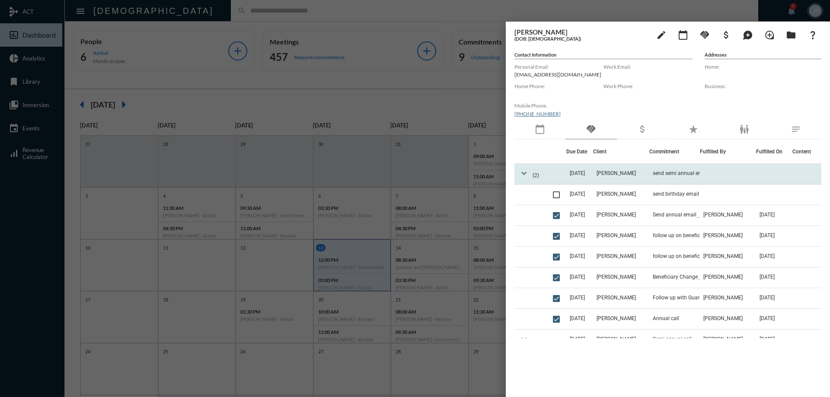
click at [524, 173] on mat-icon "expand_more" at bounding box center [524, 173] width 10 height 10
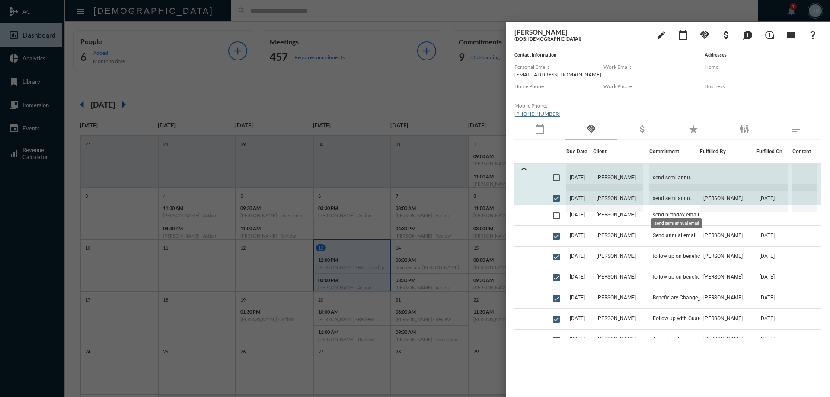
click at [662, 195] on span "send semi annual email" at bounding box center [675, 199] width 51 height 28
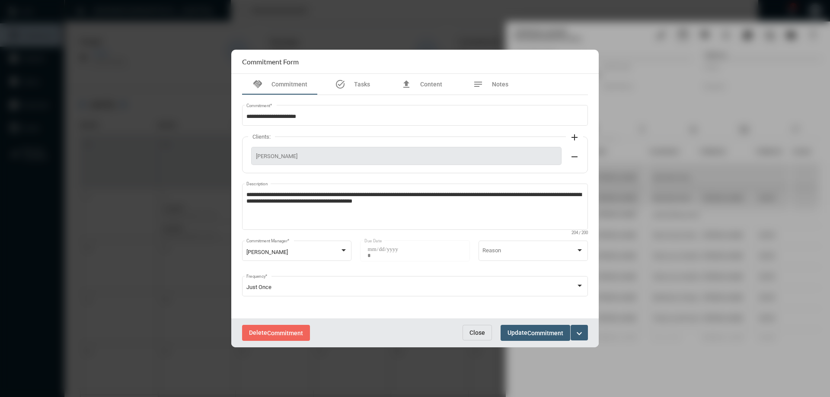
click at [474, 328] on button "Close" at bounding box center [477, 333] width 29 height 16
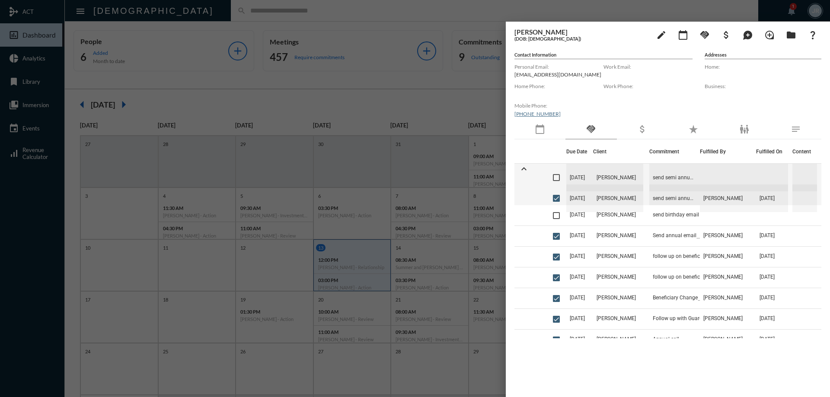
click at [200, 15] on div at bounding box center [415, 198] width 830 height 397
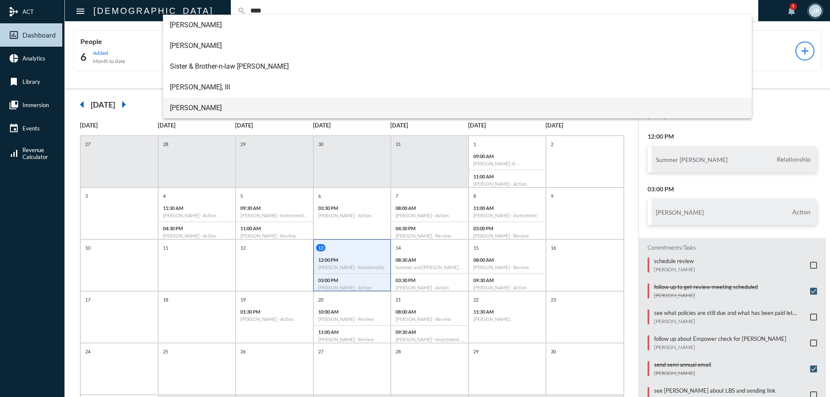
type input "****"
click at [196, 101] on span "Tom Cely" at bounding box center [458, 108] width 576 height 21
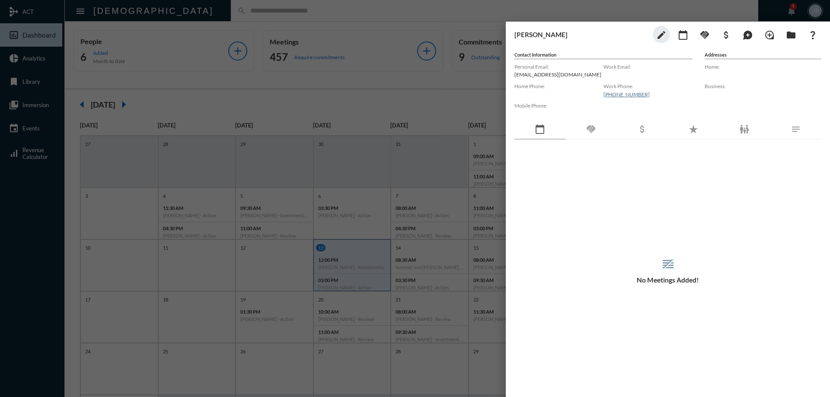
click at [596, 123] on div "handshake" at bounding box center [591, 130] width 51 height 20
click at [286, 3] on div at bounding box center [415, 198] width 830 height 397
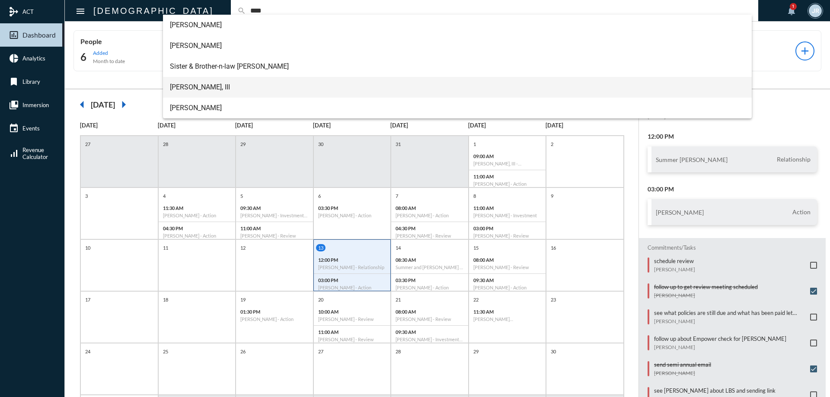
type input "****"
click at [192, 84] on span "Tom Cely, III" at bounding box center [458, 87] width 576 height 21
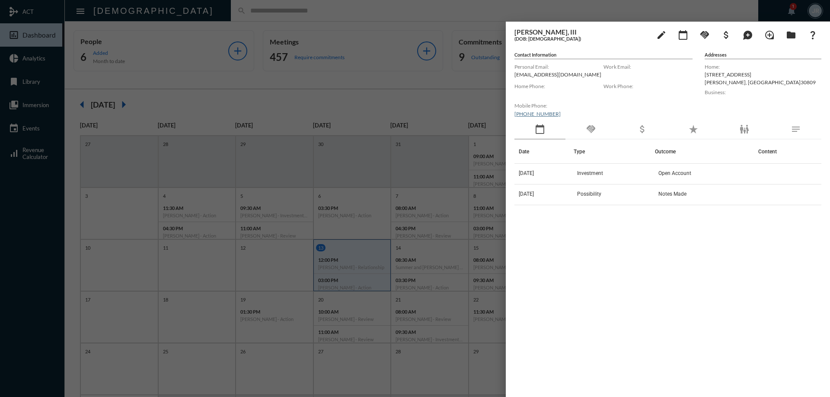
click at [580, 130] on div "handshake" at bounding box center [591, 130] width 51 height 20
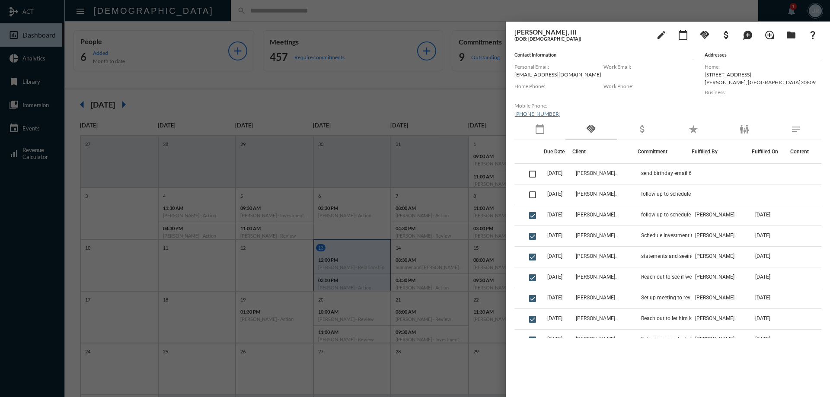
click at [547, 128] on div "calendar_today" at bounding box center [540, 130] width 51 height 20
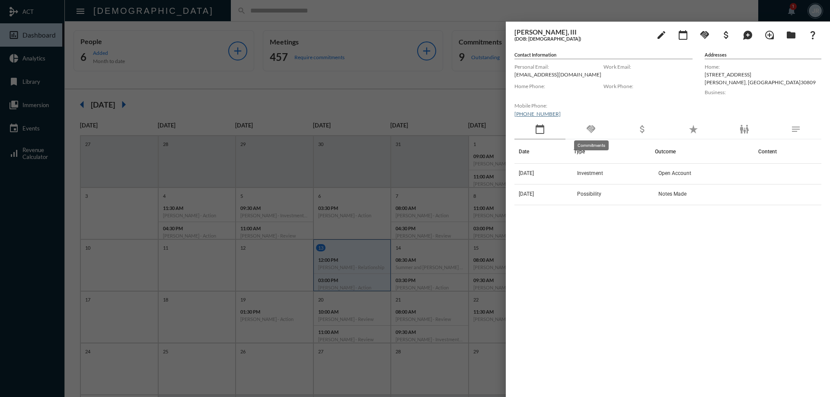
click at [595, 128] on mat-icon "handshake" at bounding box center [591, 129] width 10 height 10
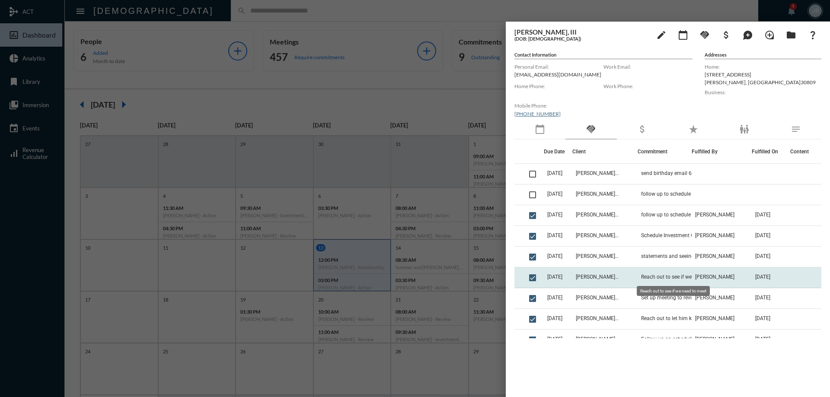
click at [648, 275] on span "Reach out to see if we need to meet" at bounding box center [682, 277] width 82 height 6
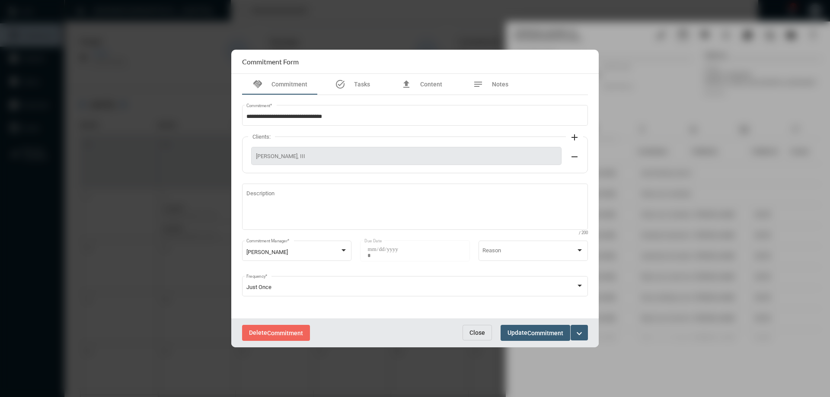
click at [478, 333] on span "Close" at bounding box center [478, 333] width 16 height 7
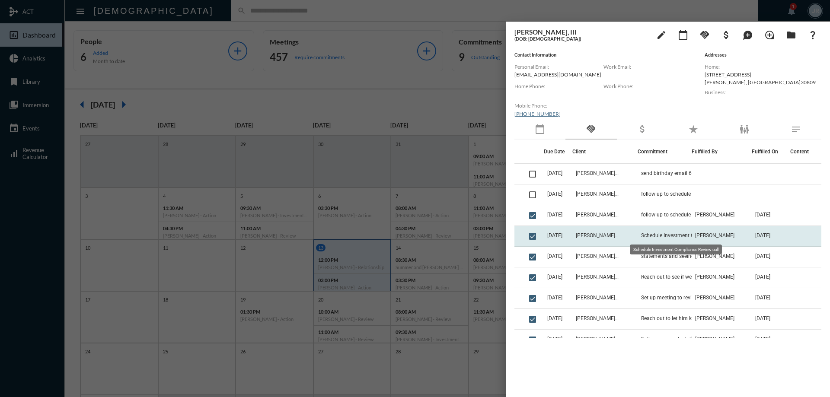
click at [647, 234] on span "Schedule Investment Compliance Review call" at bounding box center [684, 236] width 86 height 6
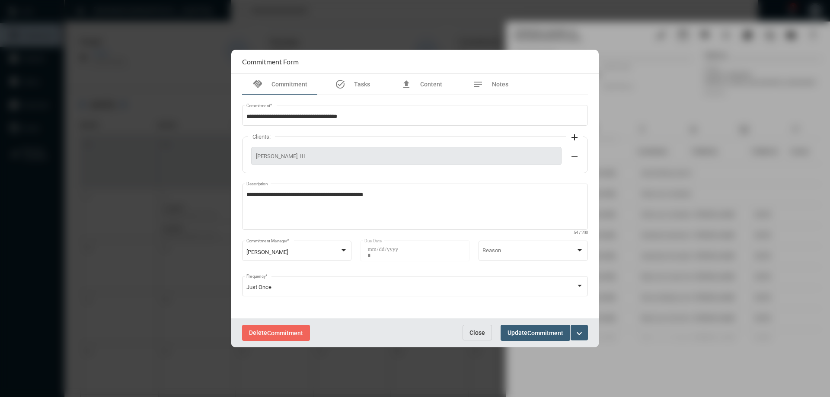
click at [476, 336] on span "Close" at bounding box center [478, 333] width 16 height 7
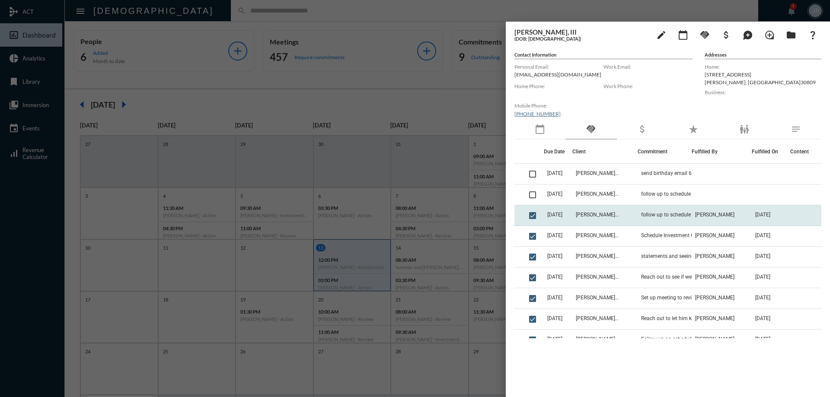
click at [656, 218] on td "follow up to schedule 10-15 call to review" at bounding box center [665, 215] width 54 height 21
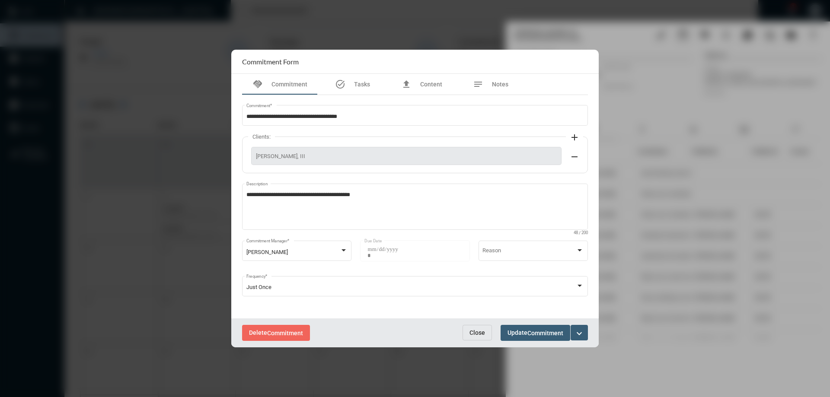
click at [474, 335] on span "Close" at bounding box center [478, 333] width 16 height 7
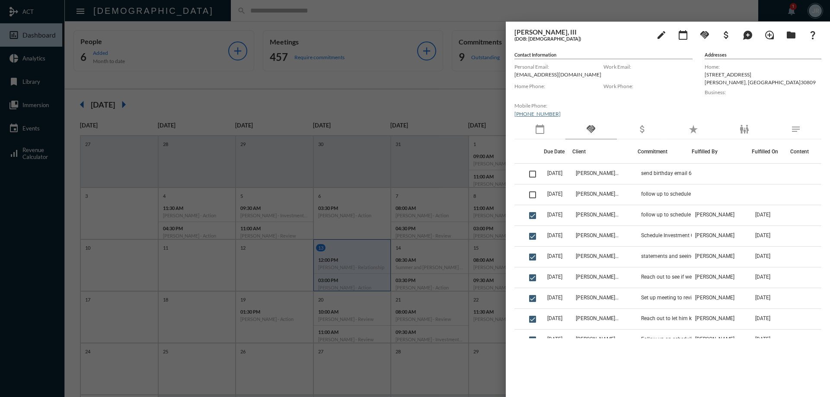
click at [201, 16] on div at bounding box center [415, 198] width 830 height 397
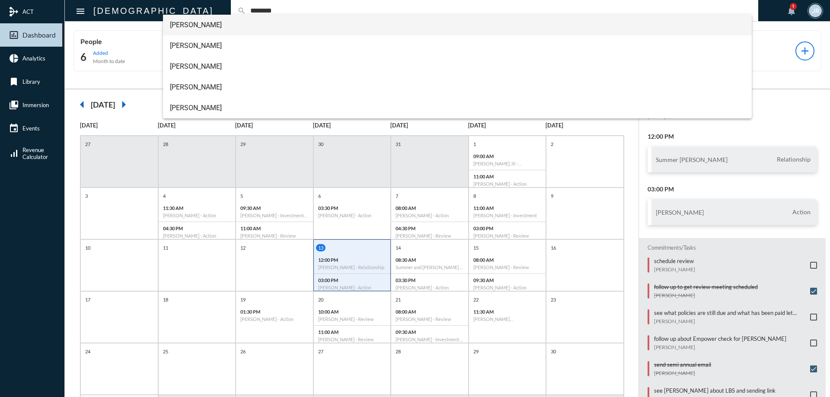
type input "********"
click at [203, 26] on span "Ashley Gillikin" at bounding box center [458, 25] width 576 height 21
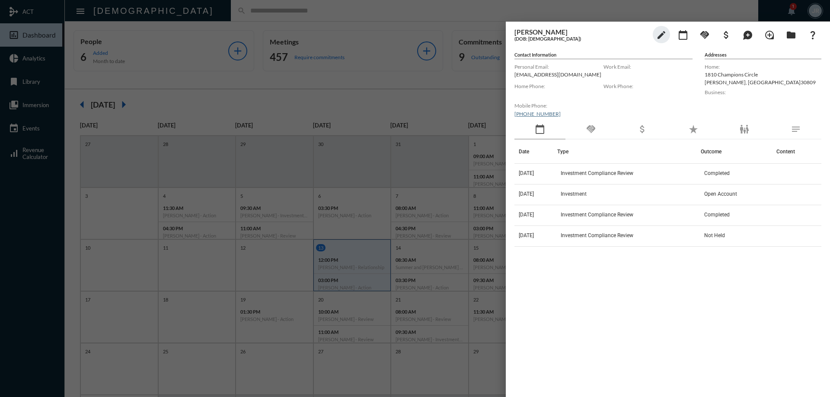
click at [597, 135] on div "handshake" at bounding box center [591, 130] width 51 height 20
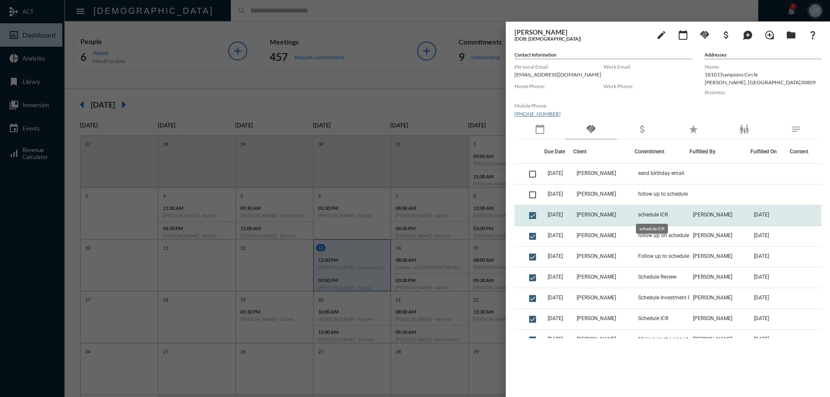
click at [645, 213] on span "schedule ICR" at bounding box center [653, 215] width 30 height 6
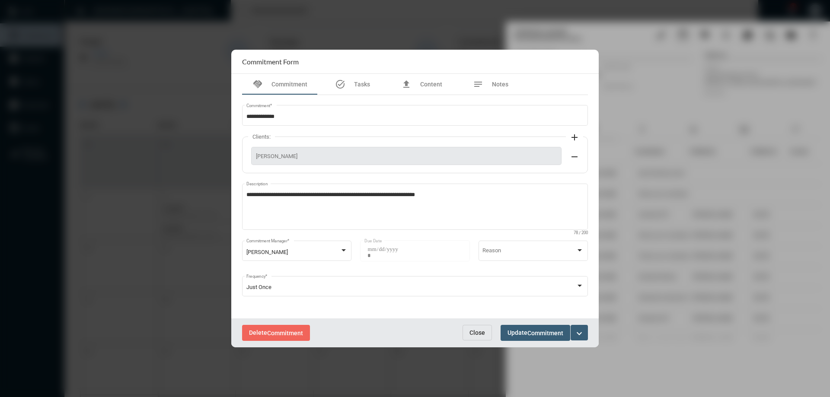
click at [471, 330] on span "Close" at bounding box center [478, 333] width 16 height 7
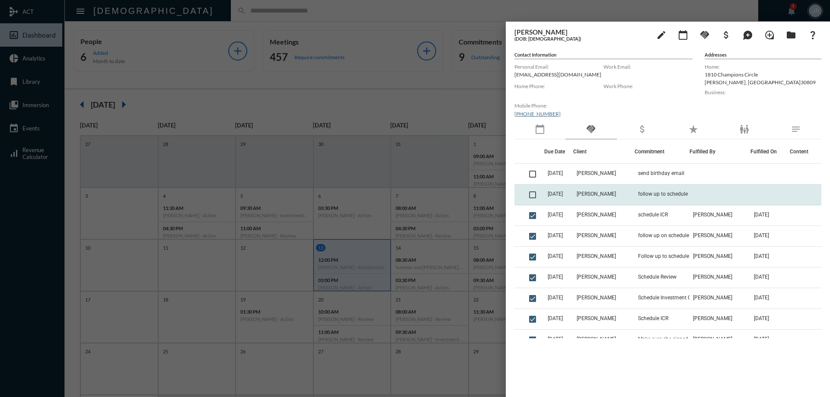
click at [627, 187] on td "Ashley Gillikin" at bounding box center [603, 195] width 61 height 21
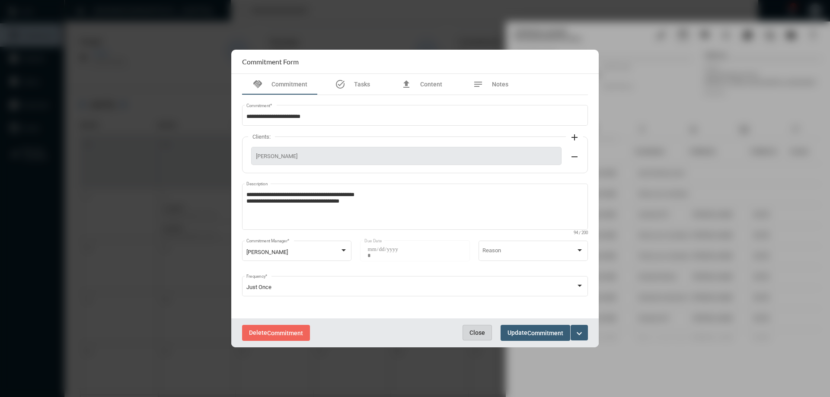
click at [468, 326] on button "Close" at bounding box center [477, 333] width 29 height 16
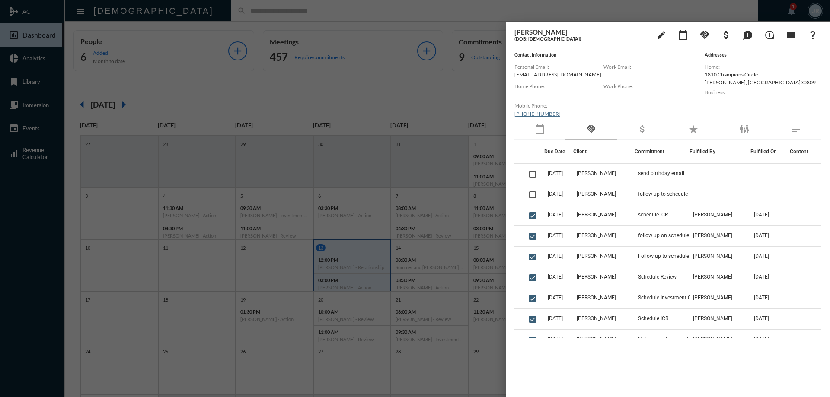
drag, startPoint x: 289, startPoint y: 24, endPoint x: 288, endPoint y: 31, distance: 6.9
click at [288, 24] on div at bounding box center [415, 198] width 830 height 397
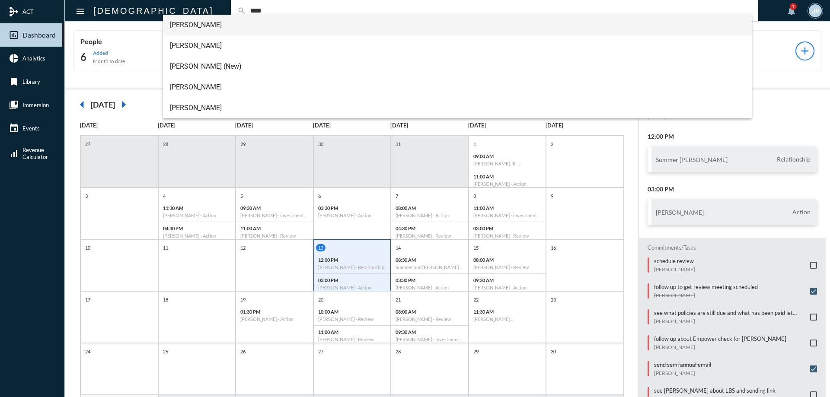
type input "****"
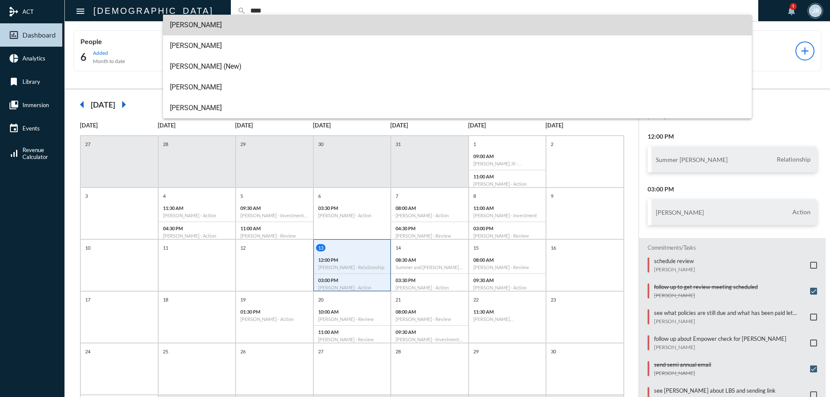
click at [192, 30] on span "Detra Pate" at bounding box center [458, 25] width 576 height 21
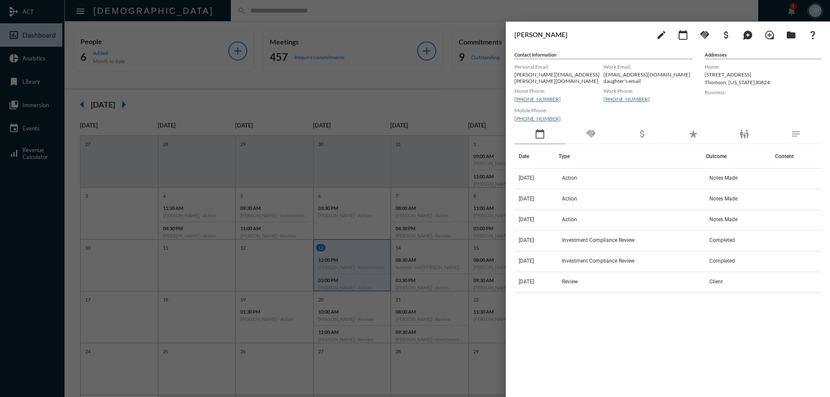
click at [593, 125] on div "handshake" at bounding box center [591, 135] width 51 height 20
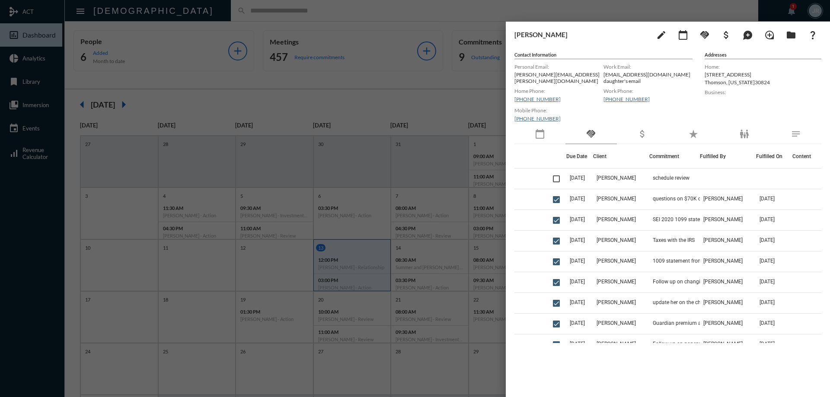
click at [559, 129] on div "calendar_today" at bounding box center [540, 135] width 51 height 20
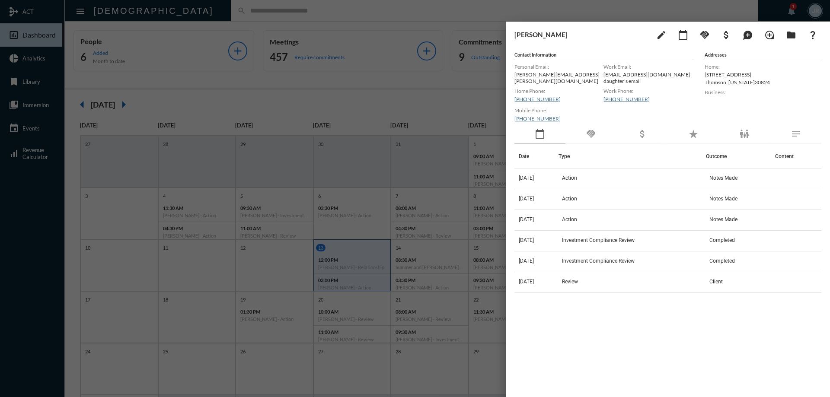
click at [602, 139] on div "handshake" at bounding box center [591, 135] width 51 height 20
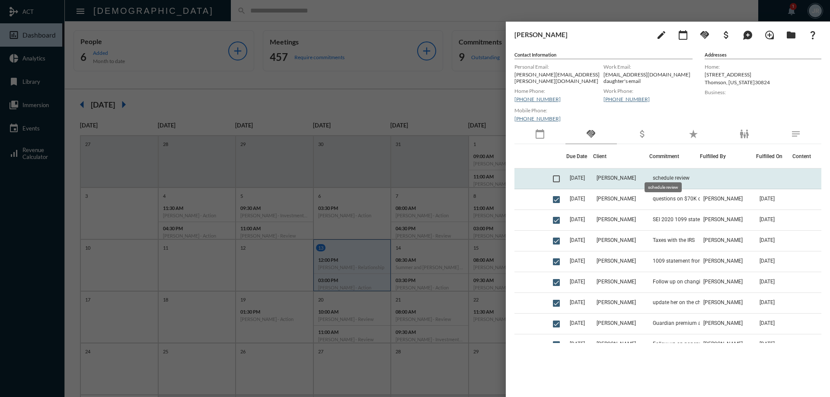
click at [653, 175] on span "schedule review" at bounding box center [671, 178] width 37 height 6
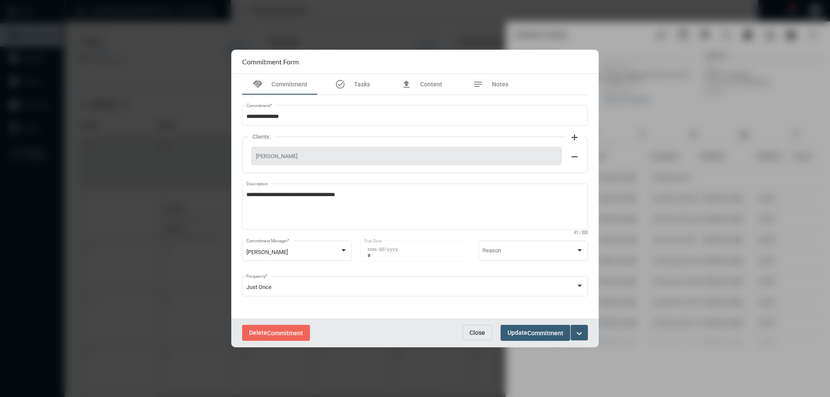
click at [480, 330] on span "Close" at bounding box center [478, 333] width 16 height 7
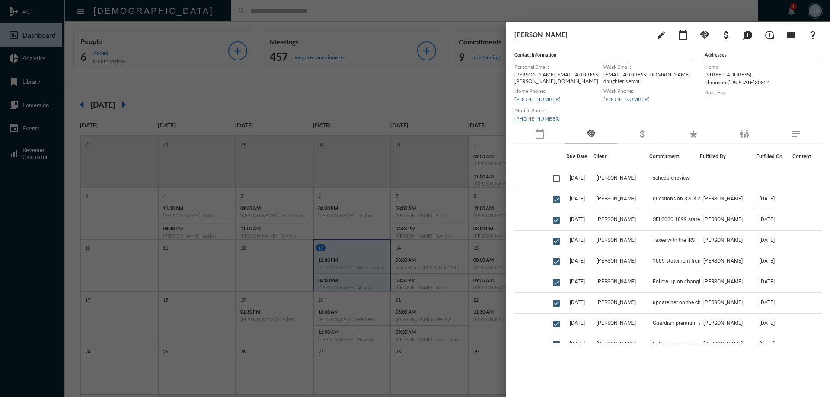
click at [541, 138] on div "calendar_today" at bounding box center [540, 135] width 51 height 20
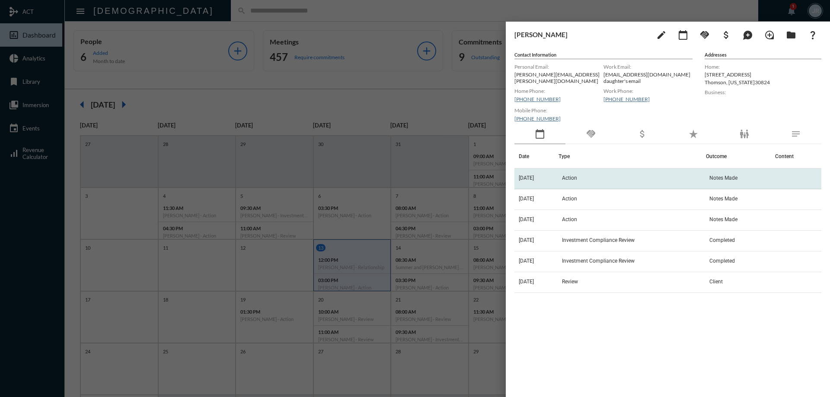
click at [576, 175] on span "Action" at bounding box center [569, 178] width 15 height 6
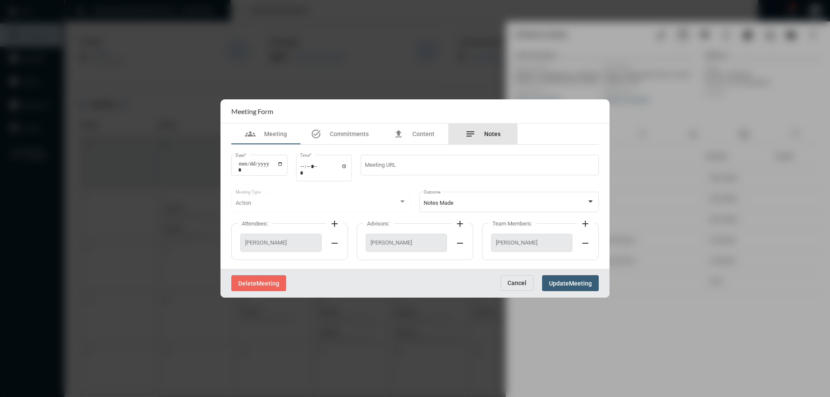
click at [487, 127] on div "notes Notes" at bounding box center [482, 134] width 69 height 21
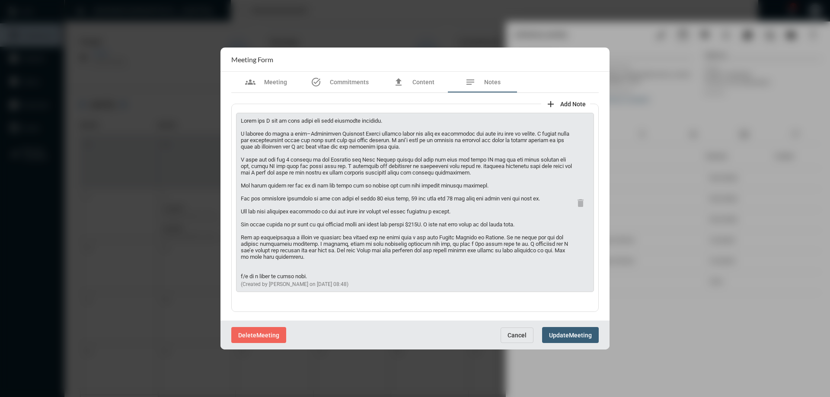
click at [519, 333] on span "Cancel" at bounding box center [517, 335] width 19 height 7
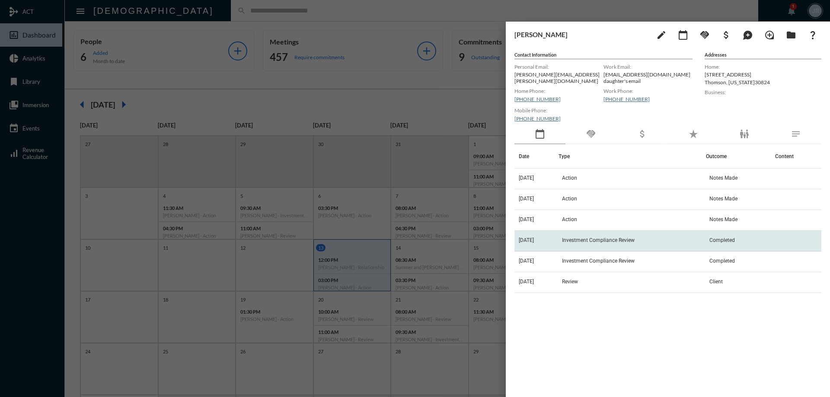
click at [614, 237] on span "Investment Compliance Review" at bounding box center [598, 240] width 73 height 6
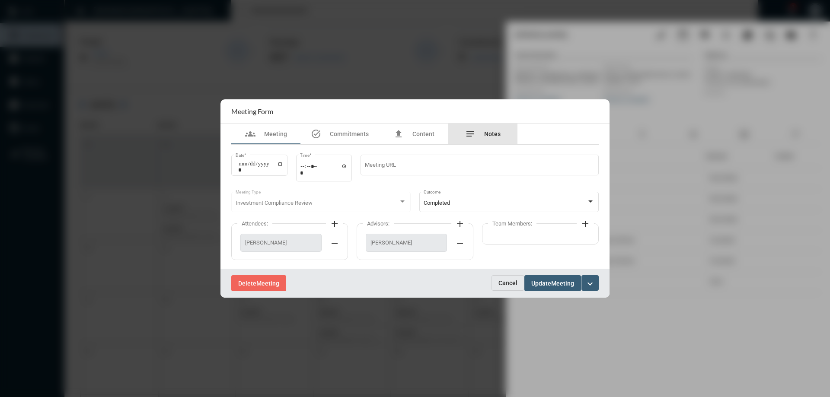
click at [498, 124] on div "notes Notes" at bounding box center [482, 134] width 69 height 21
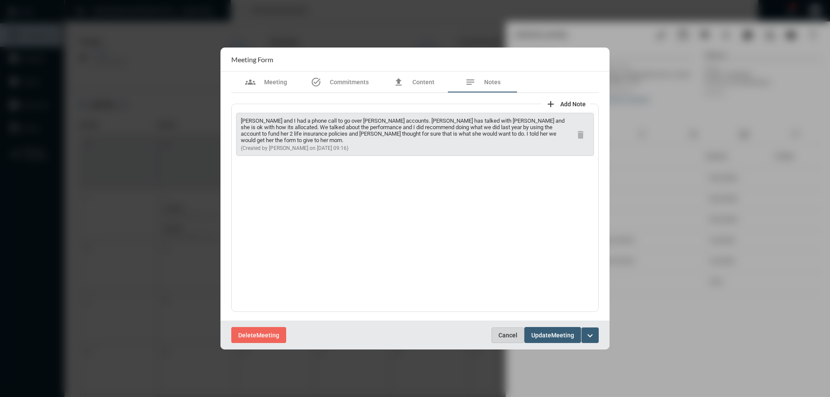
click at [501, 334] on span "Cancel" at bounding box center [508, 335] width 19 height 7
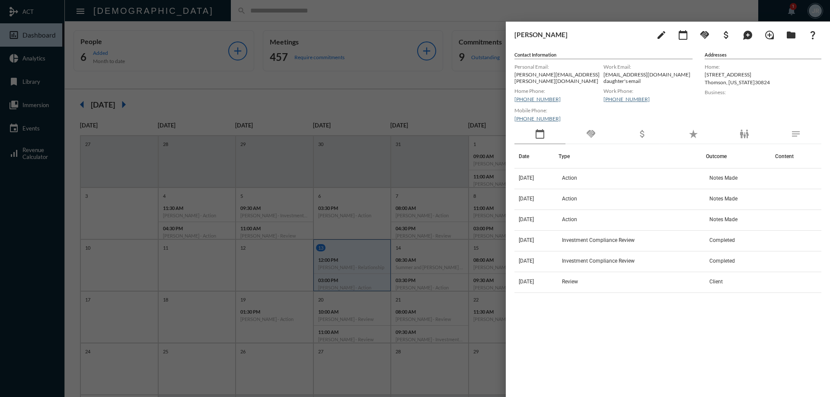
click at [608, 139] on div "handshake" at bounding box center [591, 135] width 51 height 20
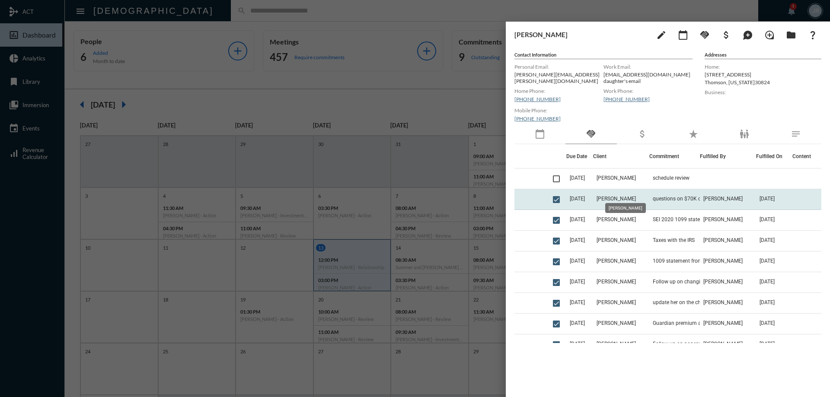
click at [624, 196] on span "Detra Pate" at bounding box center [616, 199] width 39 height 6
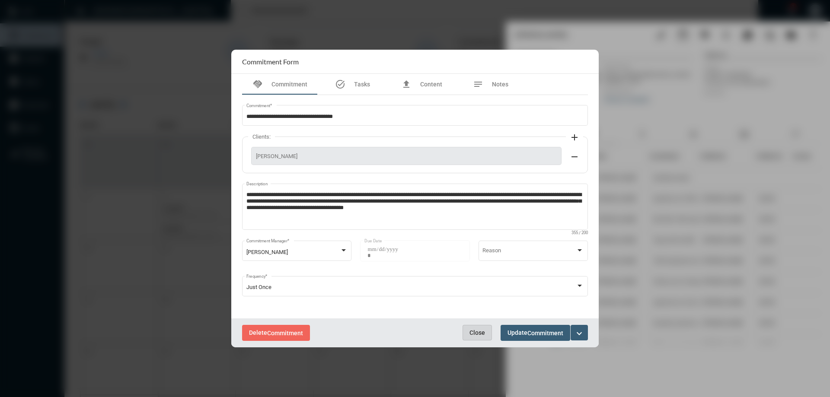
click at [479, 331] on span "Close" at bounding box center [478, 333] width 16 height 7
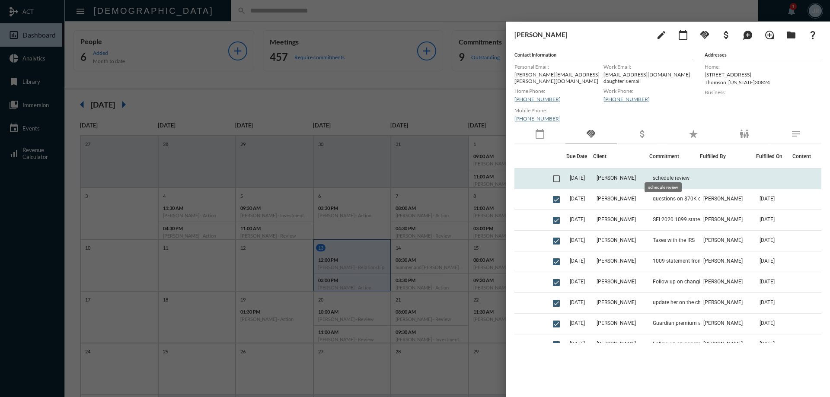
click at [653, 175] on span "schedule review" at bounding box center [671, 178] width 37 height 6
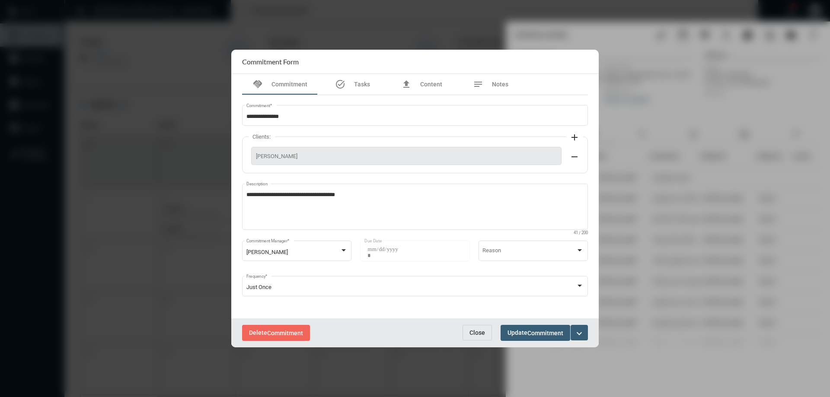
click at [470, 332] on span "Close" at bounding box center [478, 333] width 16 height 7
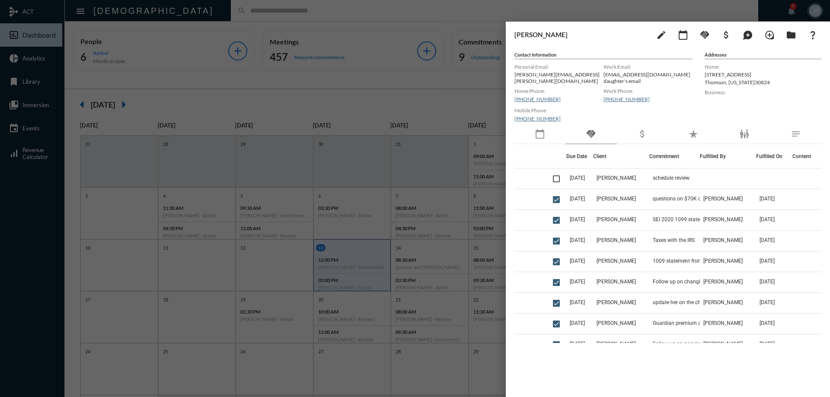
click at [469, 332] on div at bounding box center [415, 198] width 830 height 397
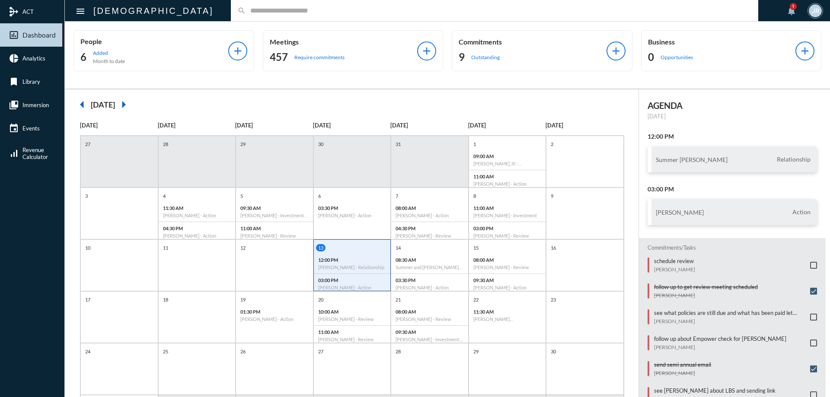
click at [246, 10] on input "text" at bounding box center [499, 10] width 506 height 7
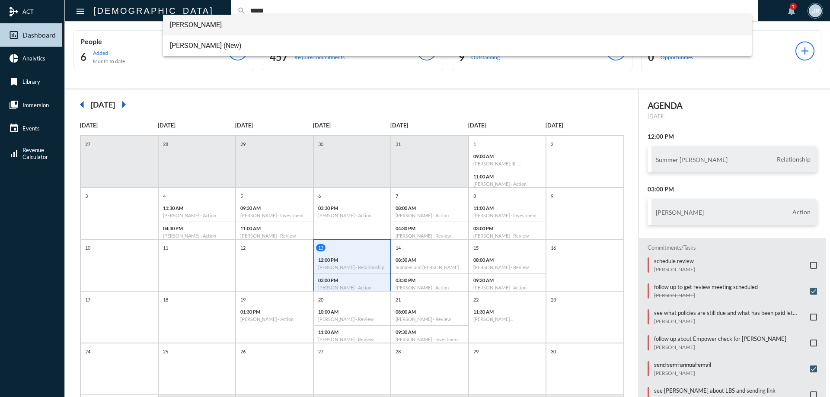
type input "*****"
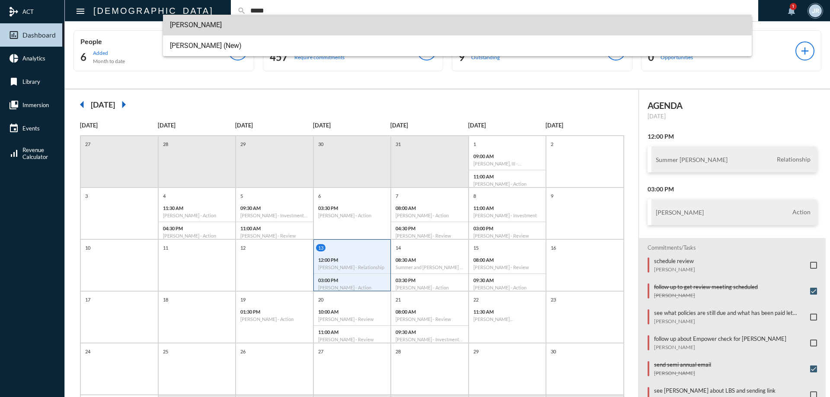
click at [193, 26] on span "Jignesh Patel" at bounding box center [458, 25] width 576 height 21
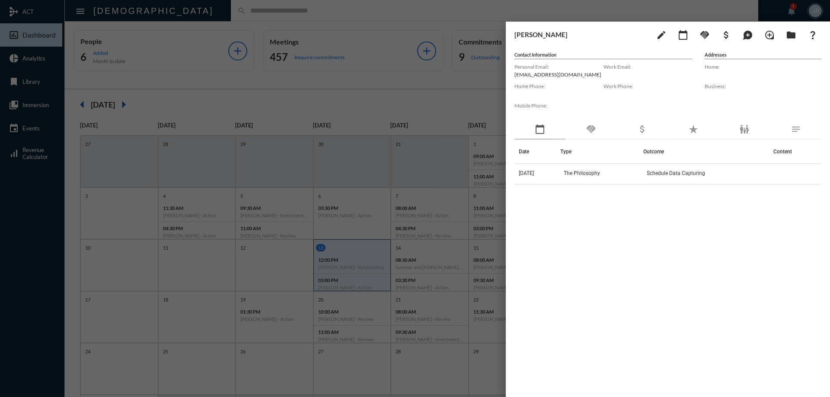
click at [590, 136] on div "handshake" at bounding box center [591, 130] width 51 height 20
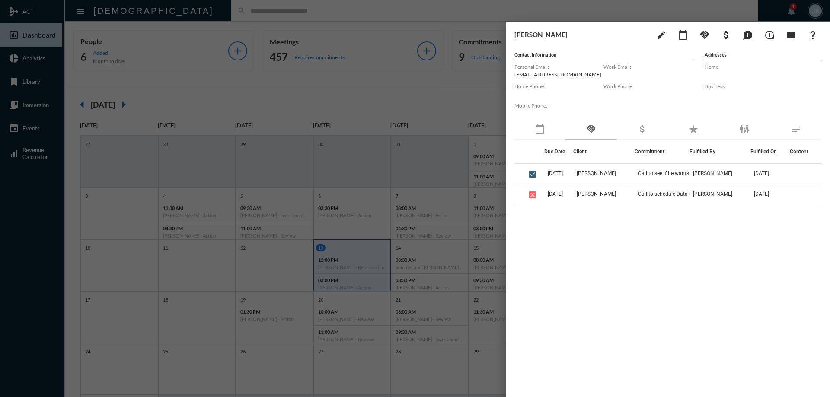
click at [332, 16] on div at bounding box center [415, 198] width 830 height 397
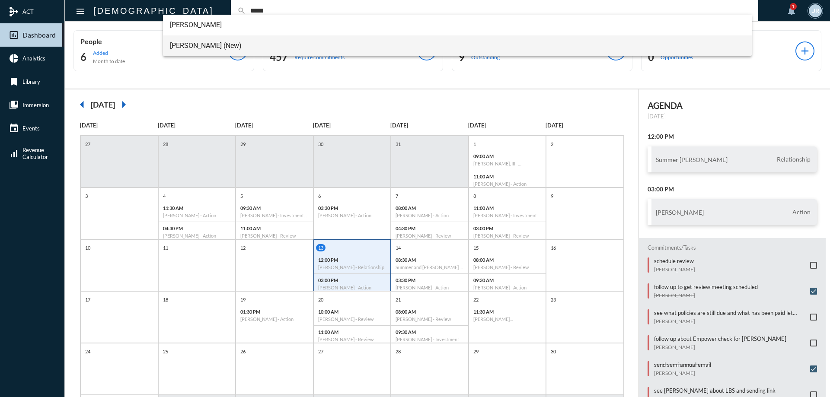
type input "*****"
click at [217, 45] on span "Jignesh Patel (New)" at bounding box center [458, 45] width 576 height 21
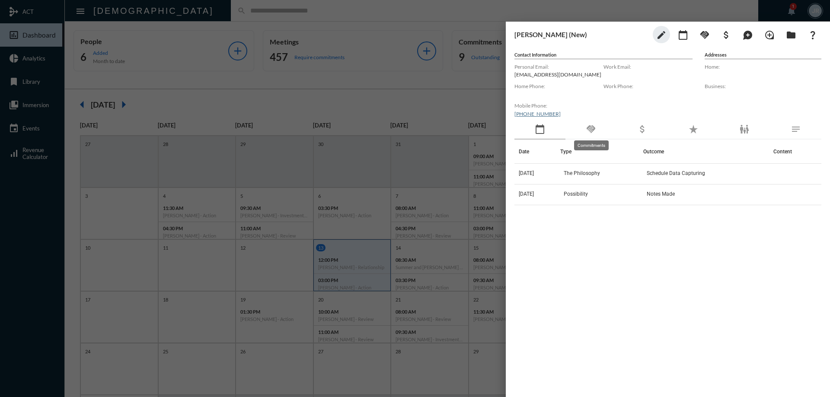
click at [590, 128] on mat-icon "handshake" at bounding box center [591, 129] width 10 height 10
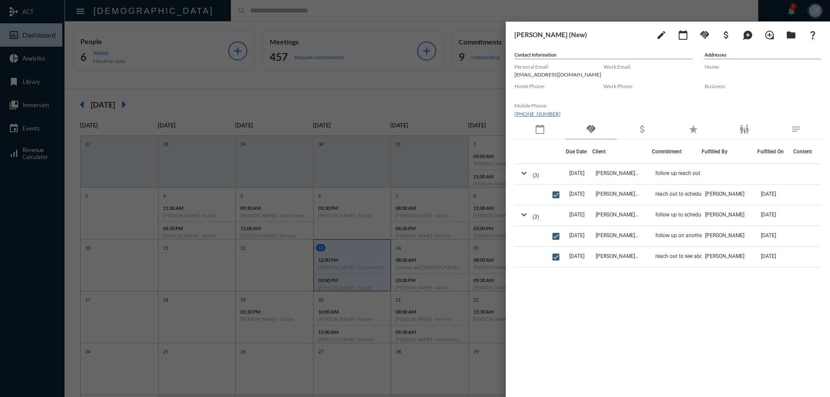
click at [357, 11] on div at bounding box center [415, 198] width 830 height 397
